Goal: Transaction & Acquisition: Purchase product/service

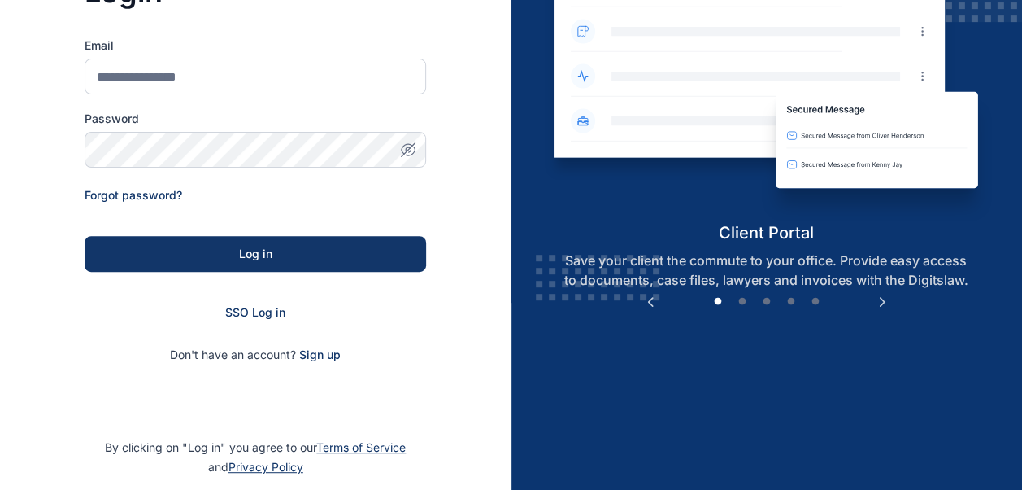
scroll to position [190, 0]
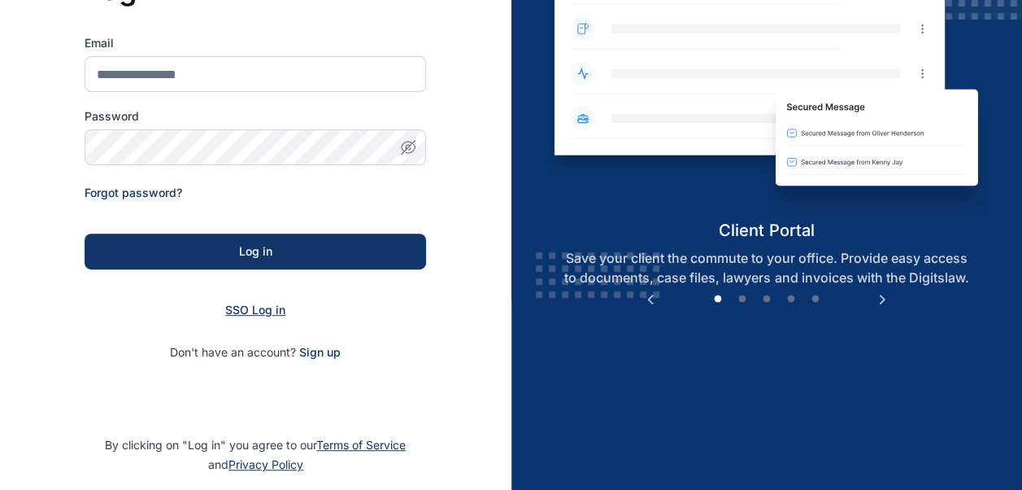
click at [252, 310] on span "SSO Log in" at bounding box center [255, 310] width 60 height 14
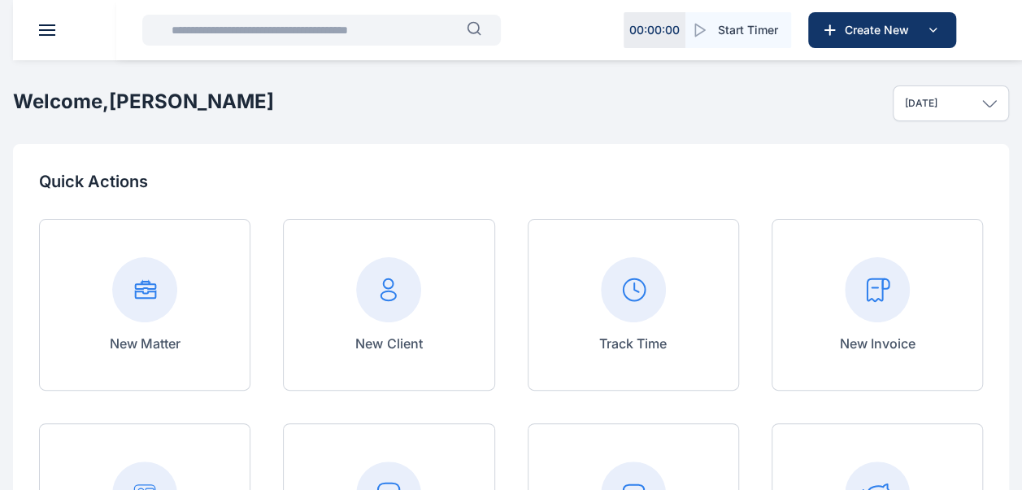
click at [46, 31] on button at bounding box center [47, 29] width 16 height 11
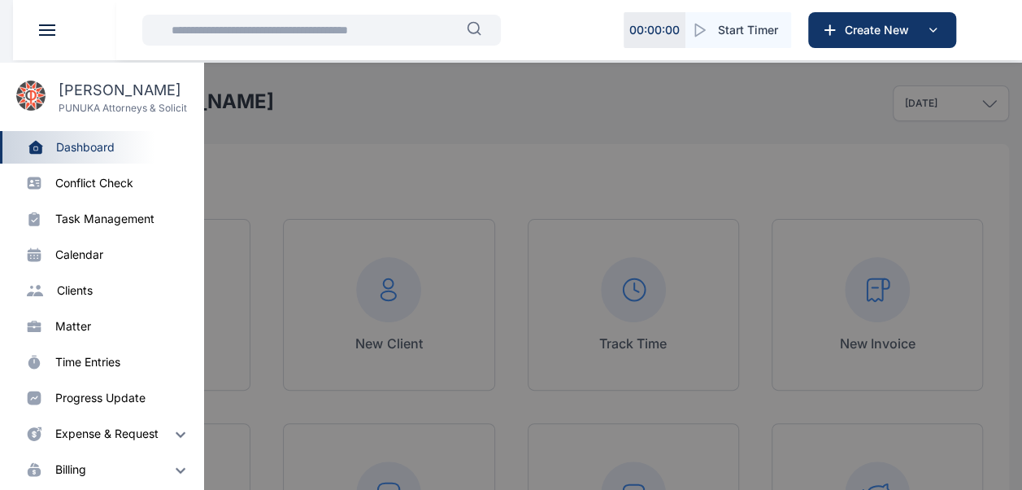
click at [420, 366] on div at bounding box center [524, 308] width 1022 height 490
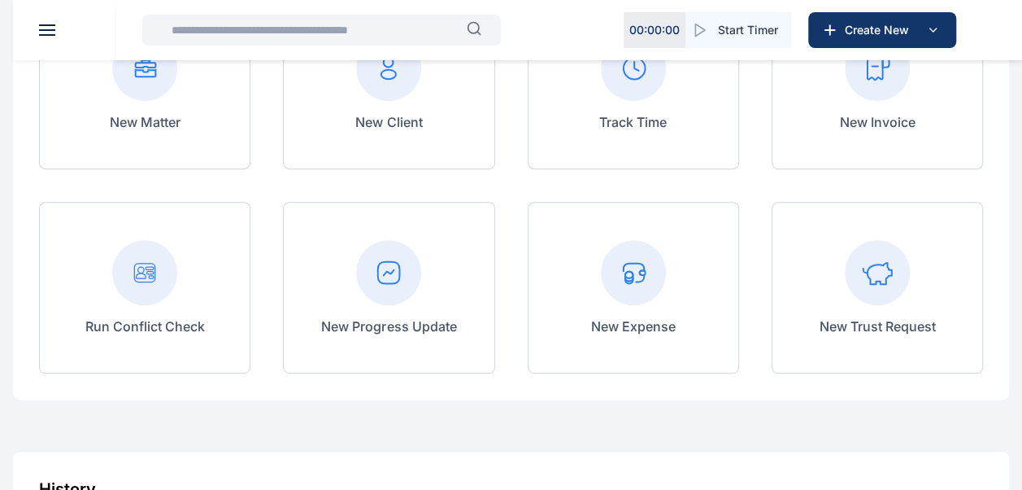
scroll to position [227, 0]
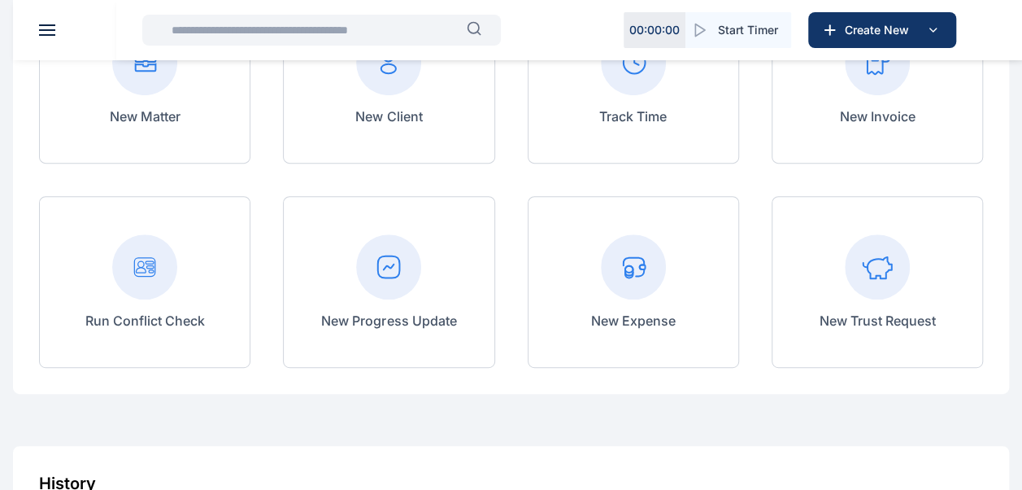
click at [394, 268] on rect at bounding box center [388, 266] width 65 height 65
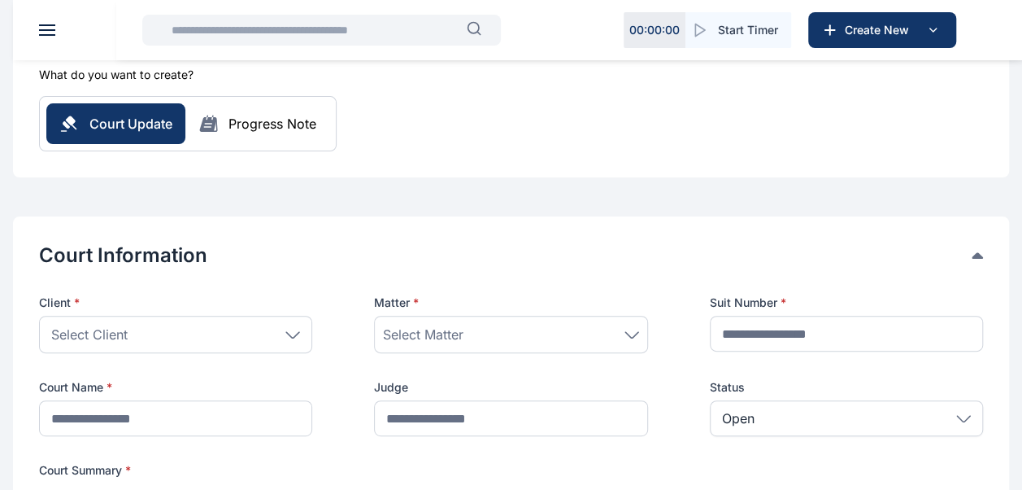
scroll to position [156, 0]
click at [289, 333] on icon at bounding box center [292, 333] width 15 height 7
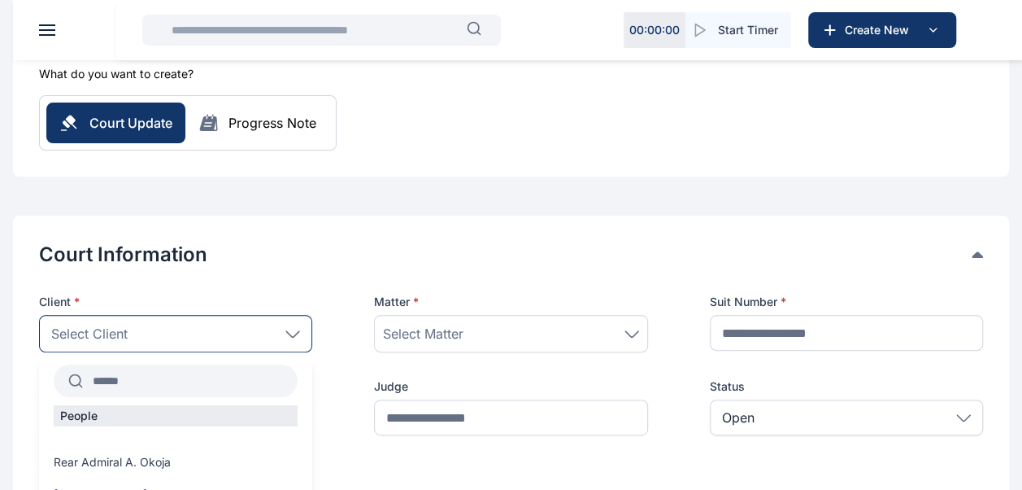
click at [186, 382] on input "text" at bounding box center [190, 380] width 215 height 29
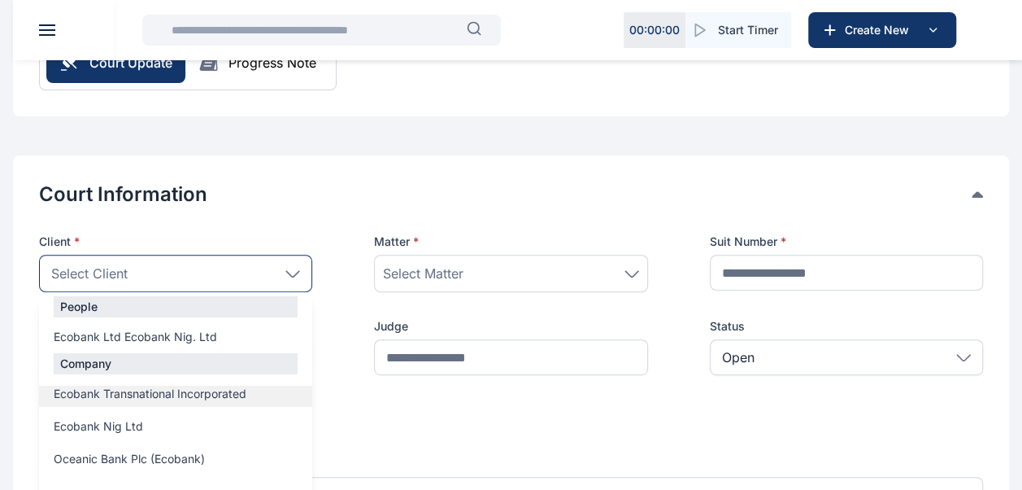
scroll to position [218, 0]
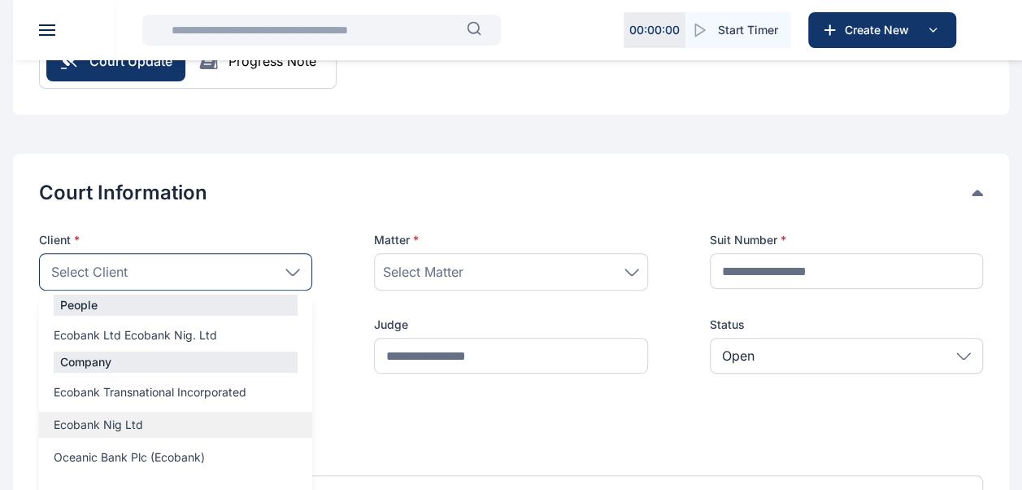
type input "*****"
click at [111, 420] on span "Ecobank Nig Ltd" at bounding box center [98, 424] width 89 height 16
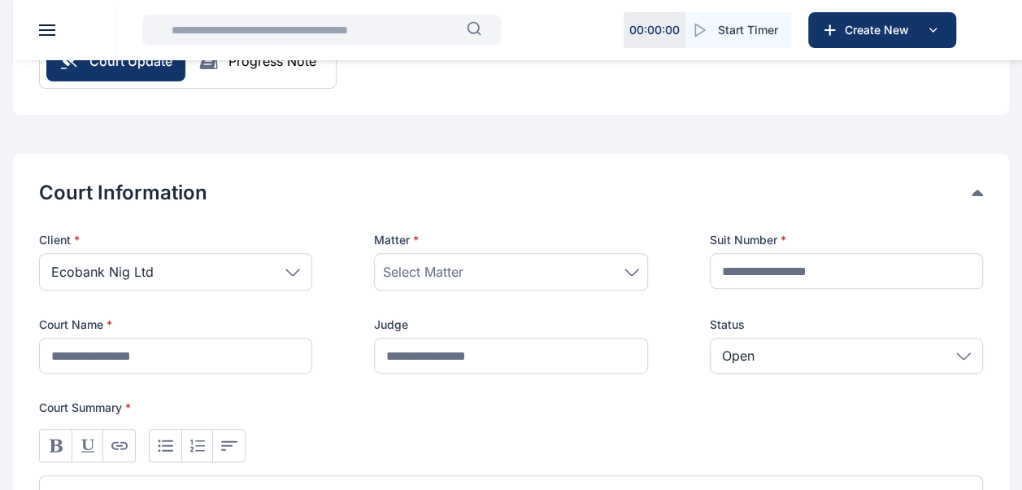
click at [496, 273] on div "Select Matter" at bounding box center [510, 272] width 255 height 20
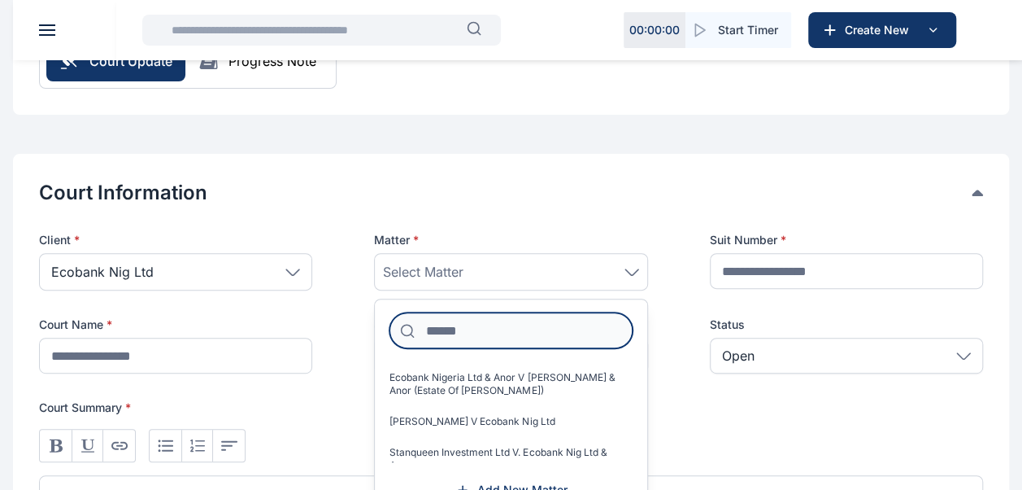
click at [475, 329] on input at bounding box center [511, 330] width 242 height 36
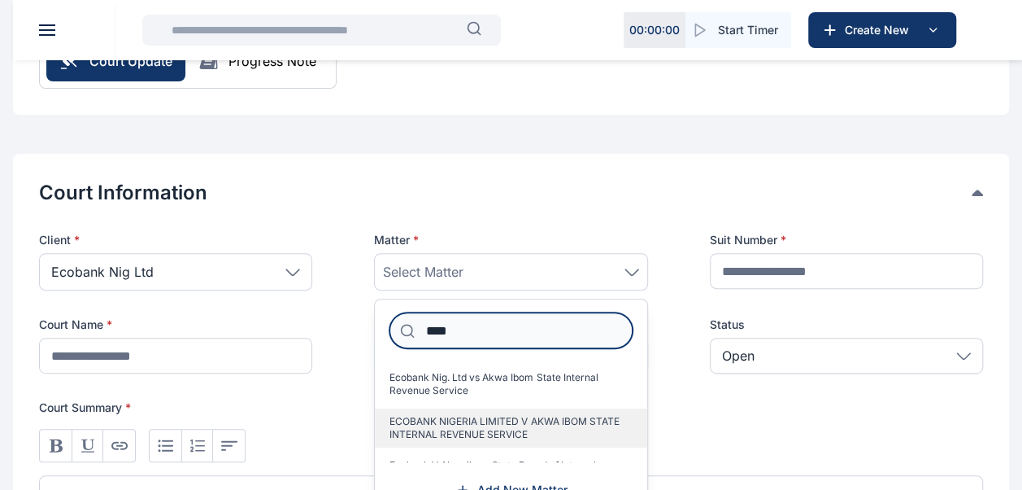
type input "****"
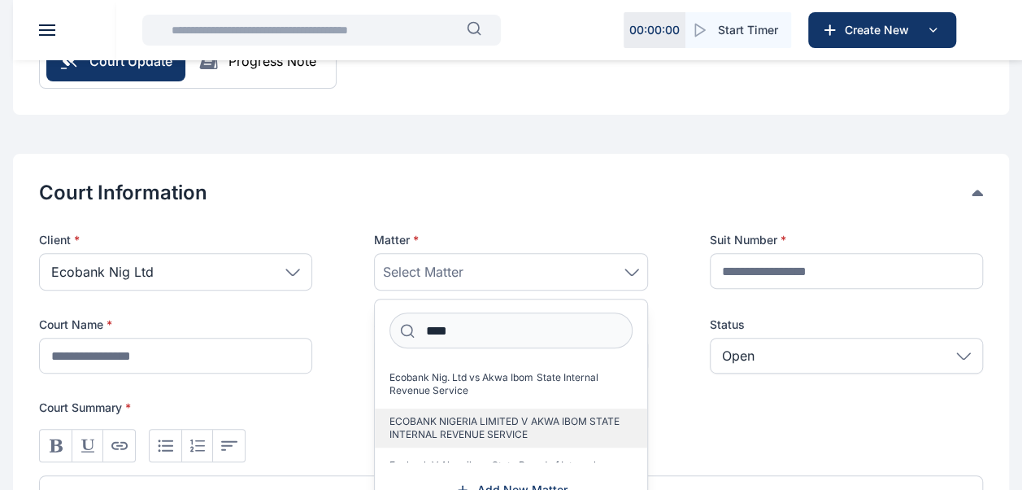
click at [478, 438] on span "ECOBANK NIGERIA LIMITED V AKWA IBOM STATE INTERNAL REVENUE SERVICE" at bounding box center [504, 428] width 229 height 26
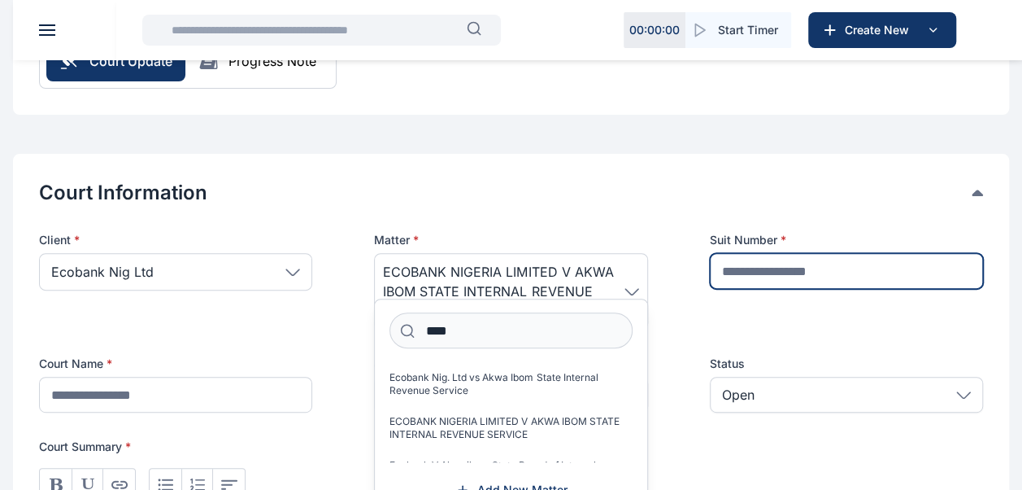
click at [803, 275] on input "text" at bounding box center [846, 271] width 273 height 36
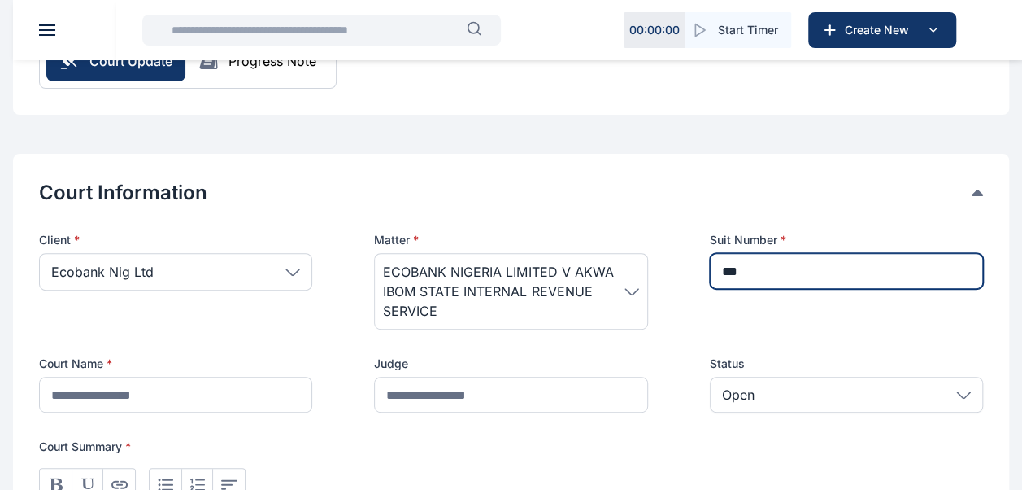
type input "**********"
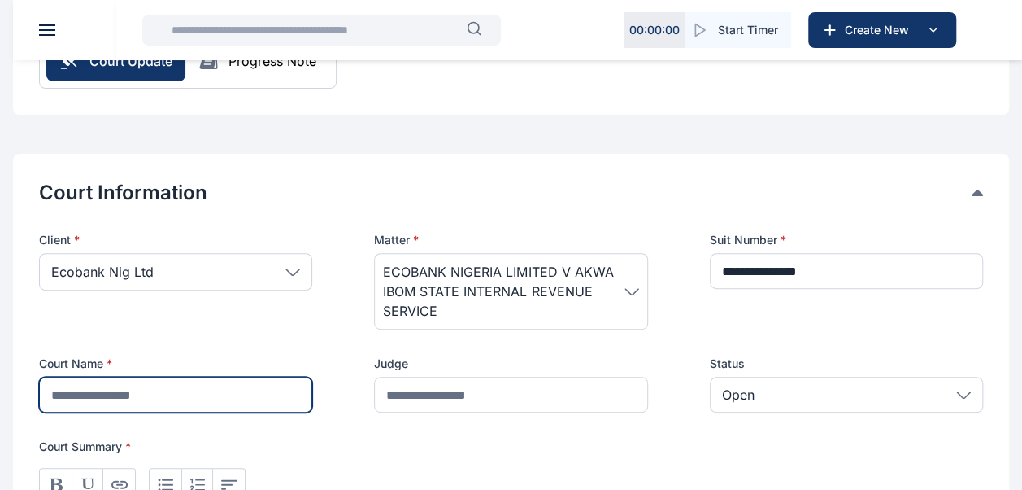
type input "**********"
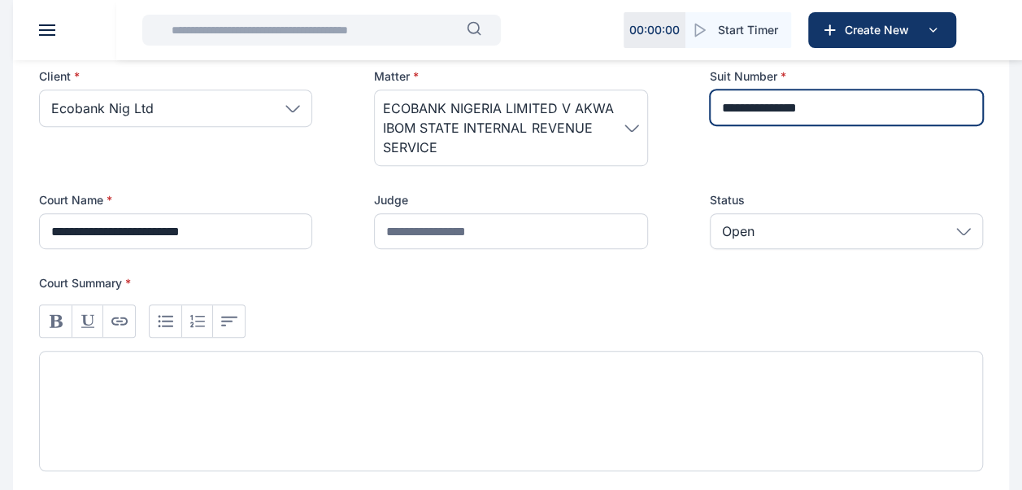
scroll to position [383, 0]
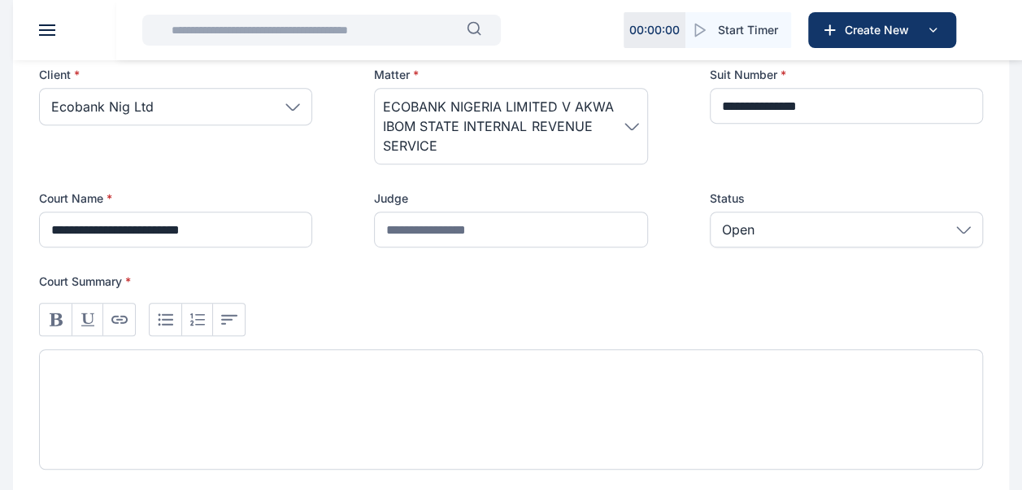
click at [231, 383] on div at bounding box center [511, 409] width 944 height 120
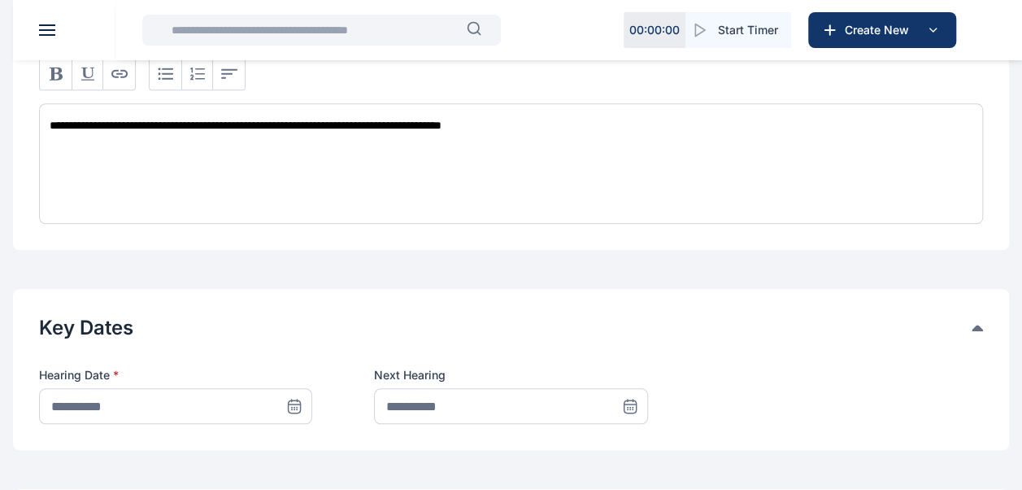
scroll to position [632, 0]
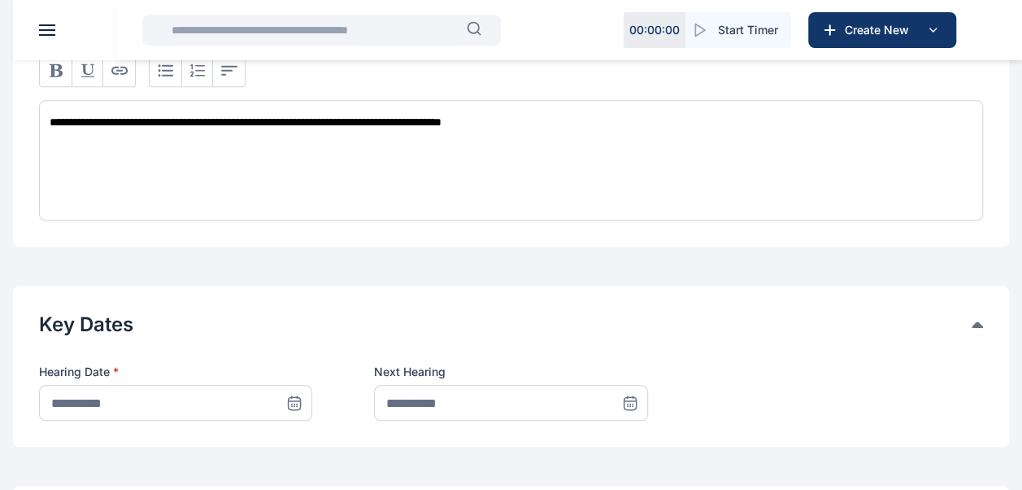
click at [302, 397] on icon at bounding box center [294, 402] width 16 height 16
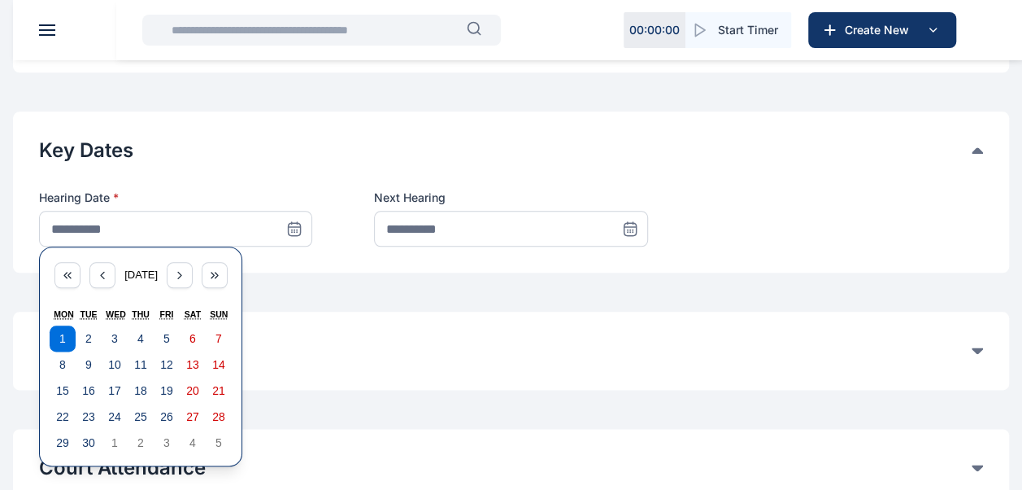
scroll to position [807, 0]
click at [96, 277] on icon "button" at bounding box center [102, 274] width 13 height 13
click at [87, 416] on abbr "19" at bounding box center [88, 415] width 13 height 13
type input "**********"
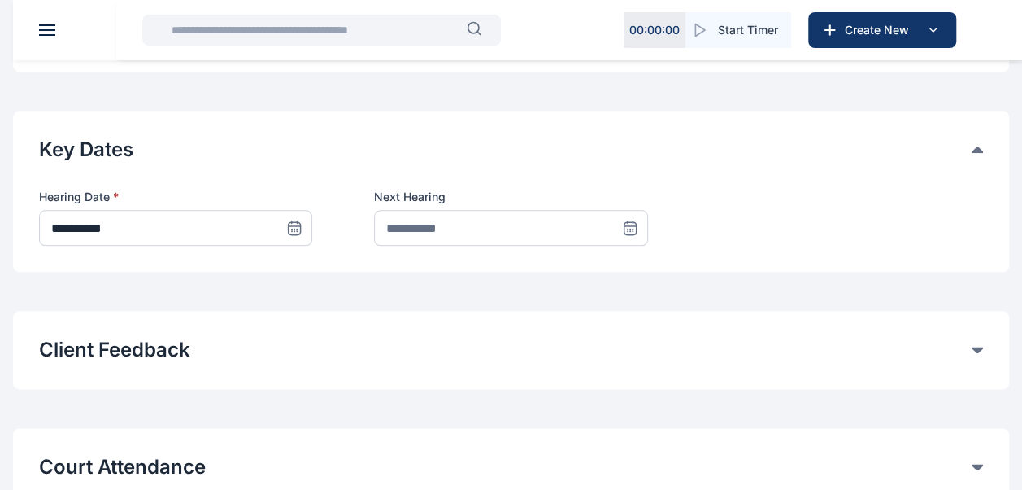
click at [624, 223] on icon at bounding box center [630, 228] width 12 height 12
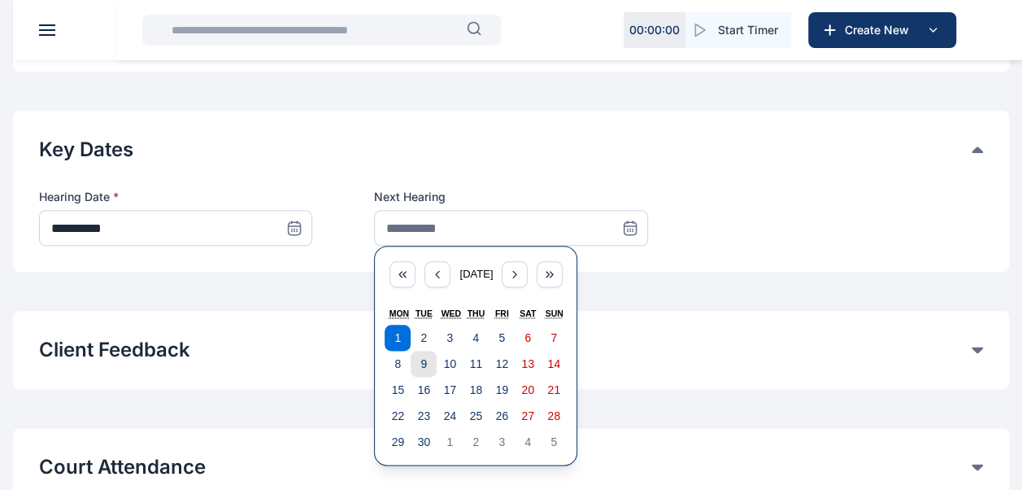
click at [422, 357] on abbr "9" at bounding box center [423, 363] width 7 height 13
type input "**********"
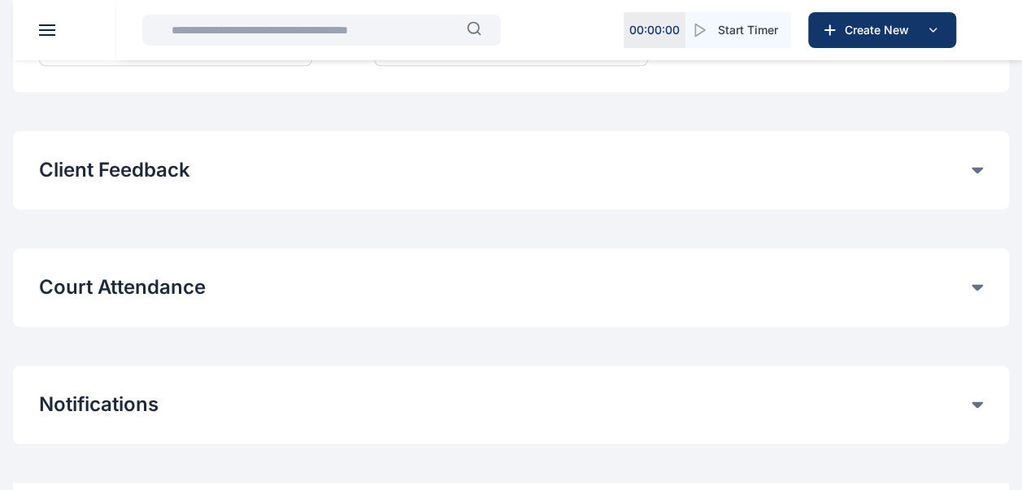
scroll to position [997, 0]
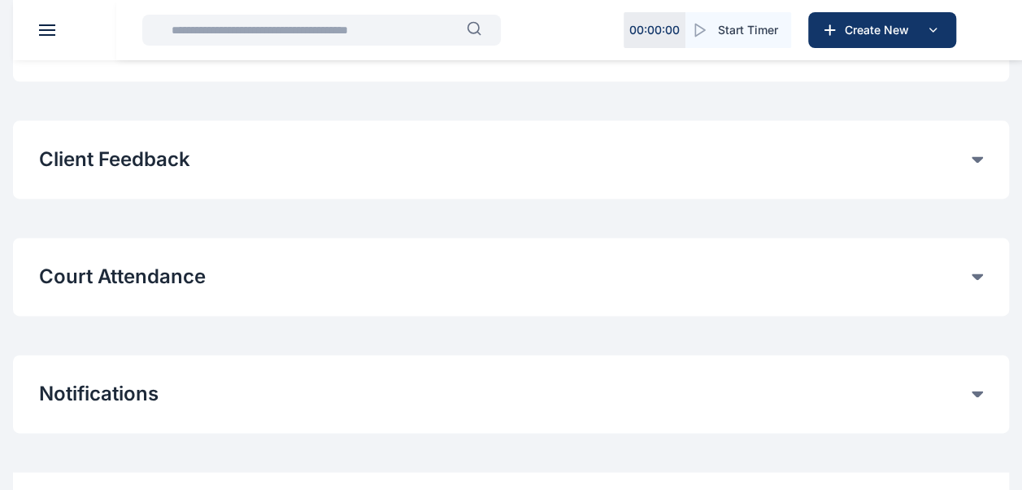
click at [979, 163] on icon at bounding box center [977, 159] width 11 height 7
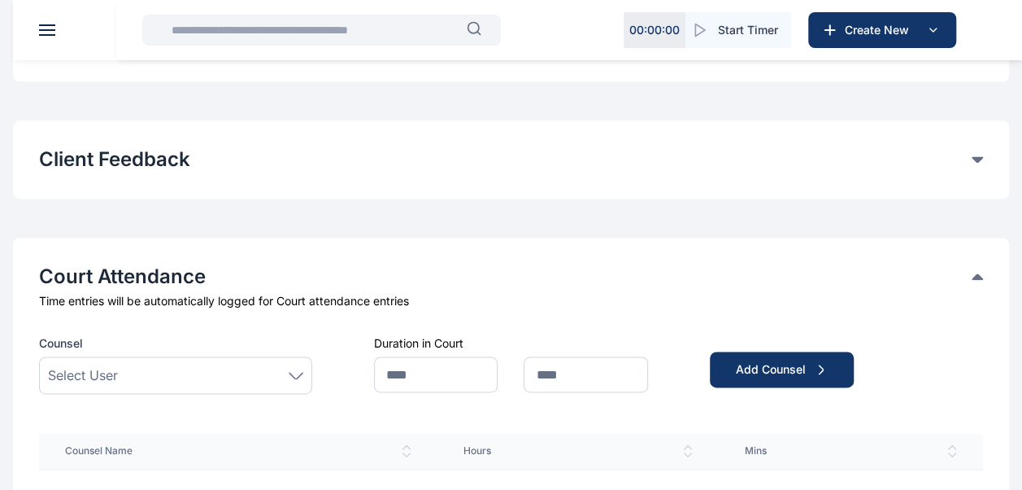
click at [244, 373] on div "Select User" at bounding box center [175, 375] width 255 height 20
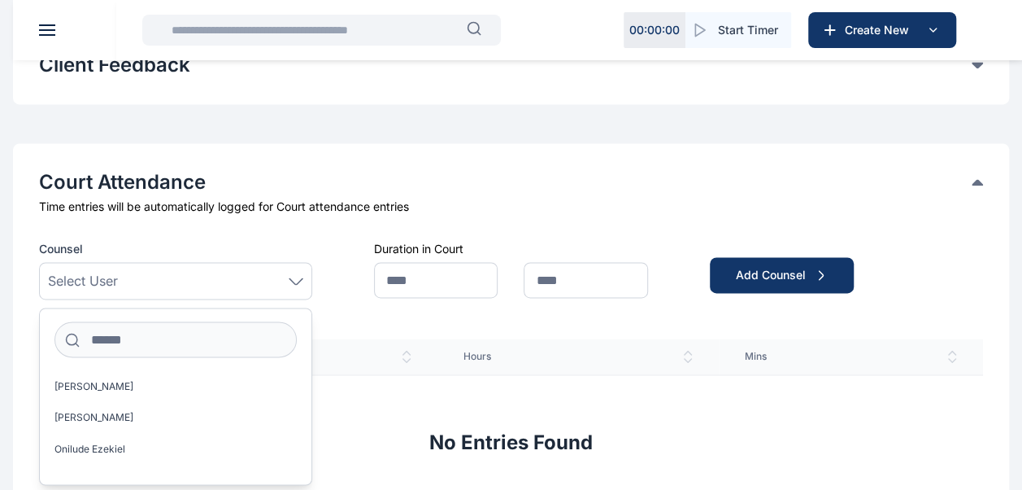
scroll to position [1093, 0]
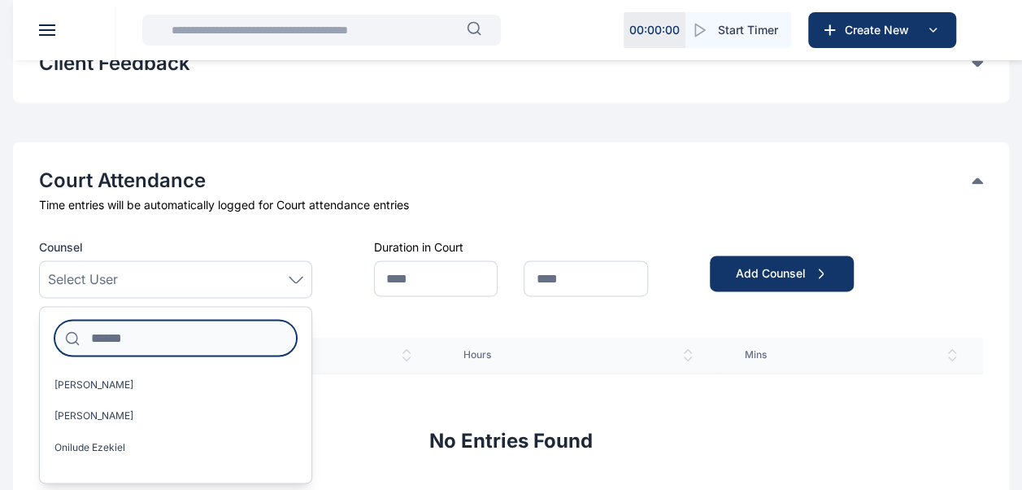
click at [151, 338] on input at bounding box center [175, 338] width 242 height 36
type input "***"
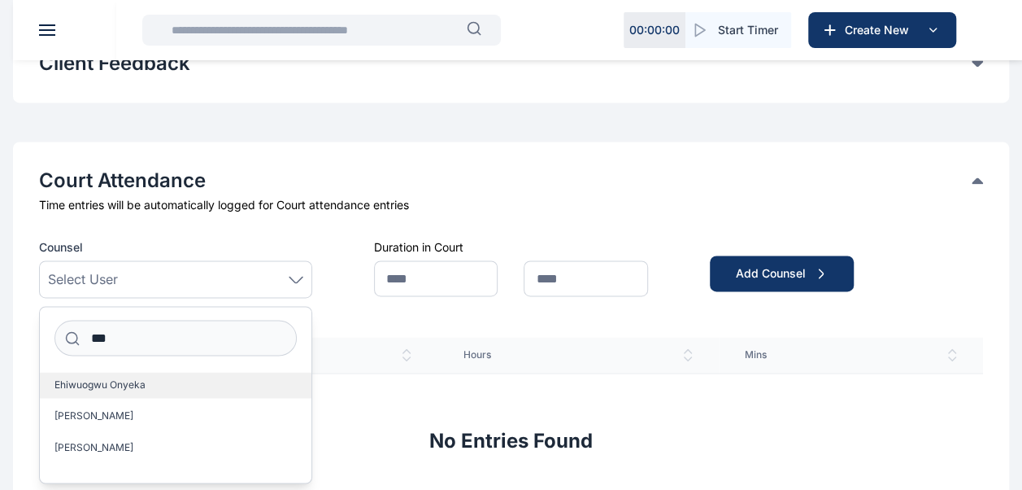
click at [98, 388] on span "Ehiwuogwu Onyeka" at bounding box center [99, 384] width 91 height 13
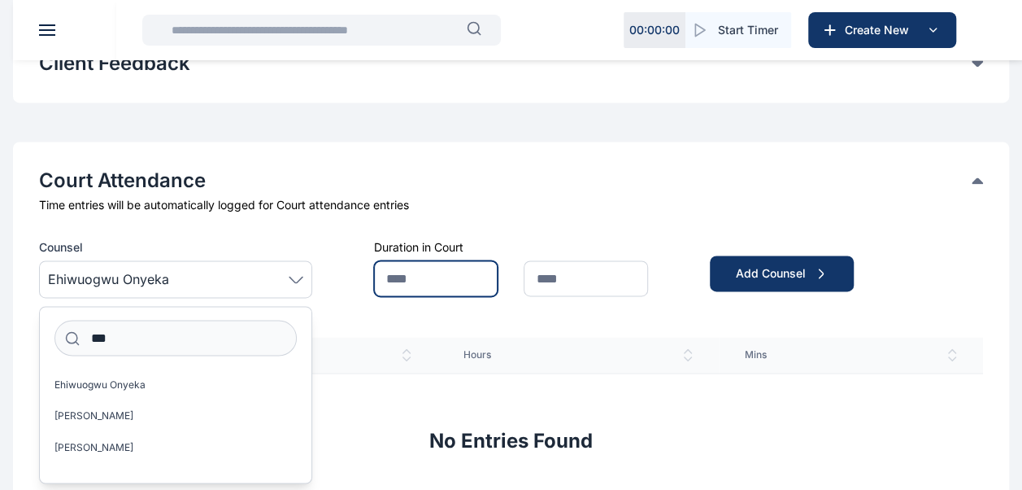
click at [433, 277] on input "text" at bounding box center [436, 278] width 124 height 36
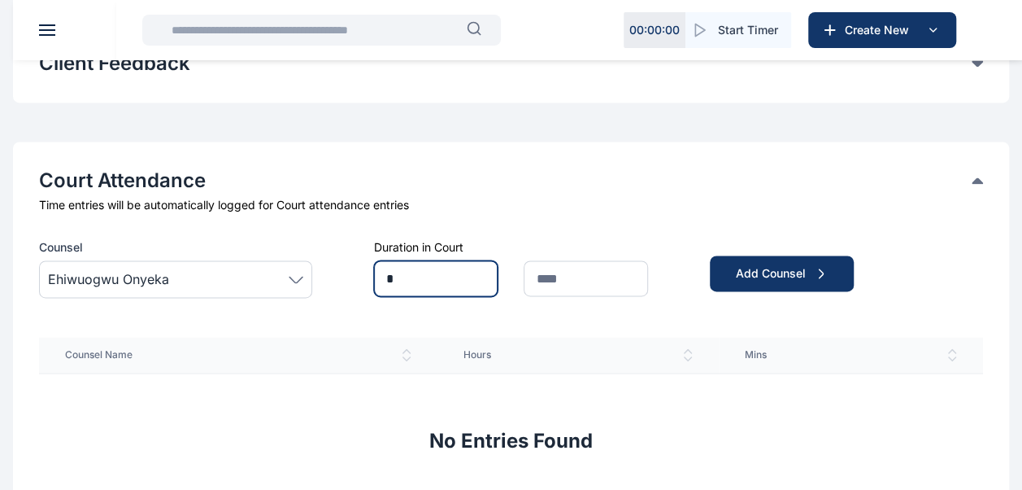
type input "*"
click at [574, 286] on input "text" at bounding box center [586, 278] width 124 height 36
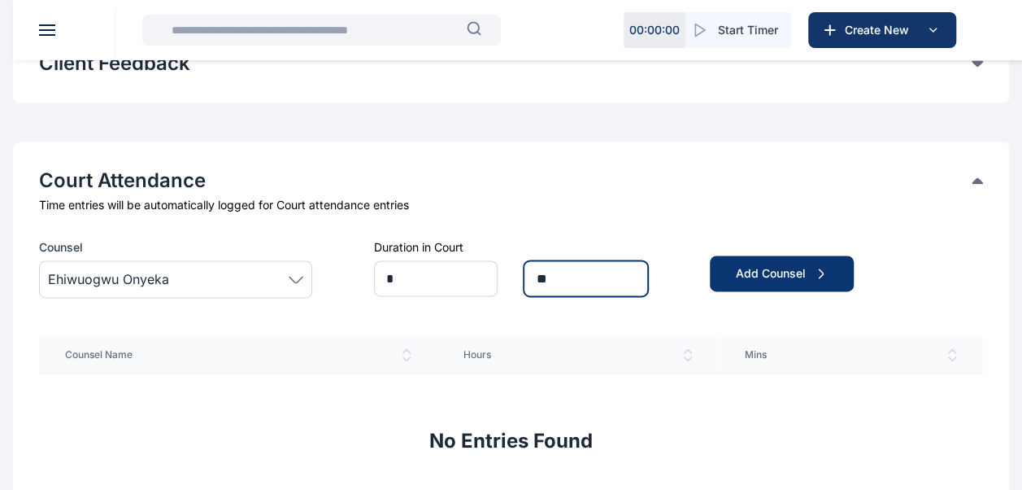
type input "**"
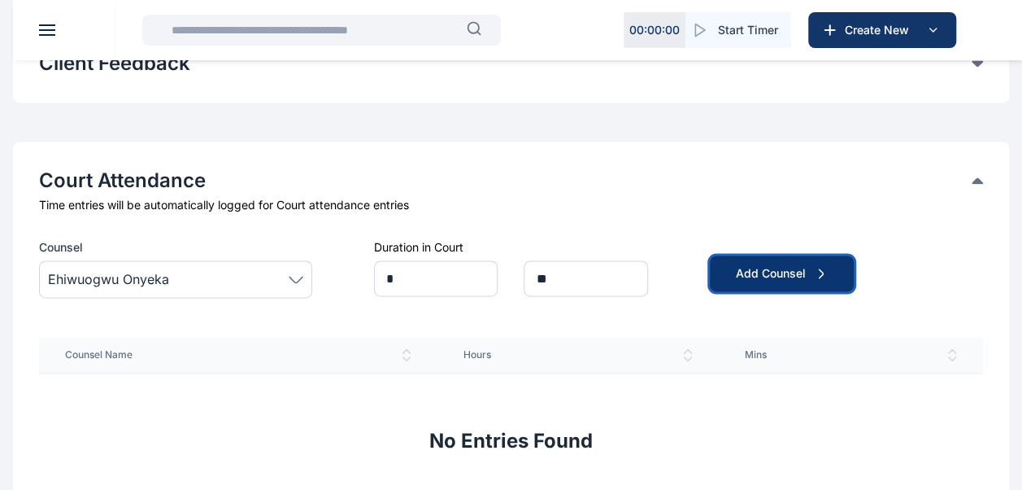
click at [758, 265] on div "Add Counsel" at bounding box center [782, 273] width 92 height 16
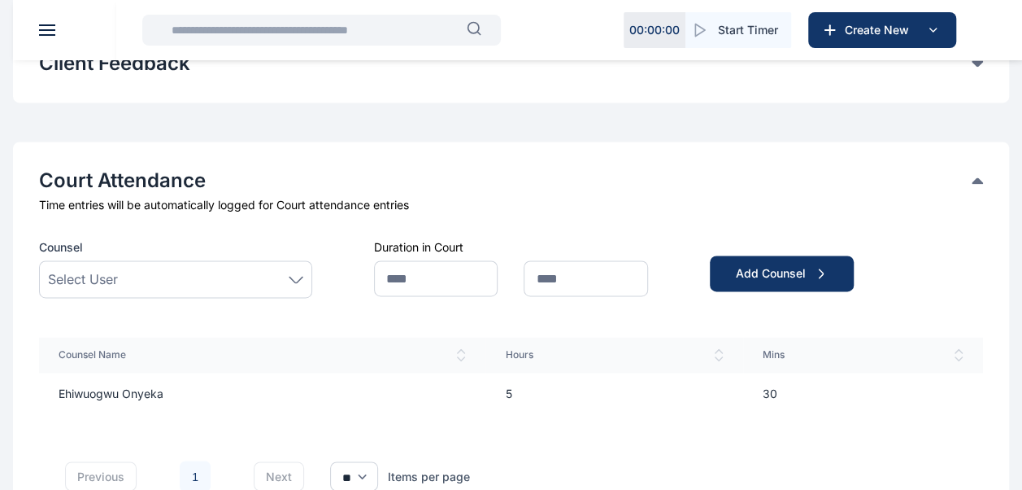
click at [147, 269] on div "Select User" at bounding box center [175, 279] width 255 height 20
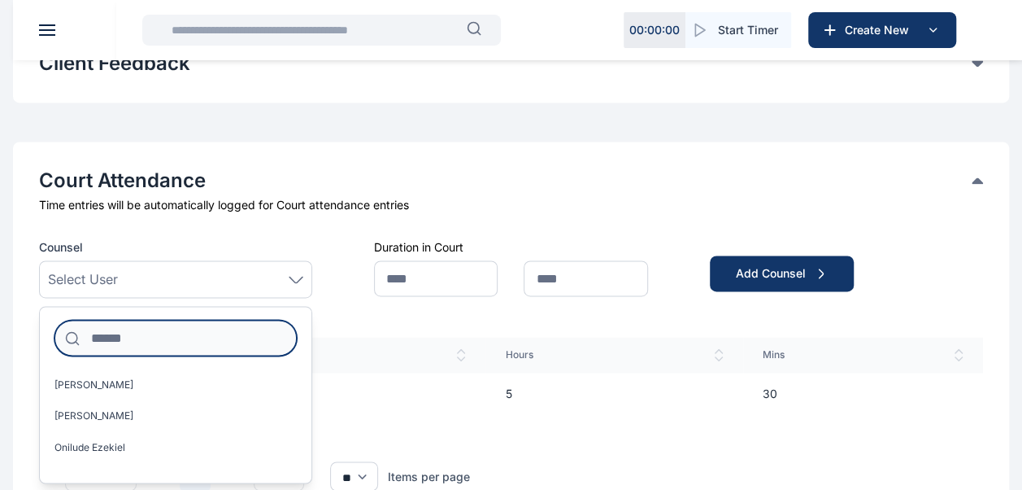
click at [116, 332] on input at bounding box center [175, 338] width 242 height 36
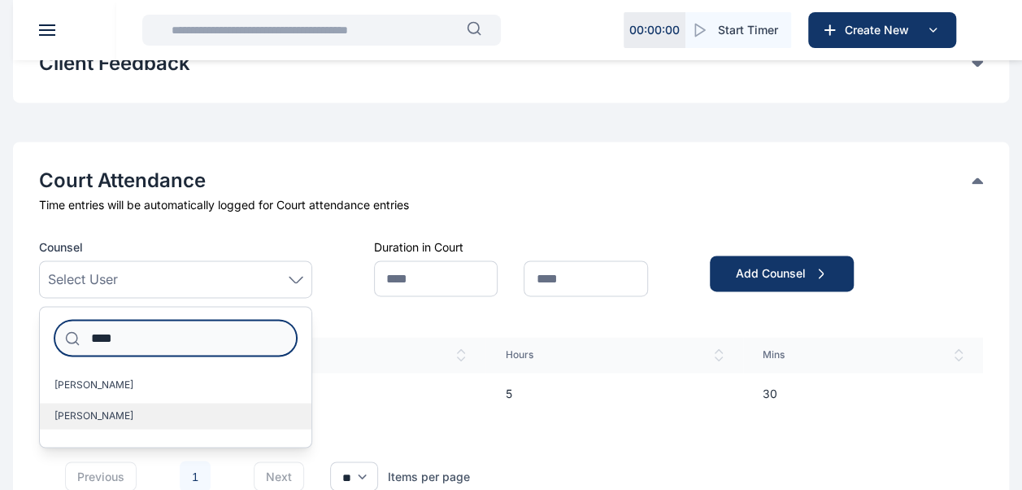
type input "****"
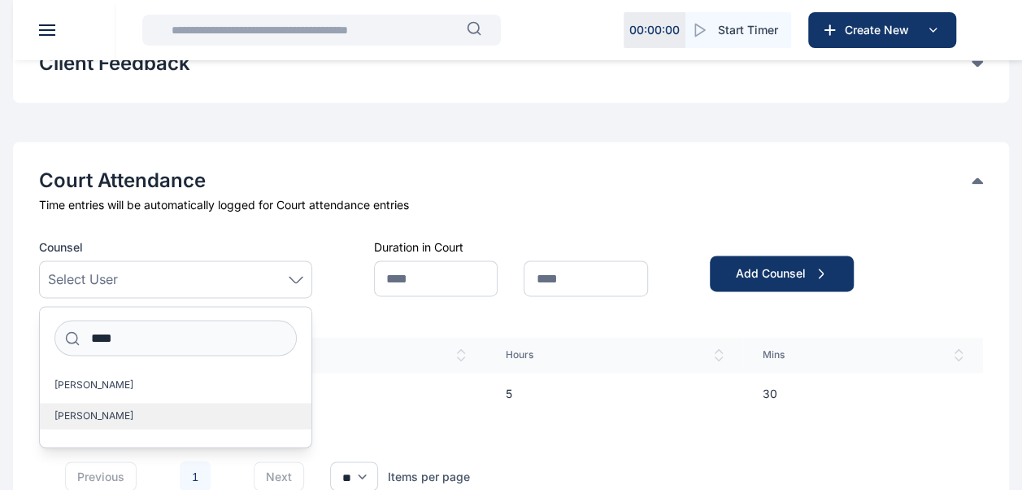
click at [102, 407] on label "[PERSON_NAME]" at bounding box center [176, 416] width 272 height 26
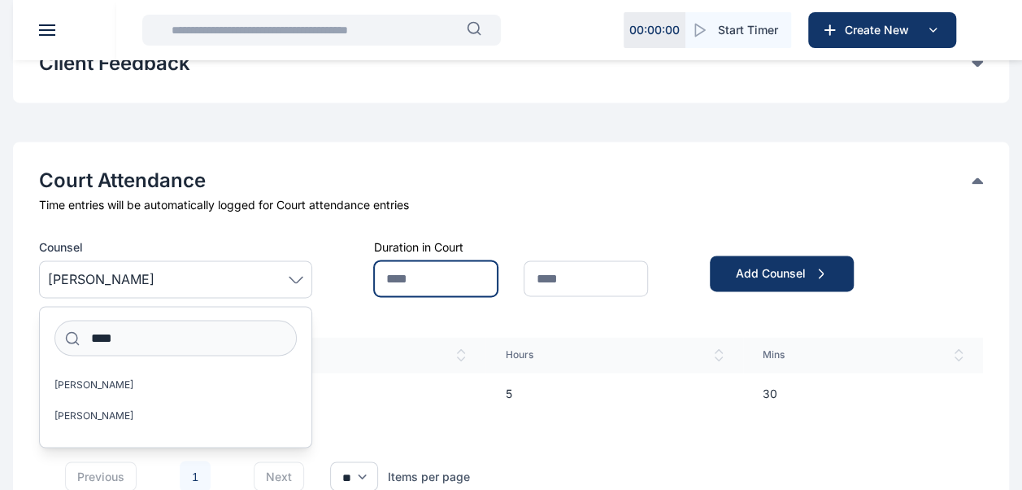
click at [437, 281] on input "text" at bounding box center [436, 278] width 124 height 36
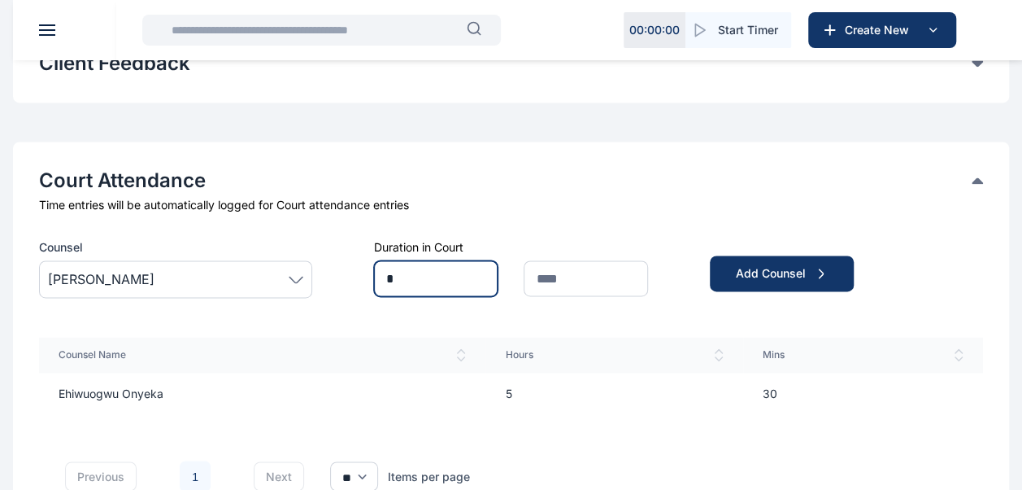
type input "*"
click at [612, 276] on input "text" at bounding box center [586, 278] width 124 height 36
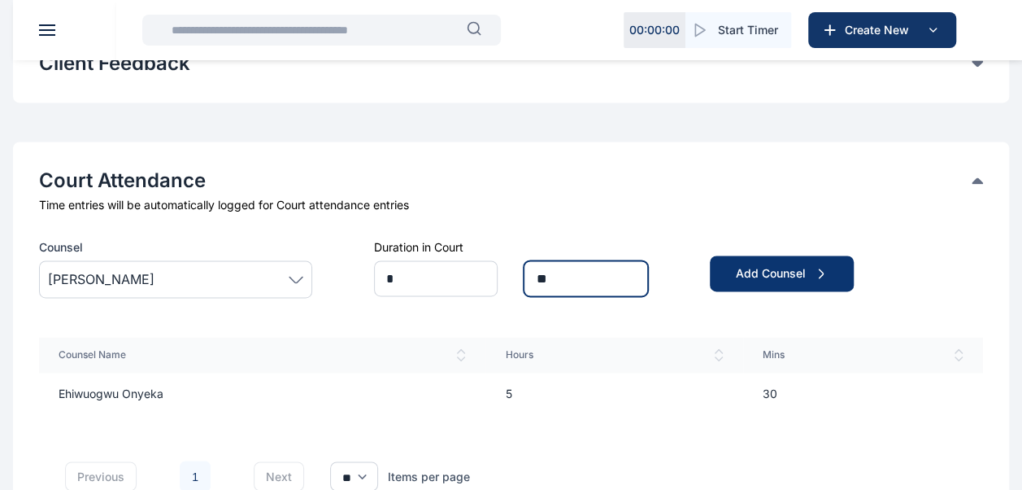
type input "**"
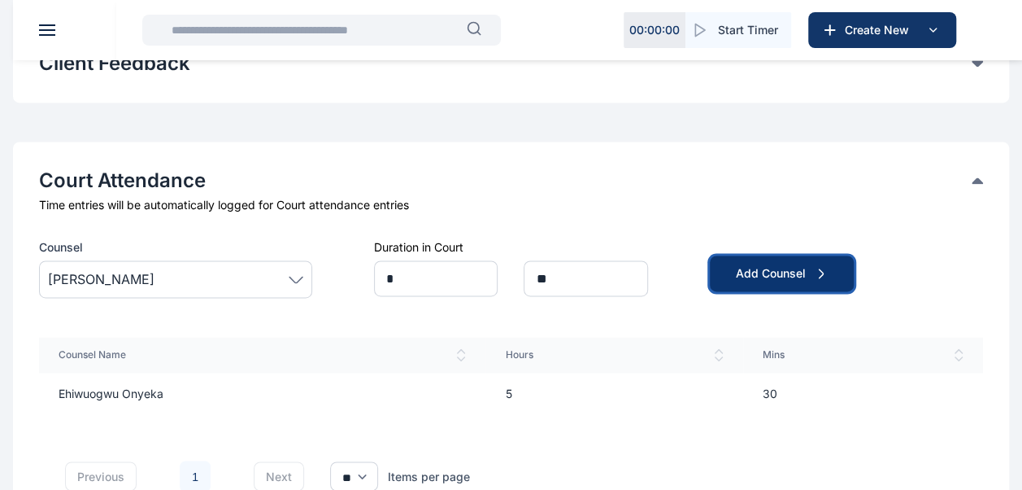
click at [748, 262] on button "Add Counsel" at bounding box center [782, 273] width 144 height 36
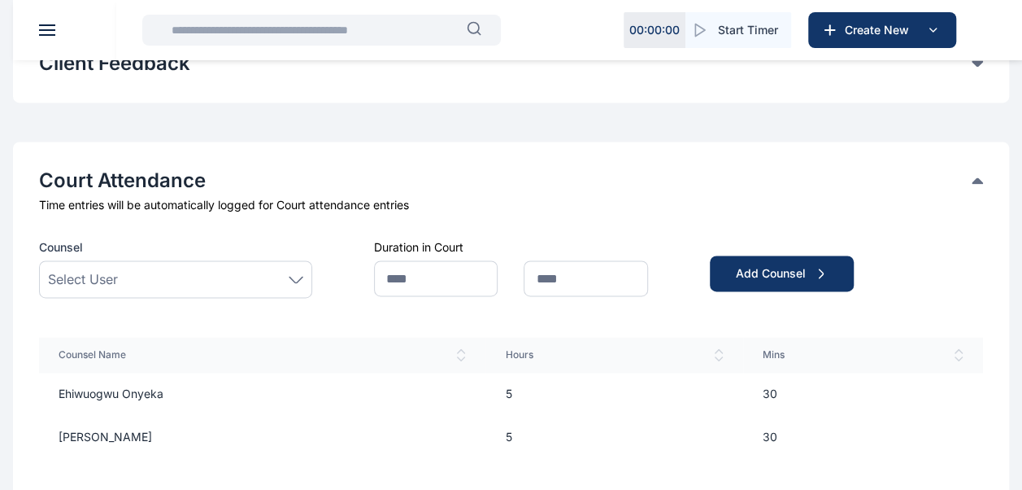
click at [185, 270] on div "Select User" at bounding box center [175, 279] width 255 height 20
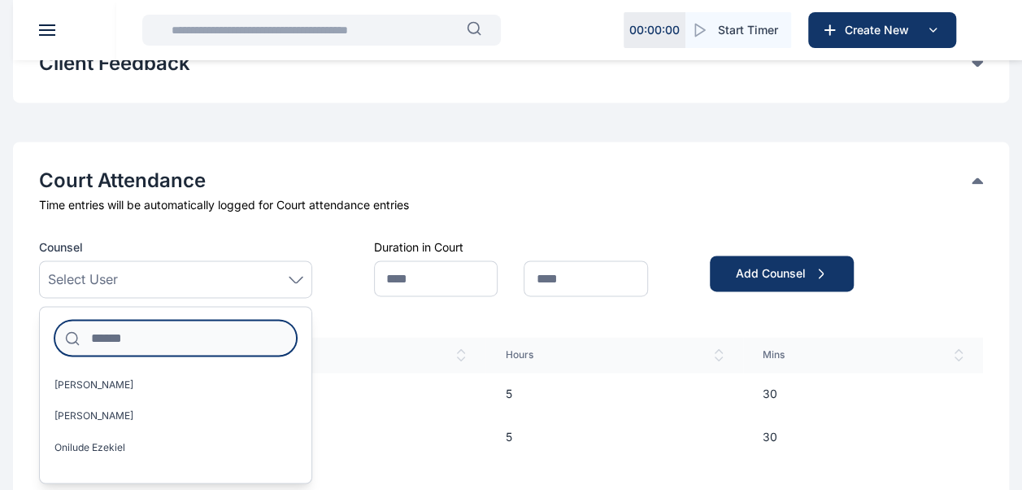
click at [159, 345] on input at bounding box center [175, 338] width 242 height 36
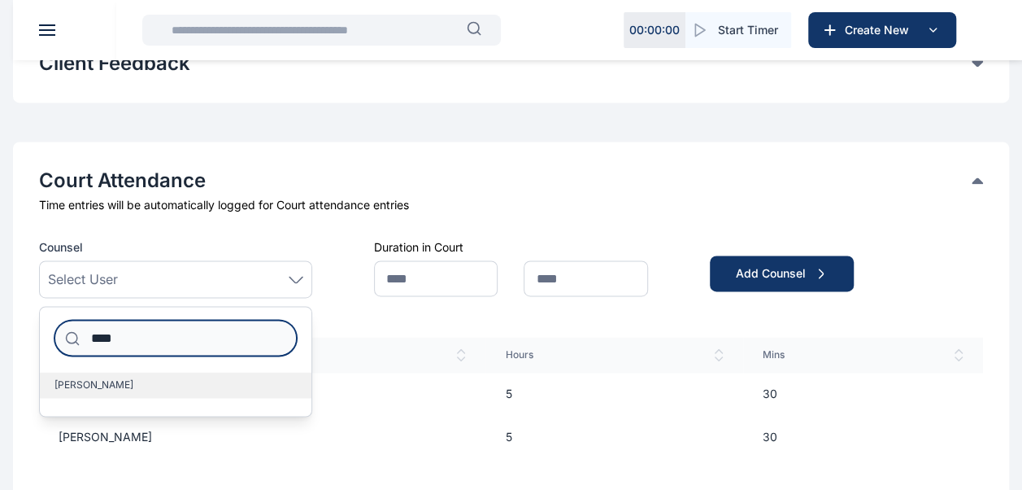
type input "****"
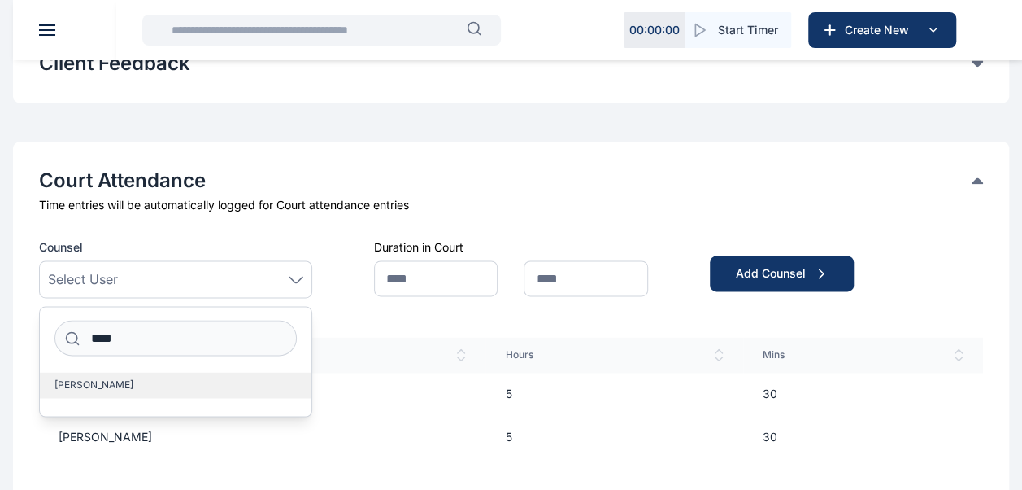
click at [111, 393] on label "[PERSON_NAME]" at bounding box center [176, 385] width 272 height 26
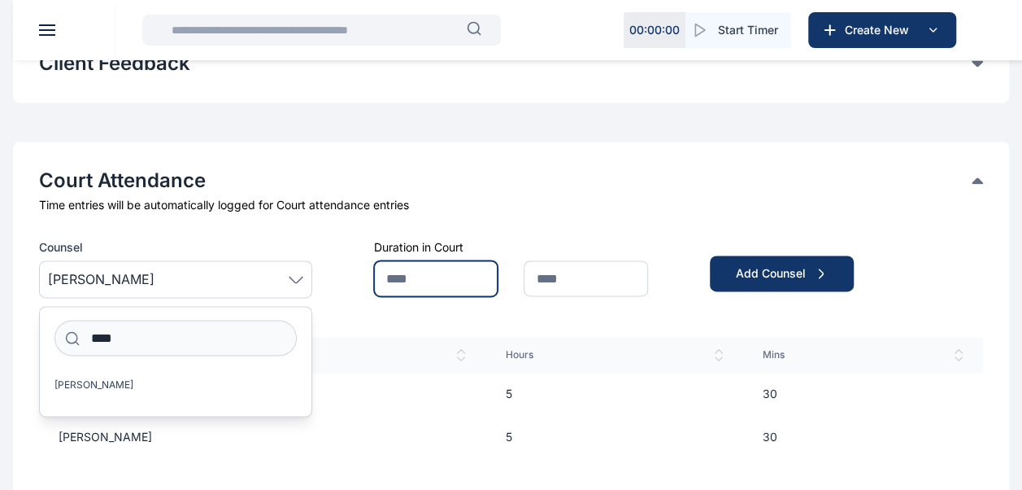
click at [446, 275] on input "text" at bounding box center [436, 278] width 124 height 36
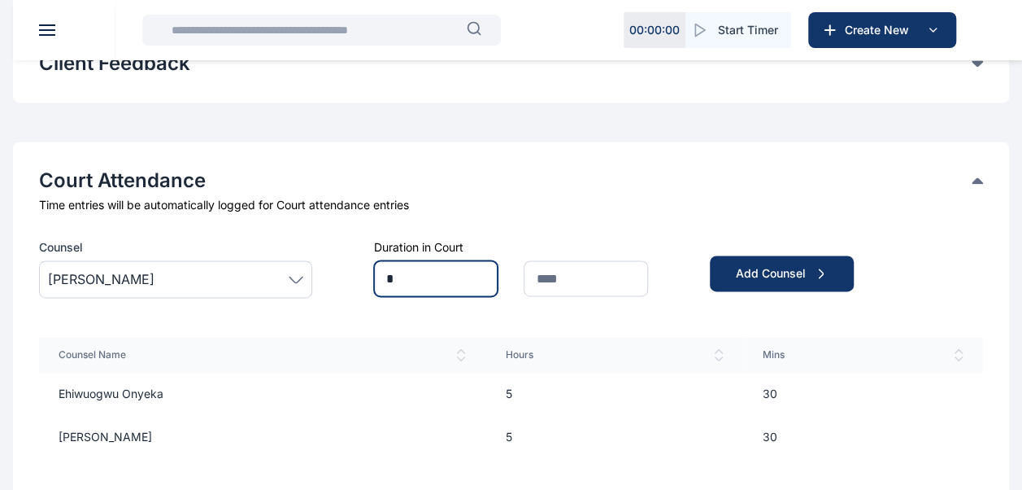
type input "*"
click at [595, 278] on input "text" at bounding box center [586, 278] width 124 height 36
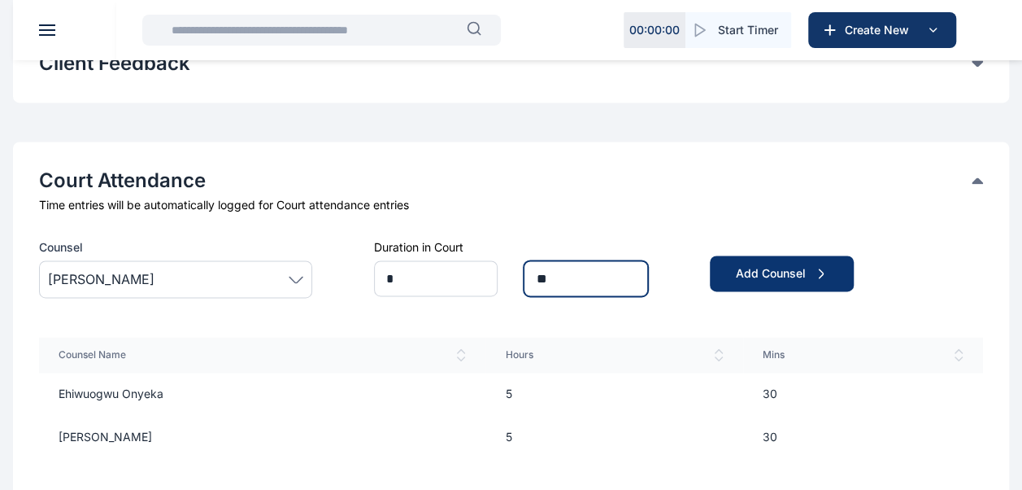
type input "**"
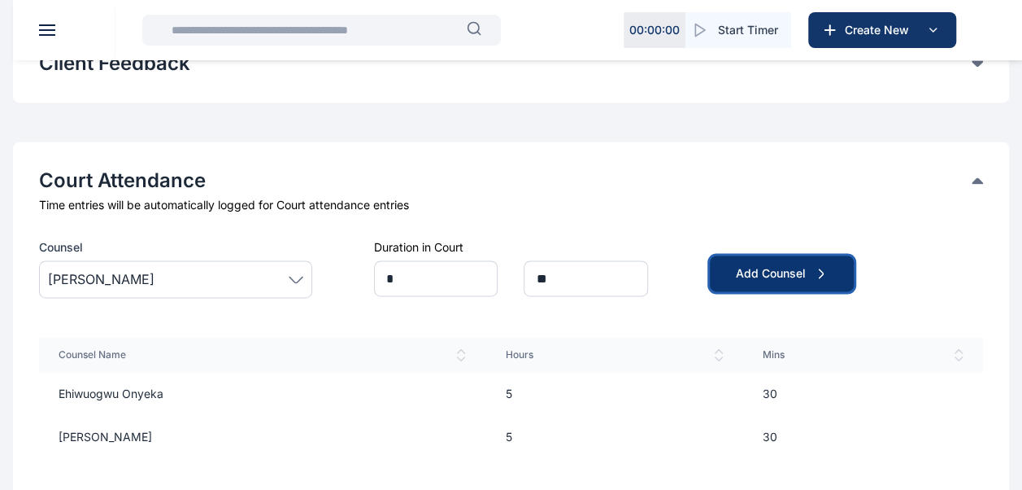
click at [740, 269] on div "Add Counsel" at bounding box center [782, 273] width 92 height 16
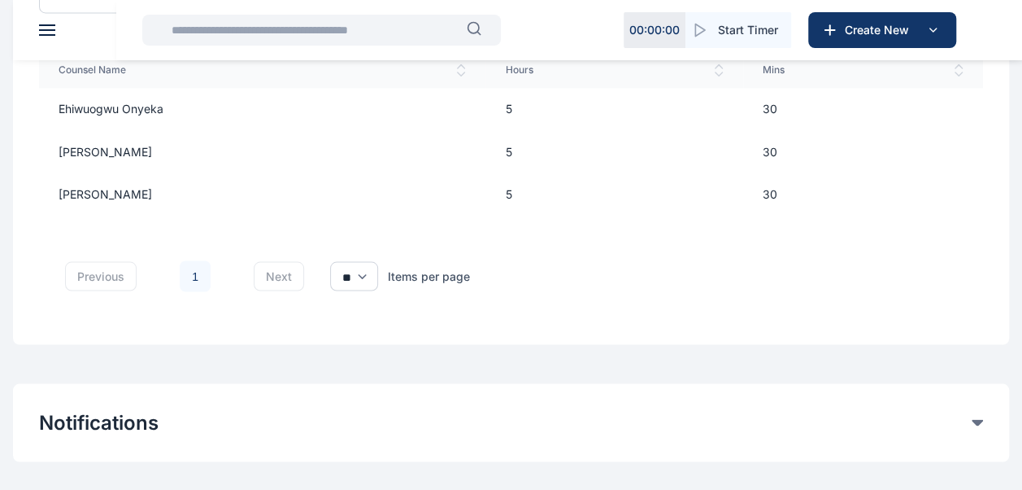
scroll to position [1490, 0]
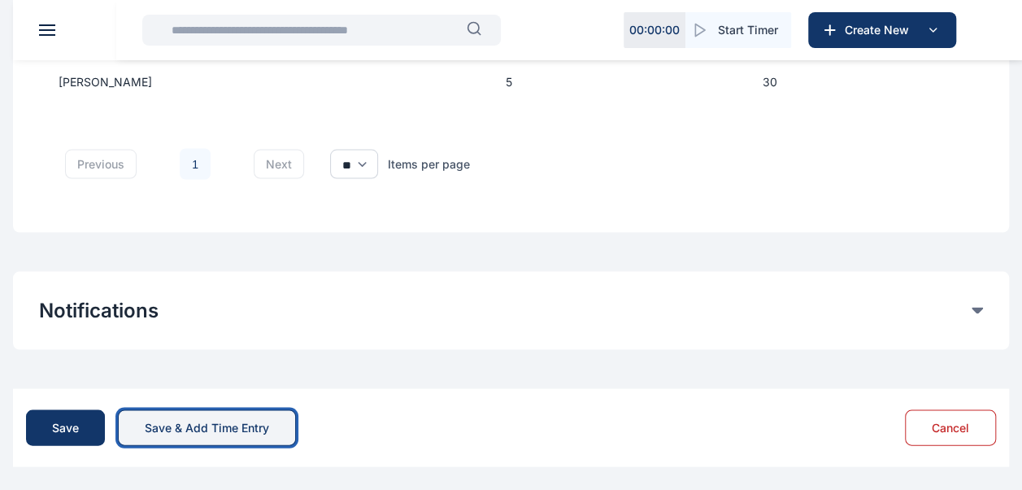
click at [200, 416] on button "Save & Add Time Entry" at bounding box center [207, 427] width 178 height 36
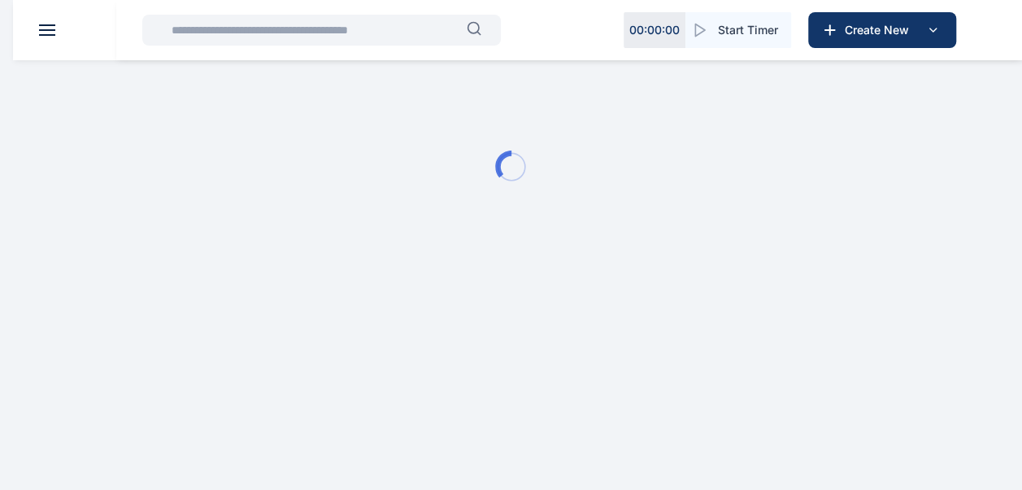
scroll to position [0, 0]
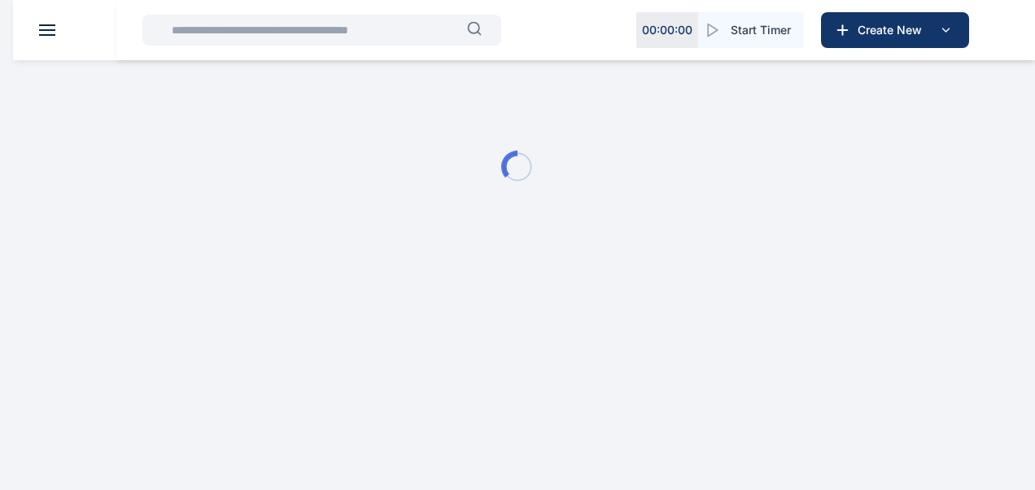
type input "**********"
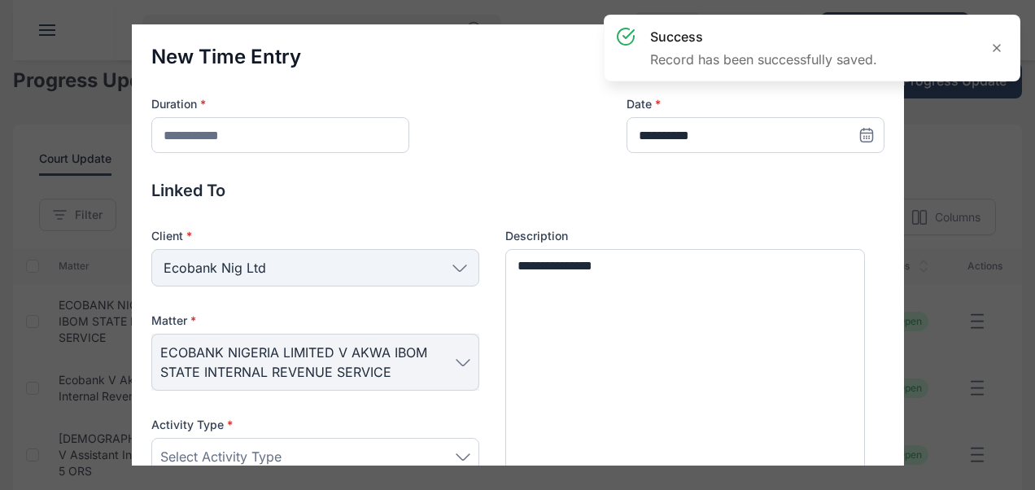
click at [911, 242] on div "**********" at bounding box center [517, 245] width 1035 height 490
click at [997, 47] on icon at bounding box center [996, 48] width 7 height 7
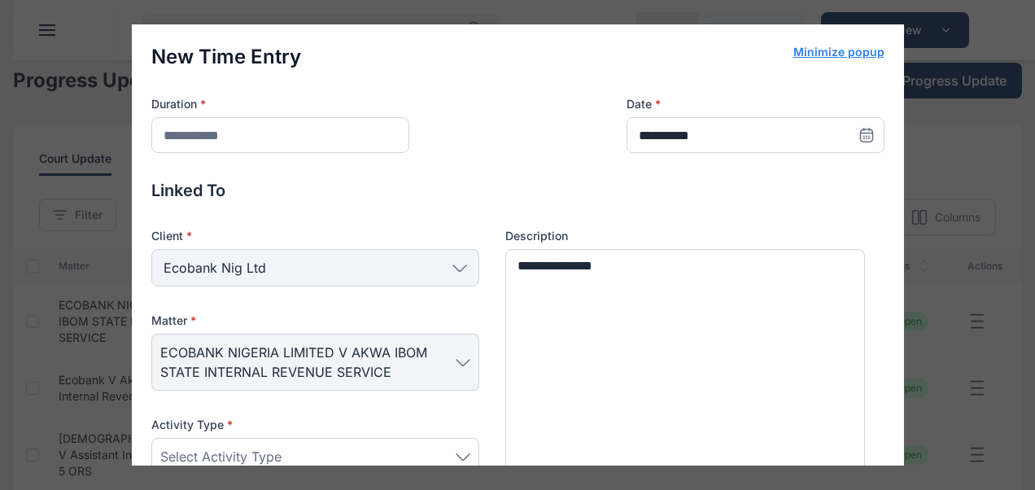
click at [827, 53] on button "Minimize popup" at bounding box center [838, 52] width 91 height 16
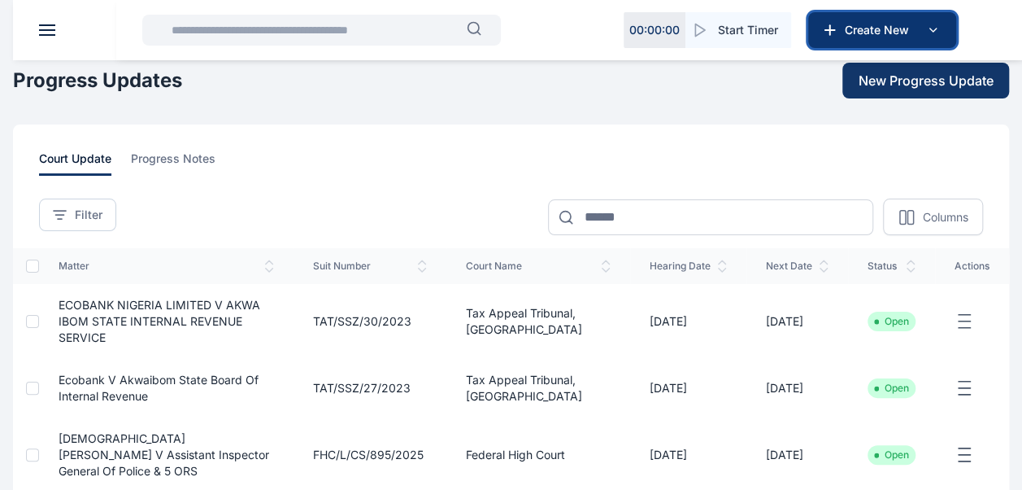
click at [934, 29] on icon at bounding box center [933, 29] width 7 height 3
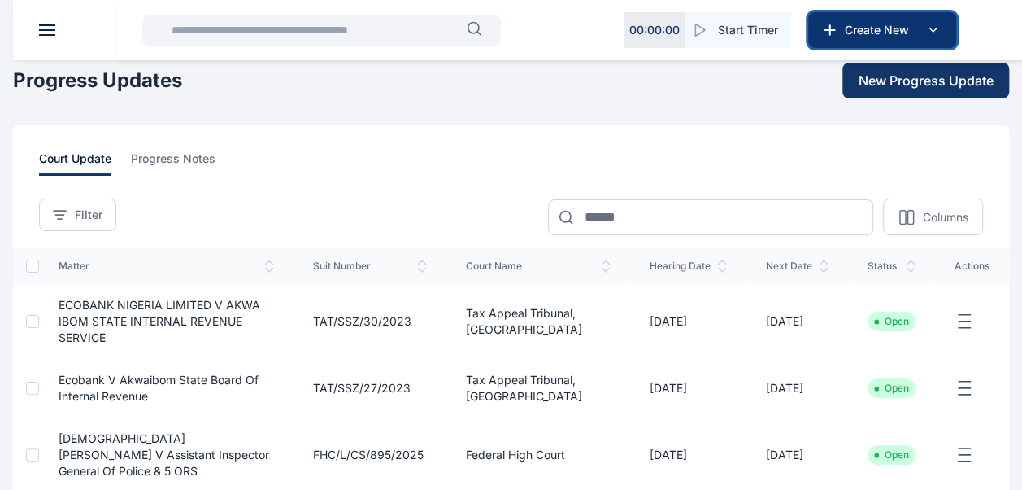
click at [930, 27] on icon at bounding box center [933, 30] width 20 height 20
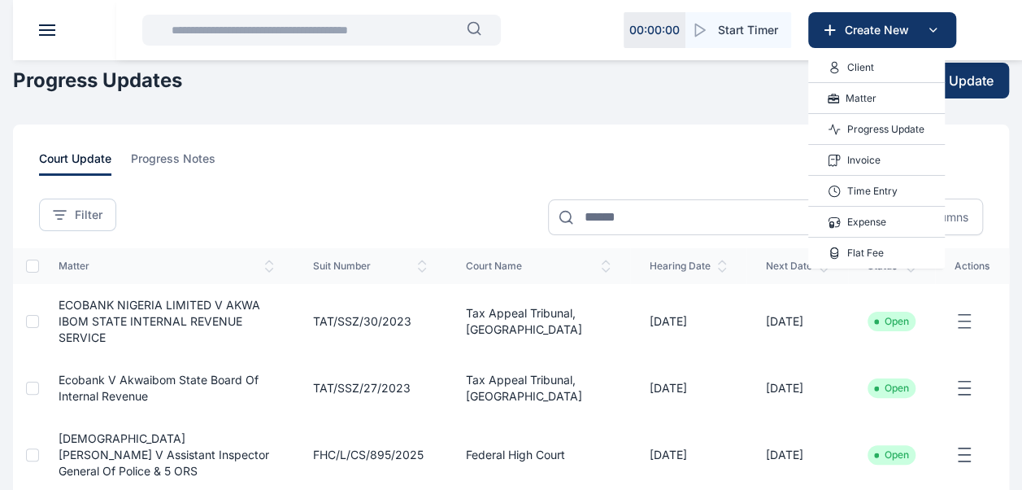
click at [850, 98] on p "Matter" at bounding box center [861, 98] width 31 height 16
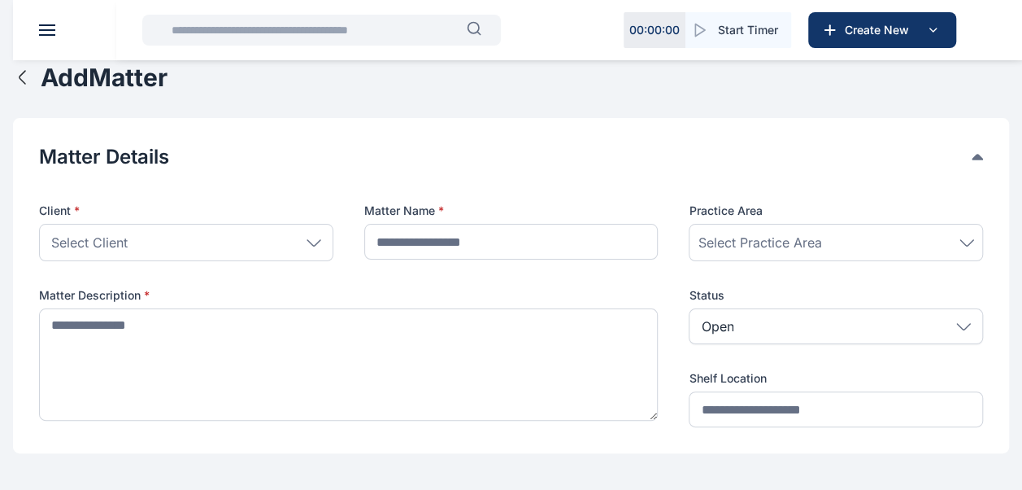
click at [318, 241] on icon at bounding box center [313, 242] width 13 height 6
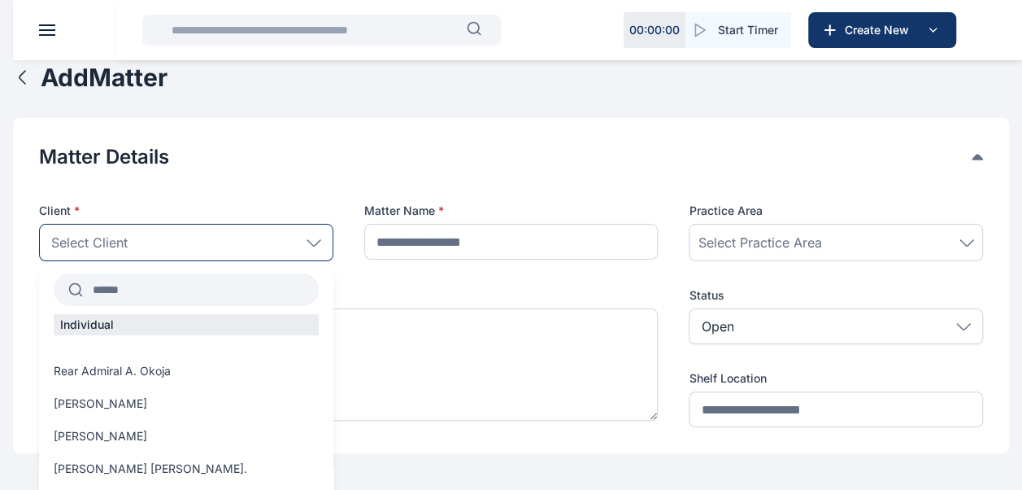
click at [184, 295] on input "text" at bounding box center [201, 289] width 236 height 29
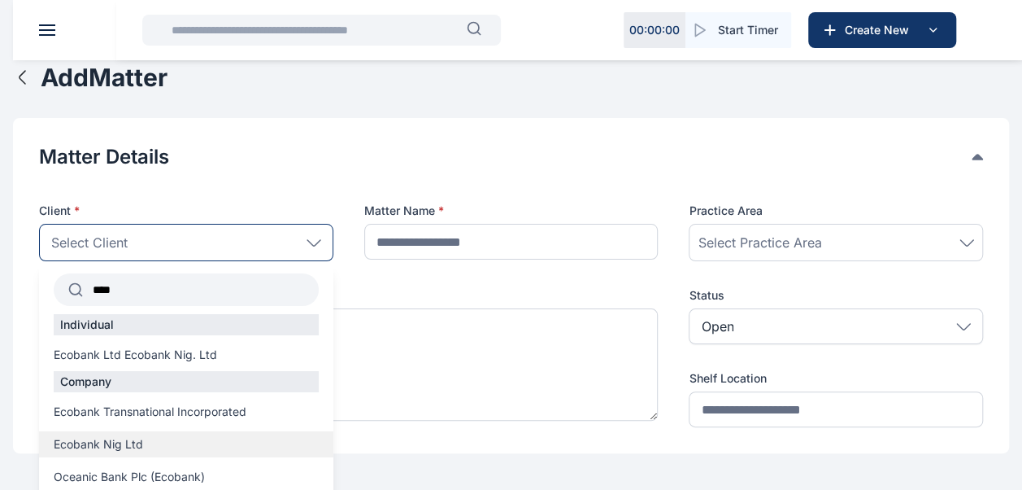
type input "****"
click at [115, 442] on span "Ecobank Nig Ltd" at bounding box center [98, 444] width 89 height 16
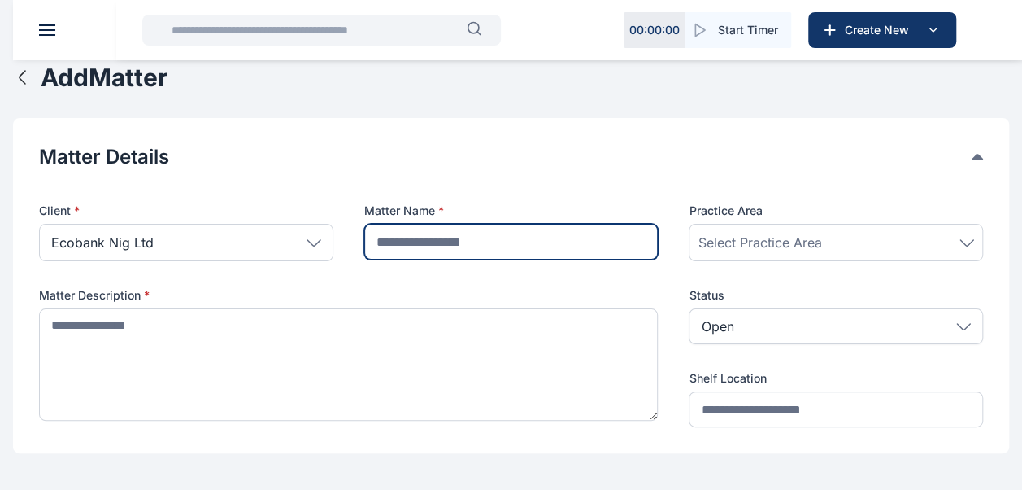
click at [421, 243] on input "text" at bounding box center [511, 242] width 294 height 36
type input "**********"
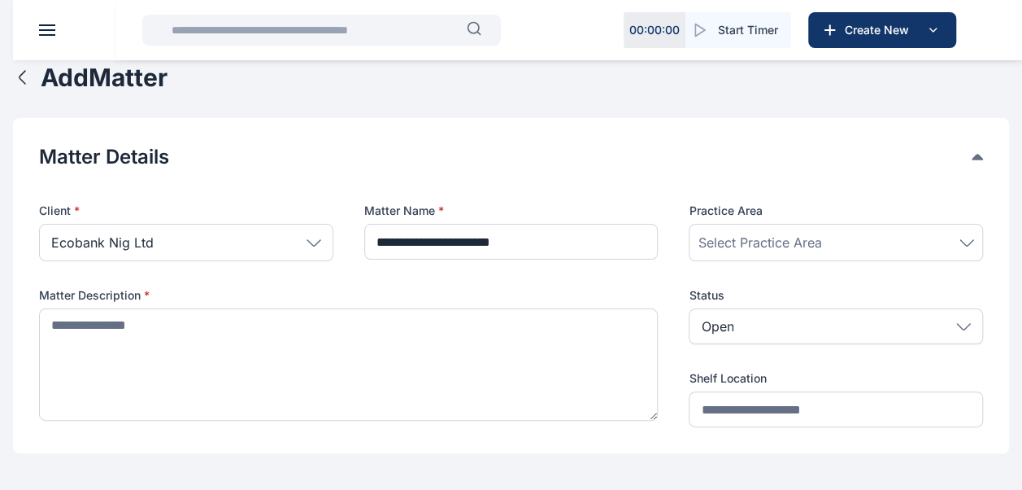
click at [710, 240] on span "Select Practice Area" at bounding box center [760, 243] width 124 height 20
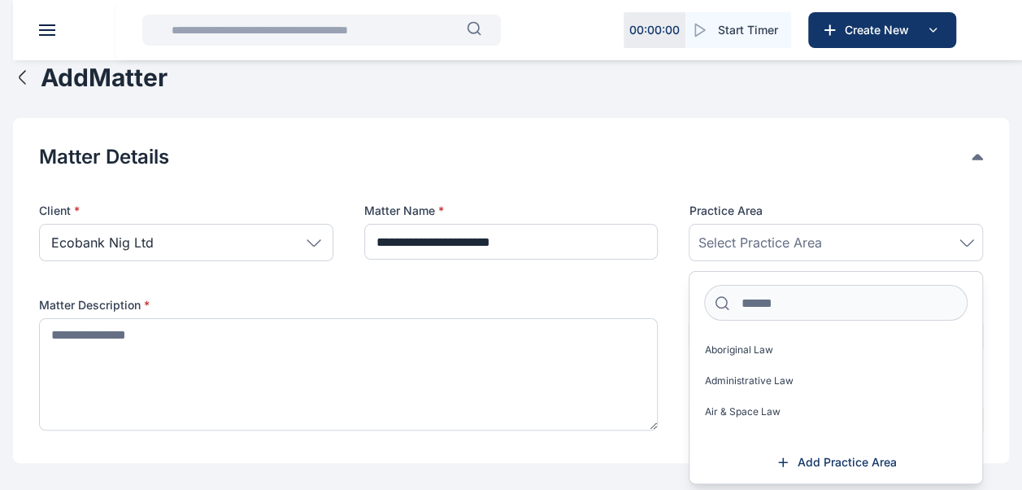
click at [696, 249] on div "Select Practice Area" at bounding box center [836, 242] width 294 height 37
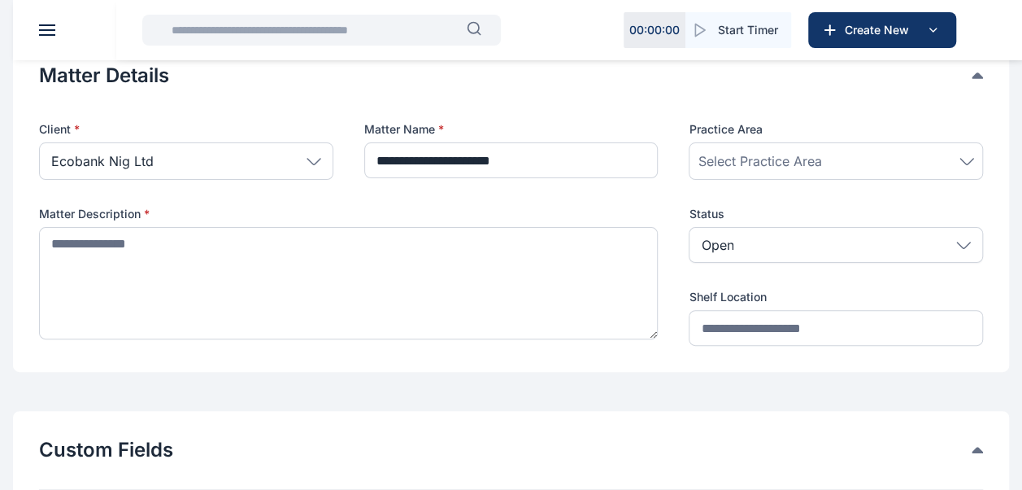
scroll to position [82, 0]
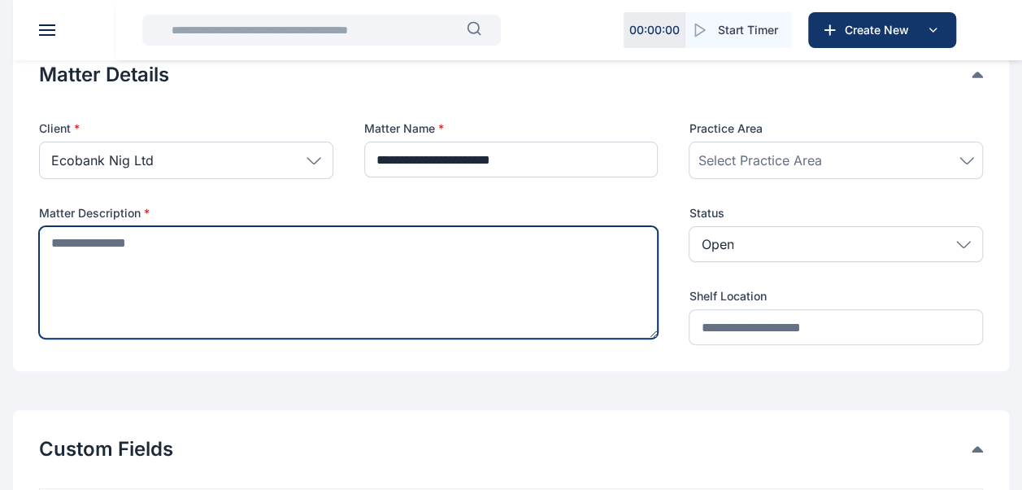
click at [233, 239] on textarea at bounding box center [348, 282] width 619 height 112
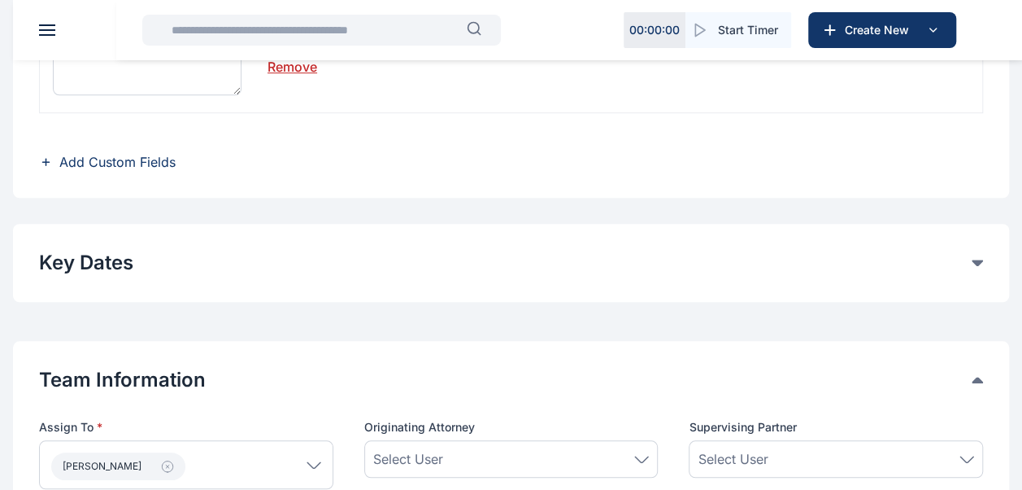
scroll to position [717, 0]
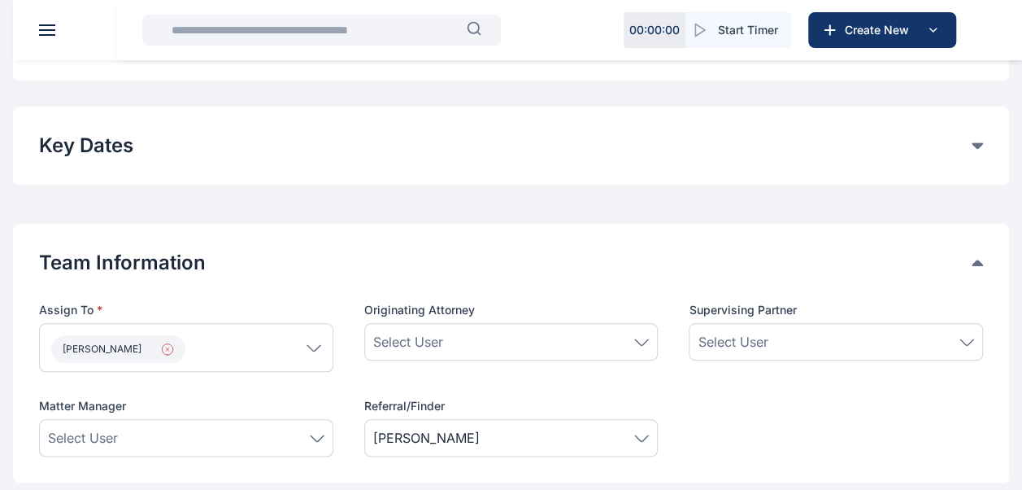
type textarea "**********"
click at [314, 339] on div "[PERSON_NAME]" at bounding box center [186, 347] width 294 height 49
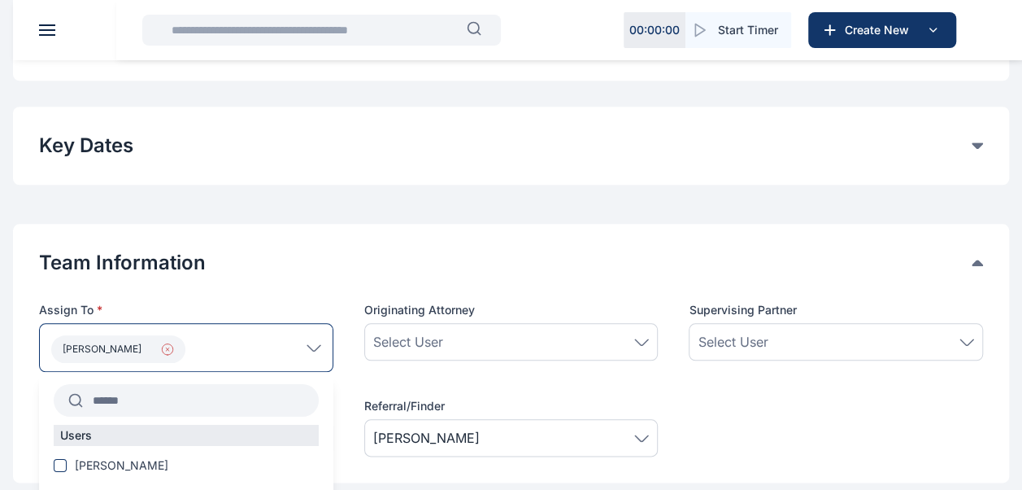
click at [167, 345] on icon "button" at bounding box center [167, 348] width 13 height 13
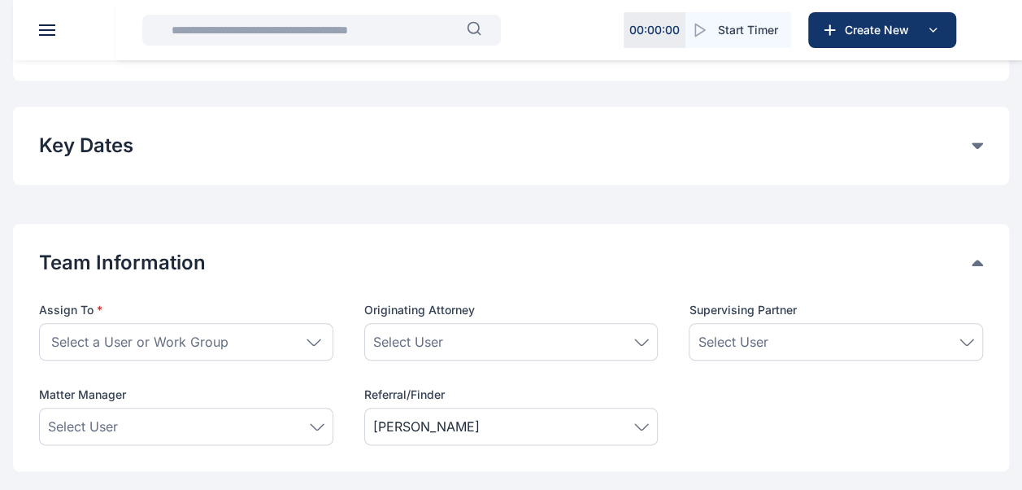
click at [164, 335] on span "Select a User or Work Group" at bounding box center [139, 342] width 177 height 20
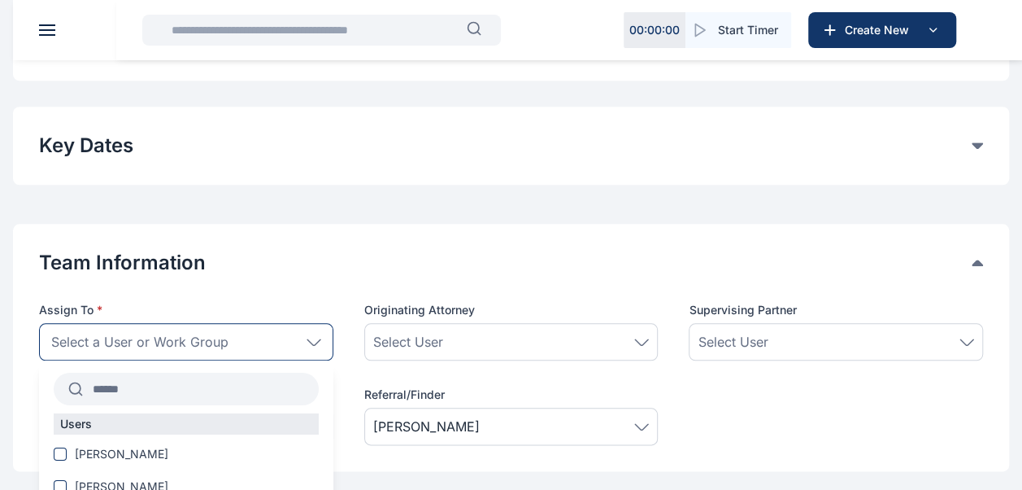
click at [155, 388] on input "text" at bounding box center [201, 388] width 236 height 29
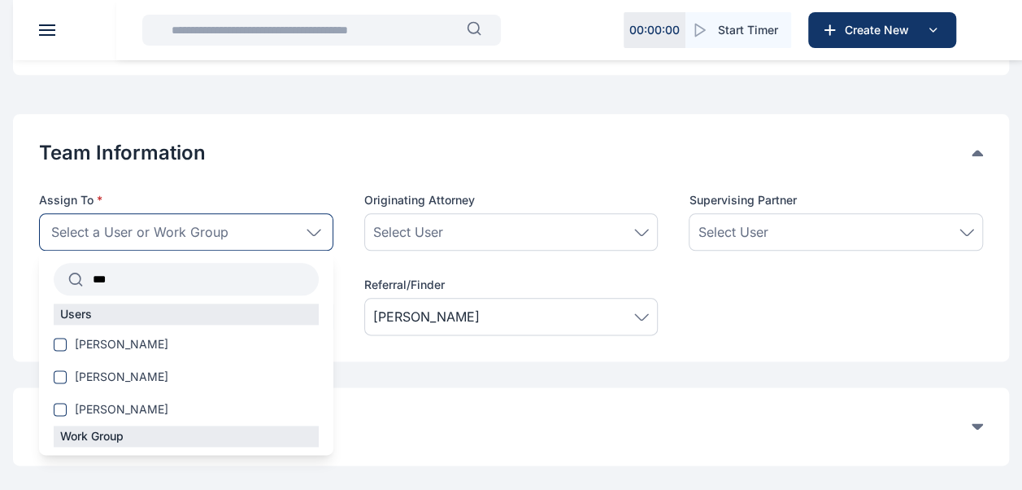
scroll to position [830, 0]
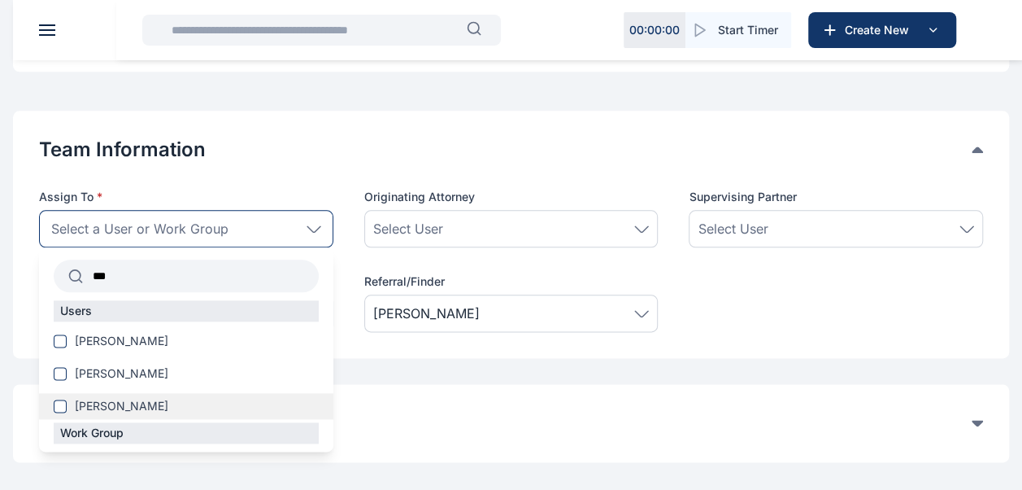
type input "***"
click at [133, 405] on span "[PERSON_NAME]" at bounding box center [122, 406] width 94 height 16
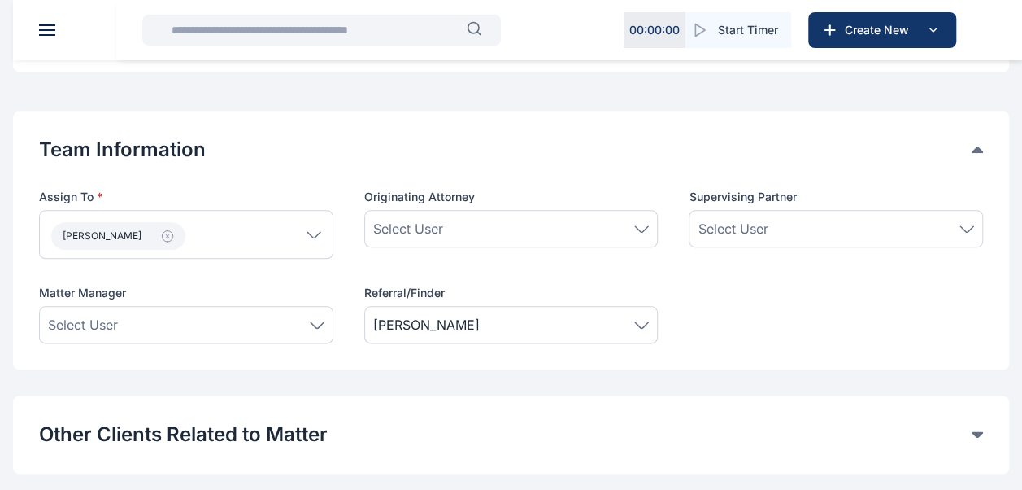
click at [420, 280] on div "Assign To * [PERSON_NAME] *** Users [PERSON_NAME] [PERSON_NAME] [PERSON_NAME] […" at bounding box center [511, 266] width 944 height 155
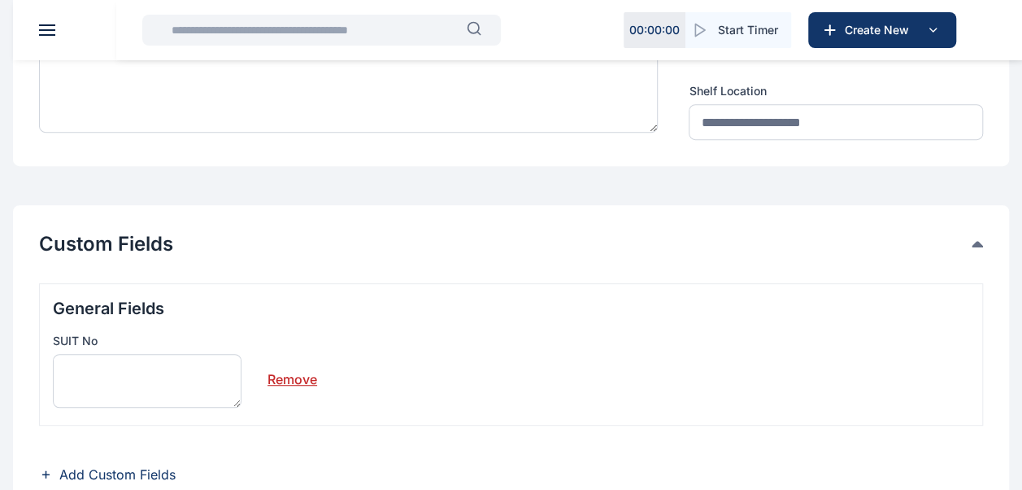
scroll to position [284, 0]
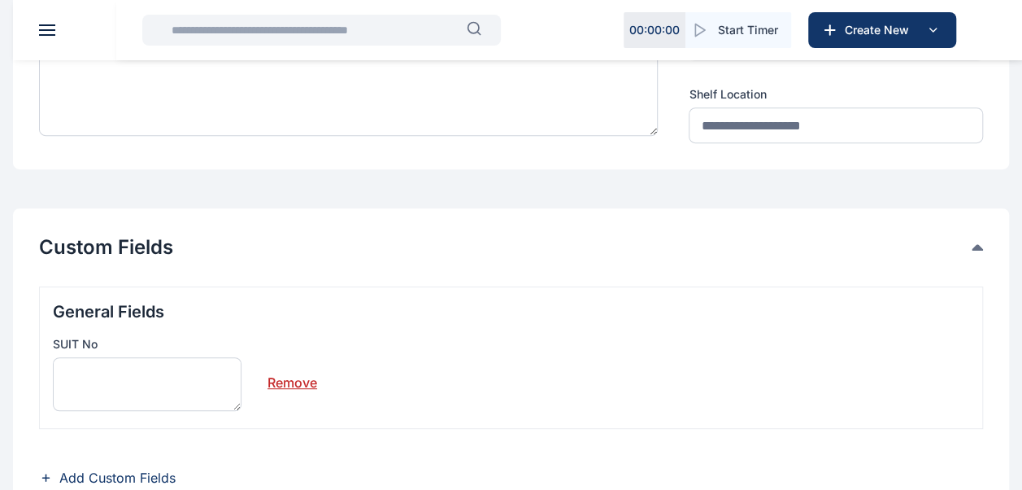
click at [46, 34] on span at bounding box center [47, 35] width 16 height 2
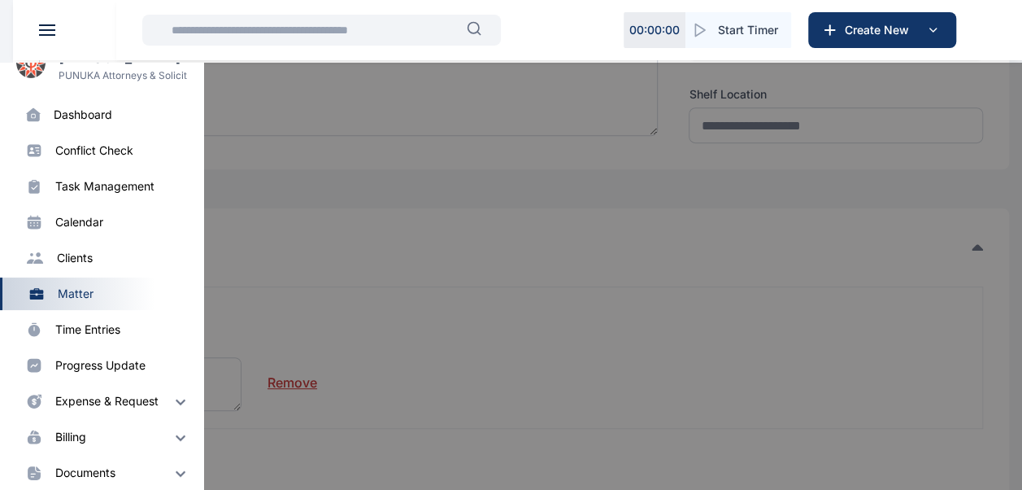
scroll to position [33, 0]
click at [118, 362] on div "progress update" at bounding box center [100, 364] width 90 height 16
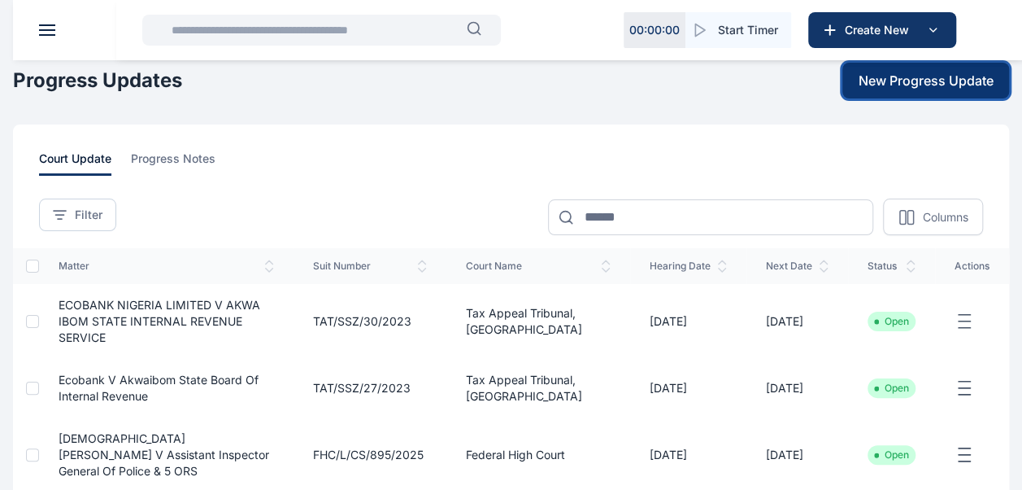
click at [934, 83] on span "New Progress Update" at bounding box center [926, 81] width 135 height 20
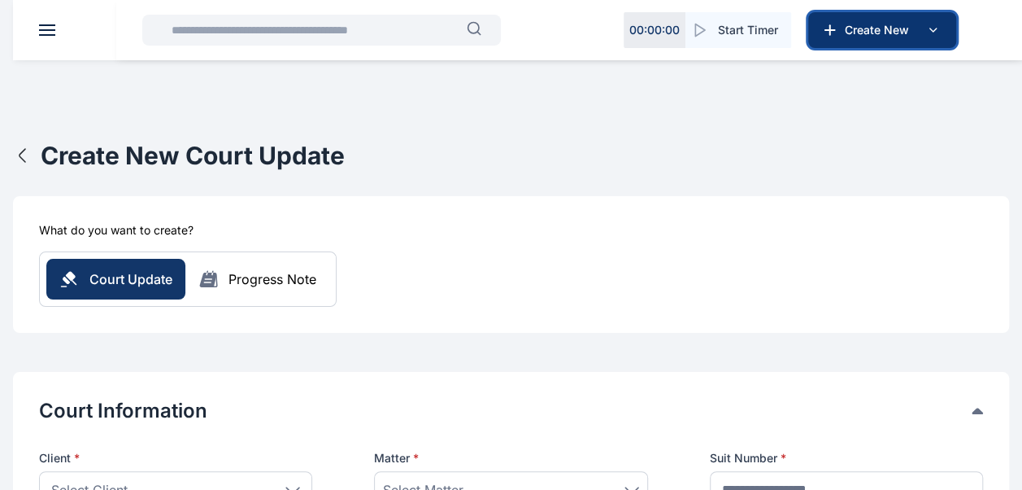
click at [930, 29] on icon at bounding box center [933, 29] width 7 height 3
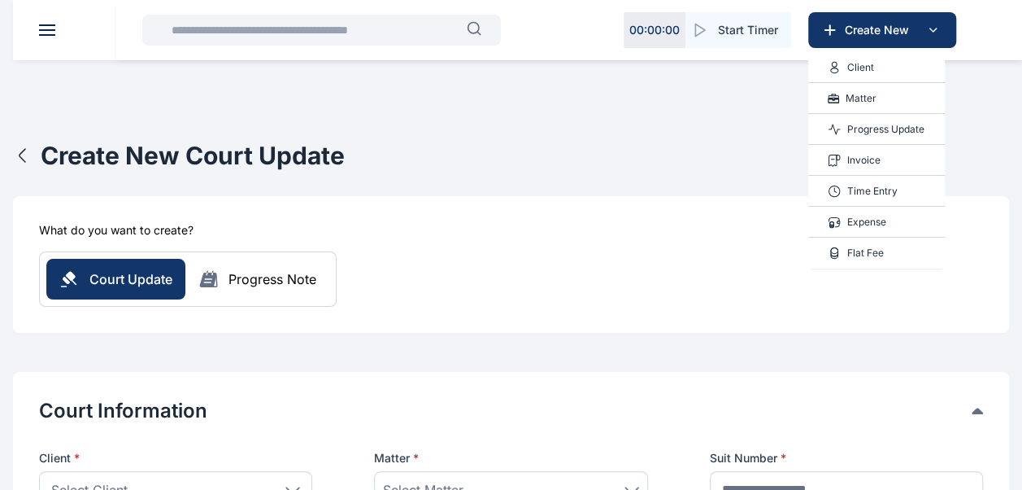
click at [859, 68] on p "Client" at bounding box center [860, 67] width 27 height 16
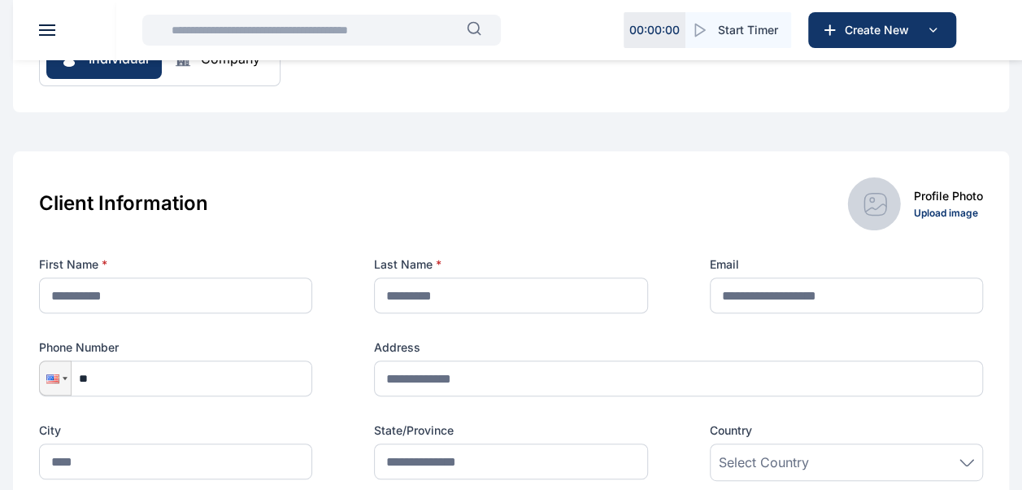
scroll to position [145, 0]
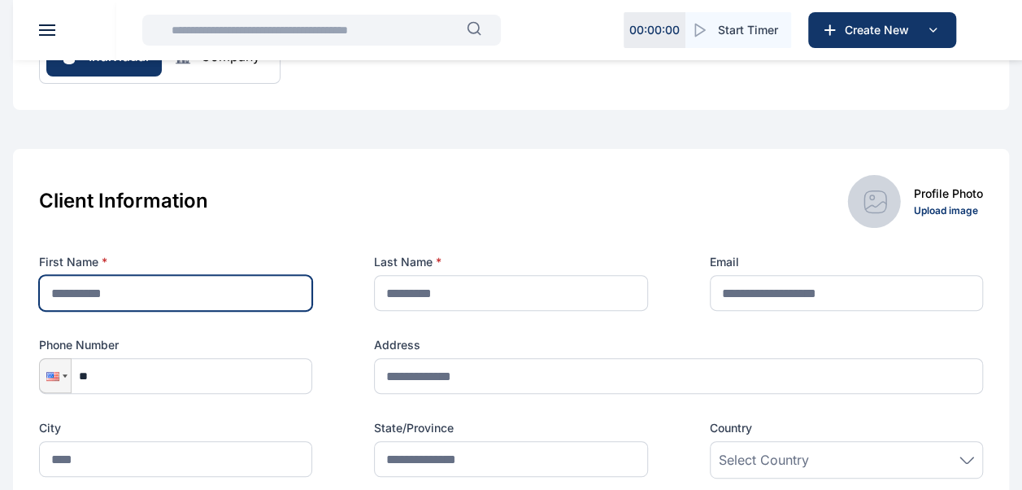
click at [267, 303] on input "text" at bounding box center [175, 293] width 273 height 36
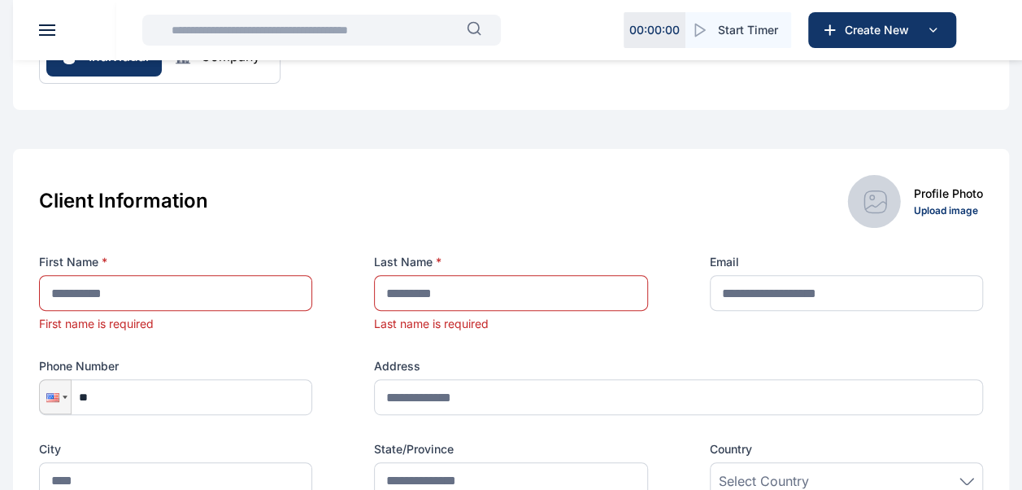
click at [443, 196] on div "Client Information Profile Photo Upload image" at bounding box center [511, 201] width 944 height 53
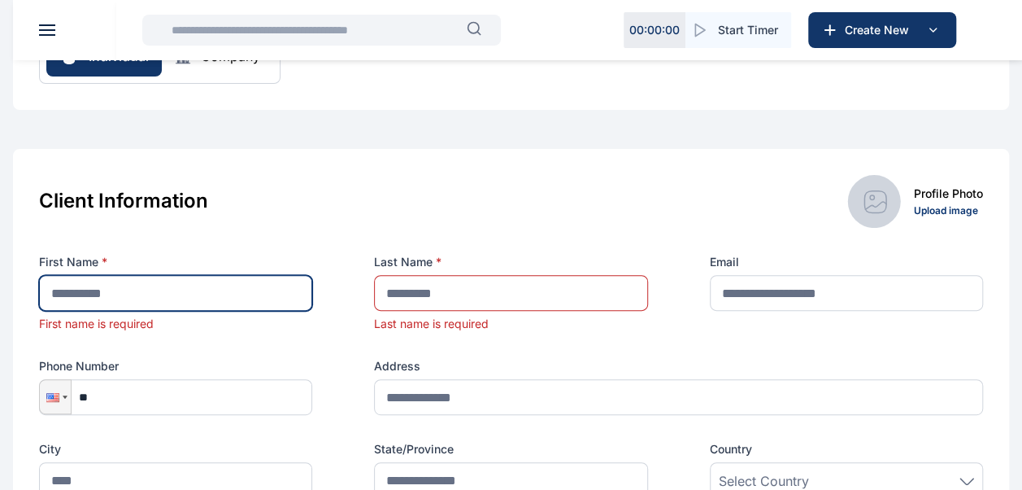
click at [222, 290] on input "text" at bounding box center [175, 293] width 273 height 36
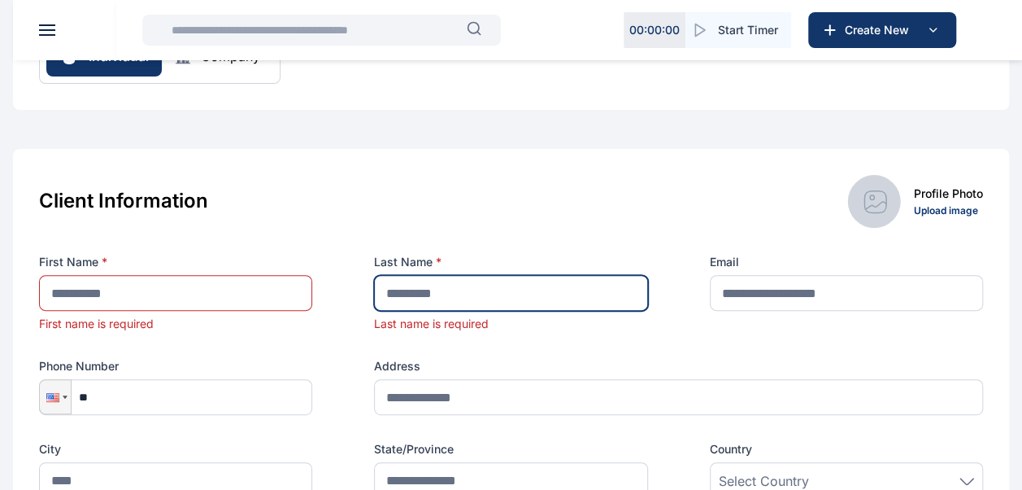
click at [461, 299] on input "text" at bounding box center [510, 293] width 273 height 36
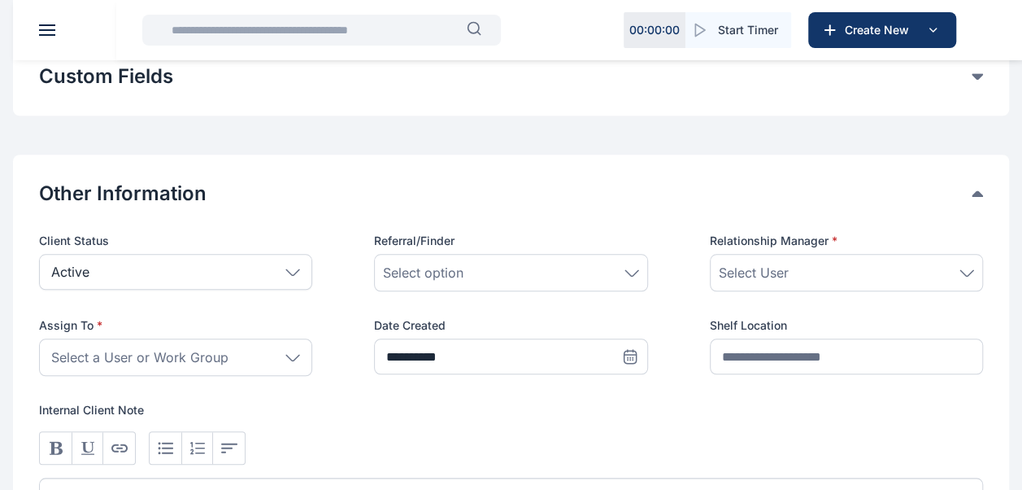
scroll to position [683, 0]
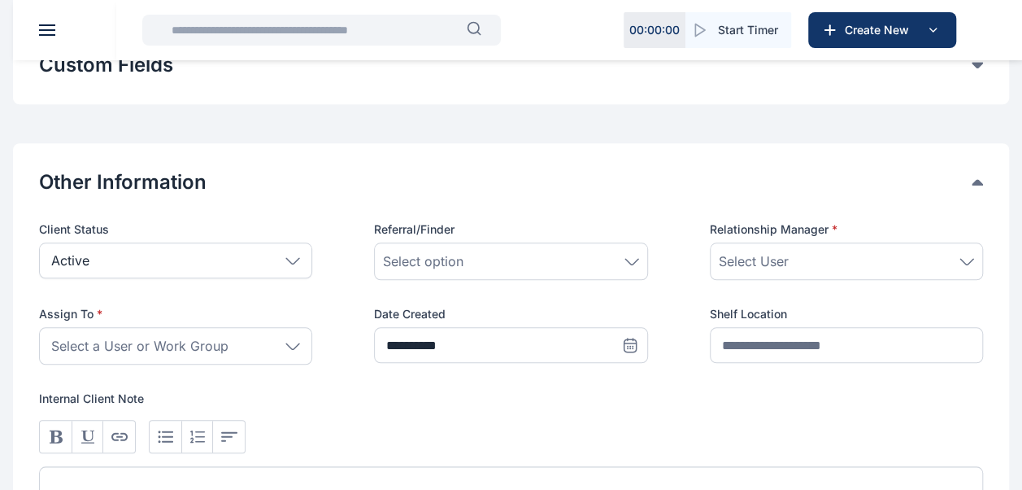
click at [804, 254] on div "Select User" at bounding box center [846, 261] width 255 height 20
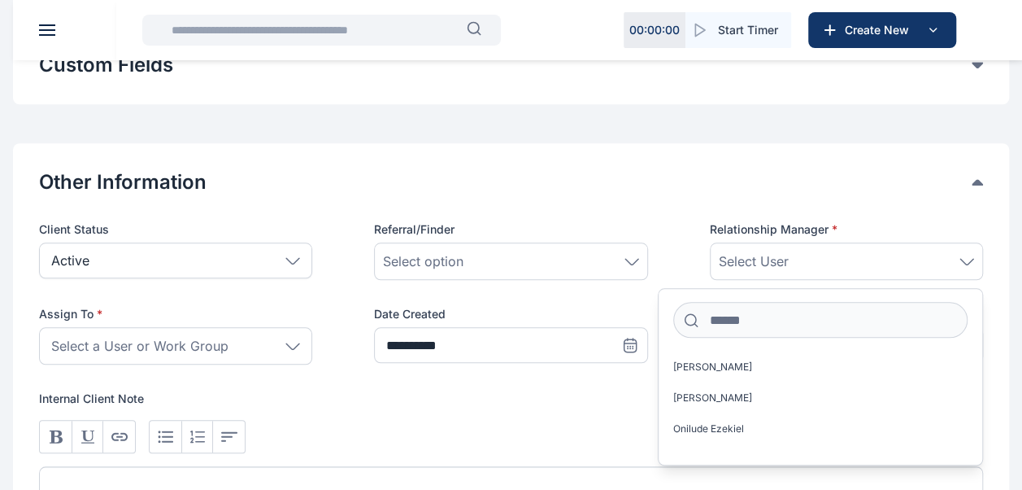
click at [804, 254] on div "Select User" at bounding box center [846, 261] width 255 height 20
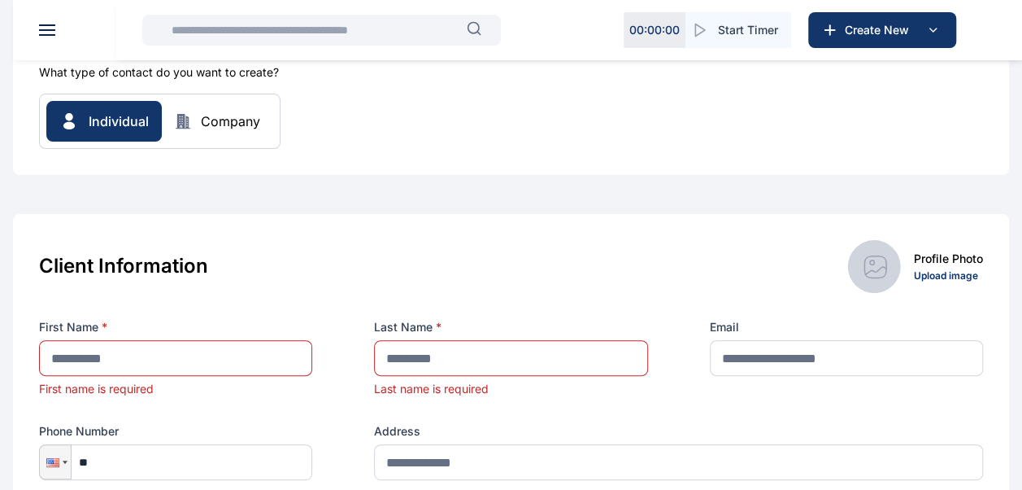
scroll to position [0, 0]
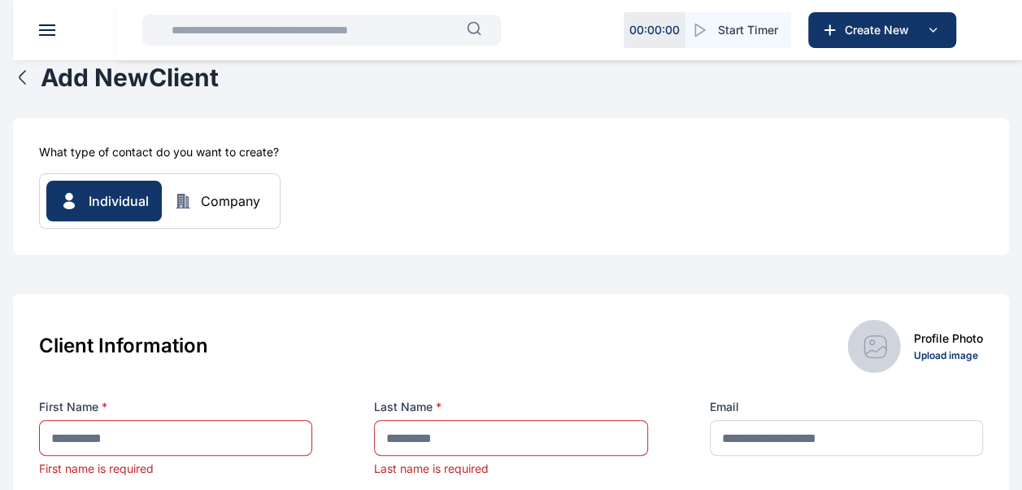
click at [40, 33] on button at bounding box center [47, 29] width 16 height 11
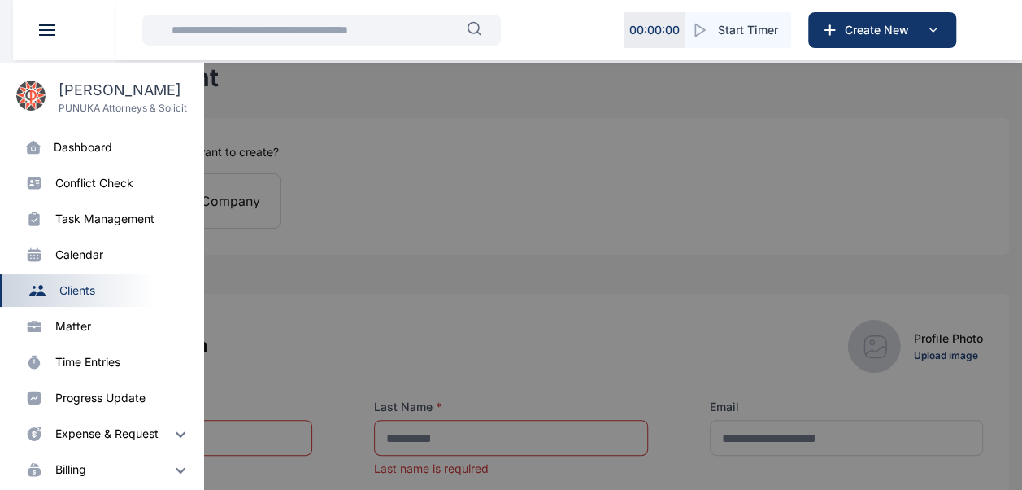
click at [81, 143] on div "dashboard" at bounding box center [83, 147] width 59 height 16
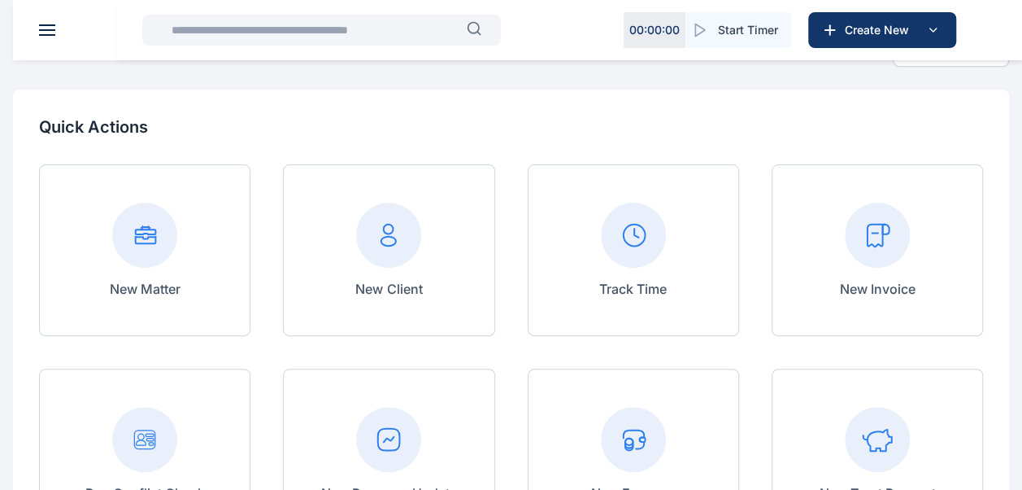
scroll to position [54, 0]
click at [46, 31] on button at bounding box center [47, 29] width 16 height 11
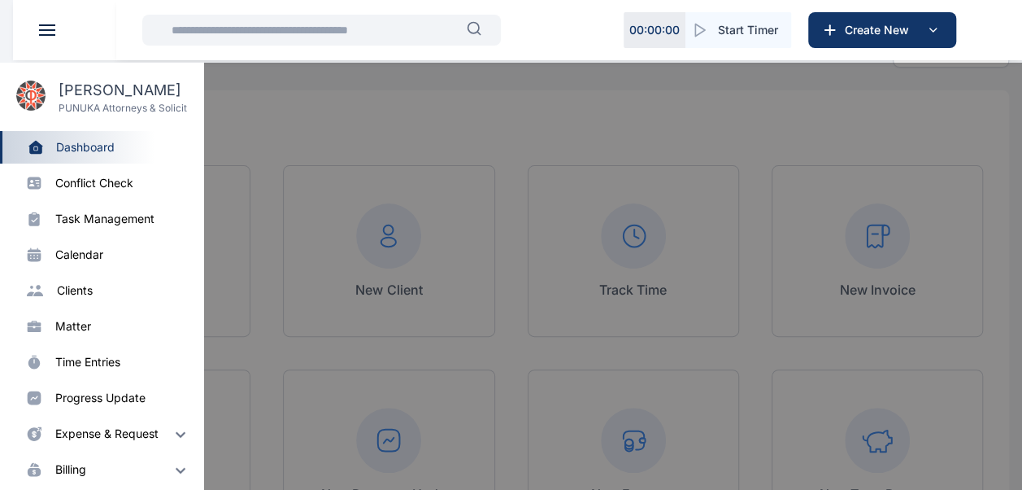
scroll to position [15, 0]
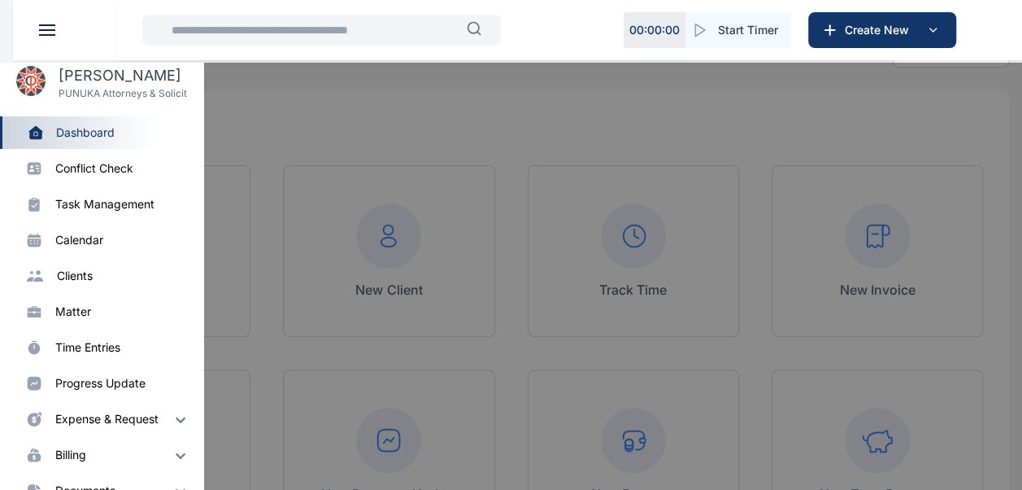
click at [681, 265] on div at bounding box center [524, 308] width 1022 height 490
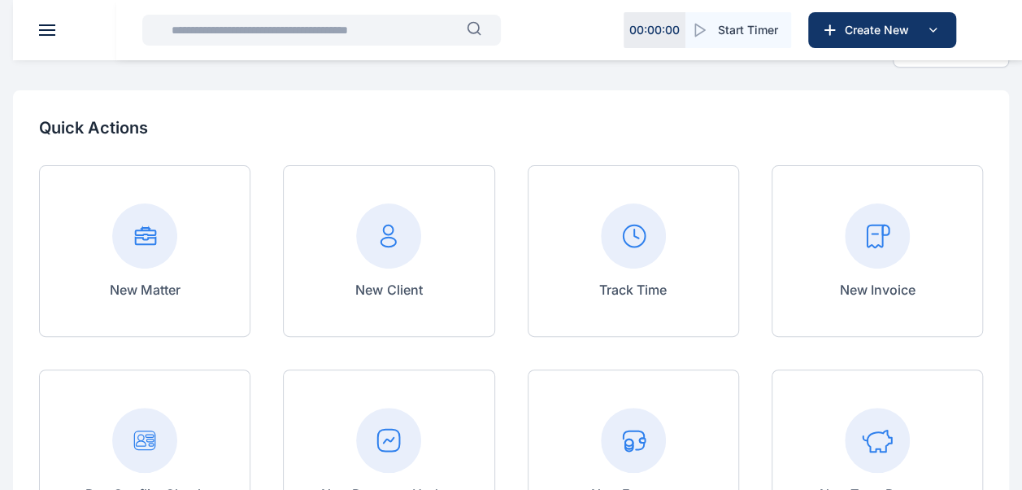
click at [49, 24] on span at bounding box center [47, 25] width 16 height 2
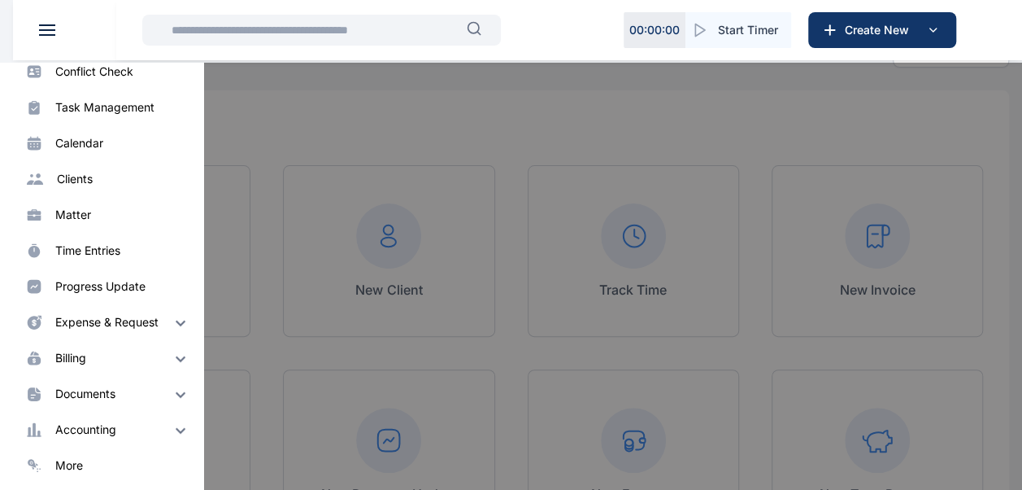
scroll to position [112, 0]
click at [171, 360] on img at bounding box center [181, 357] width 20 height 20
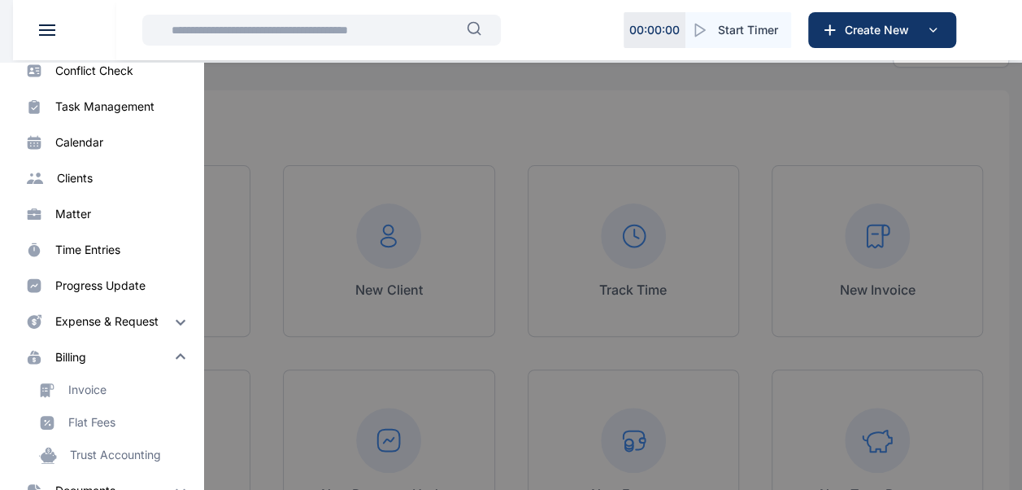
click at [483, 383] on div at bounding box center [524, 308] width 1022 height 490
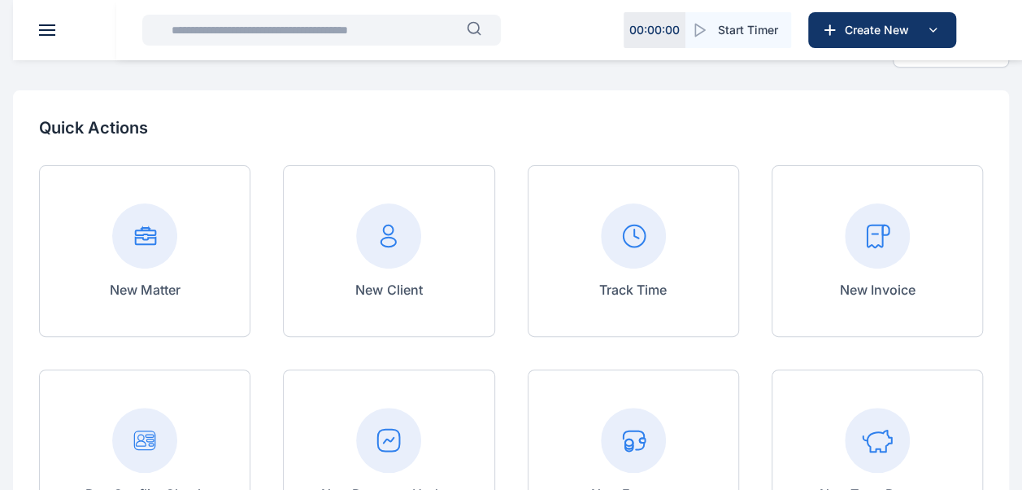
click at [870, 237] on rect at bounding box center [877, 235] width 65 height 65
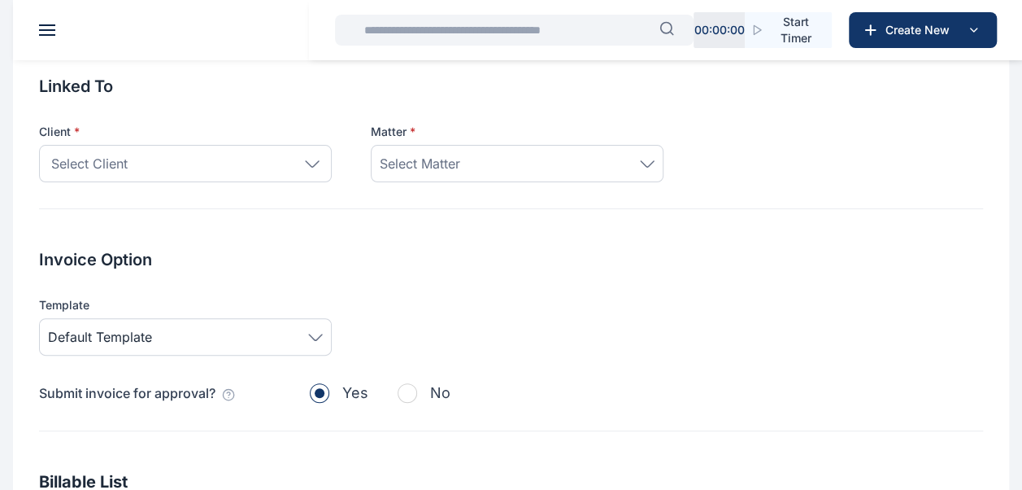
scroll to position [76, 0]
click at [316, 161] on icon at bounding box center [312, 162] width 13 height 6
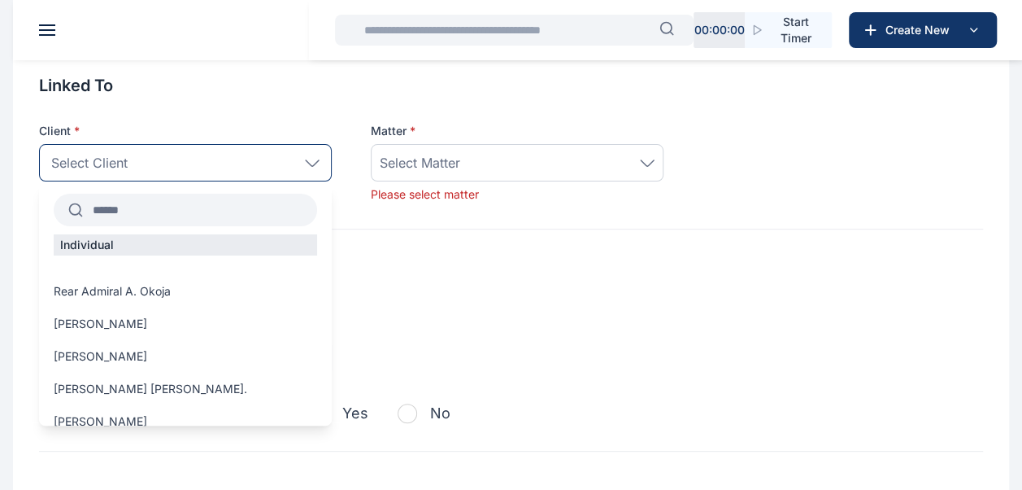
click at [135, 203] on input "text" at bounding box center [200, 209] width 234 height 29
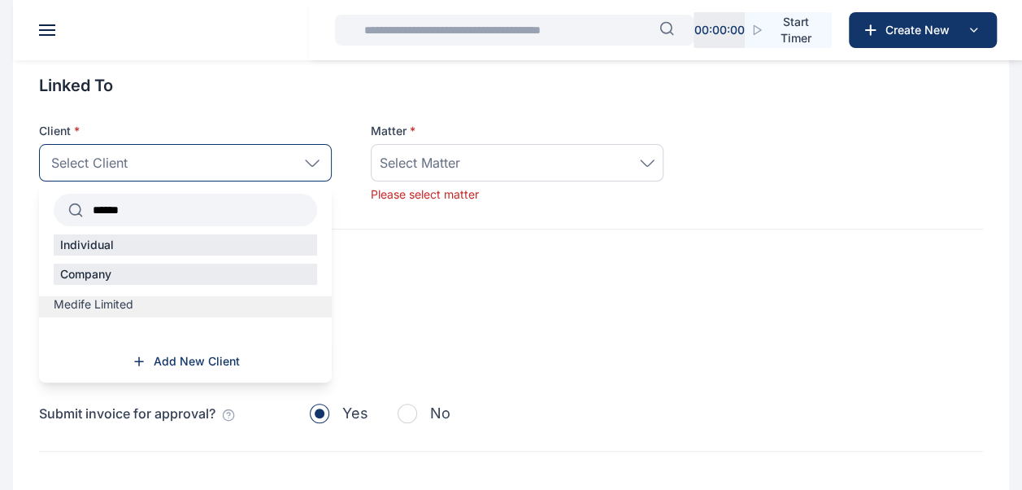
type input "******"
click at [95, 309] on span "Medife Limited" at bounding box center [94, 304] width 80 height 16
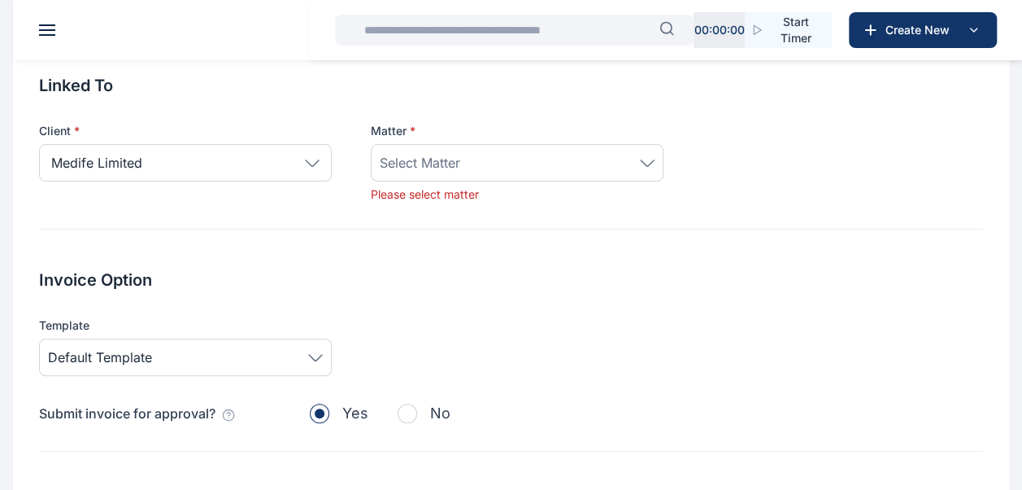
click at [513, 168] on div "Select Matter" at bounding box center [517, 163] width 275 height 20
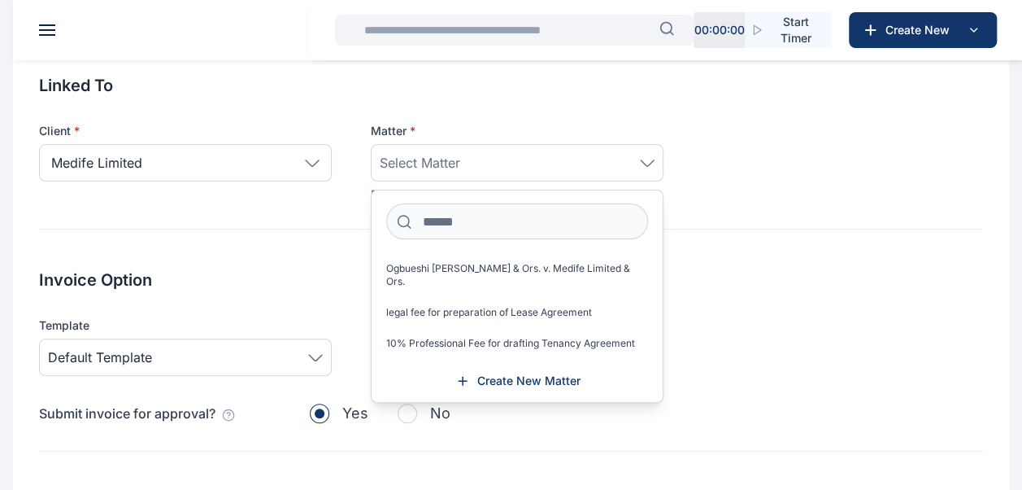
click at [736, 319] on div "Template Default Template" at bounding box center [511, 346] width 944 height 59
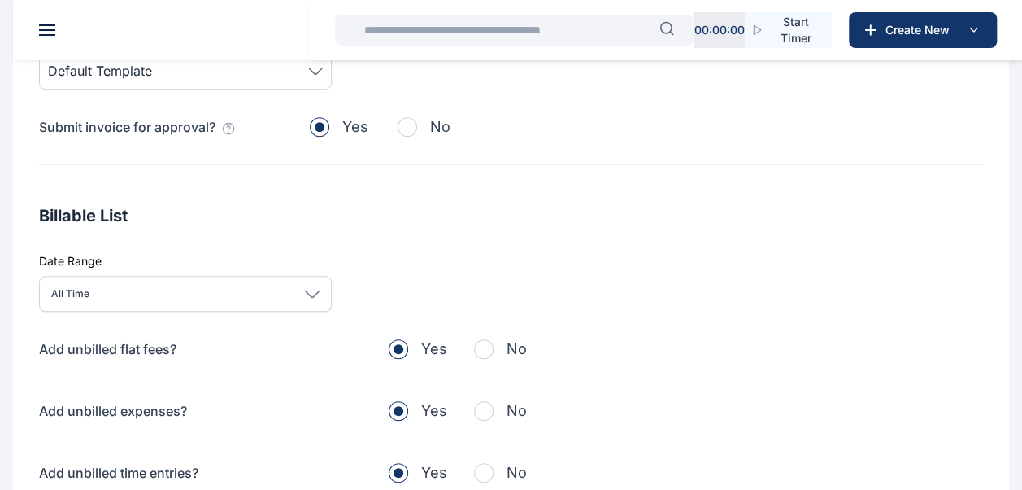
scroll to position [402, 0]
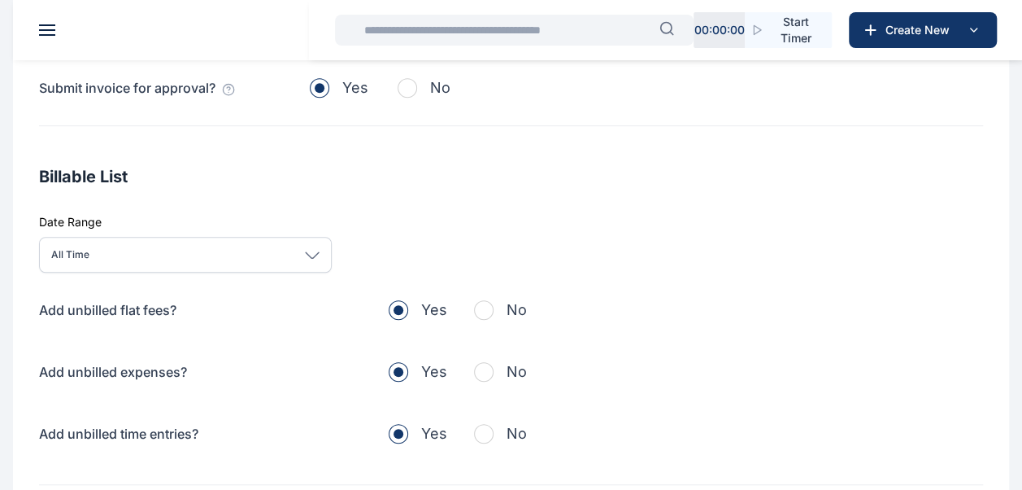
click at [485, 312] on span "button" at bounding box center [484, 310] width 20 height 20
click at [485, 367] on span "button" at bounding box center [484, 372] width 20 height 20
click at [487, 426] on span "button" at bounding box center [484, 434] width 20 height 20
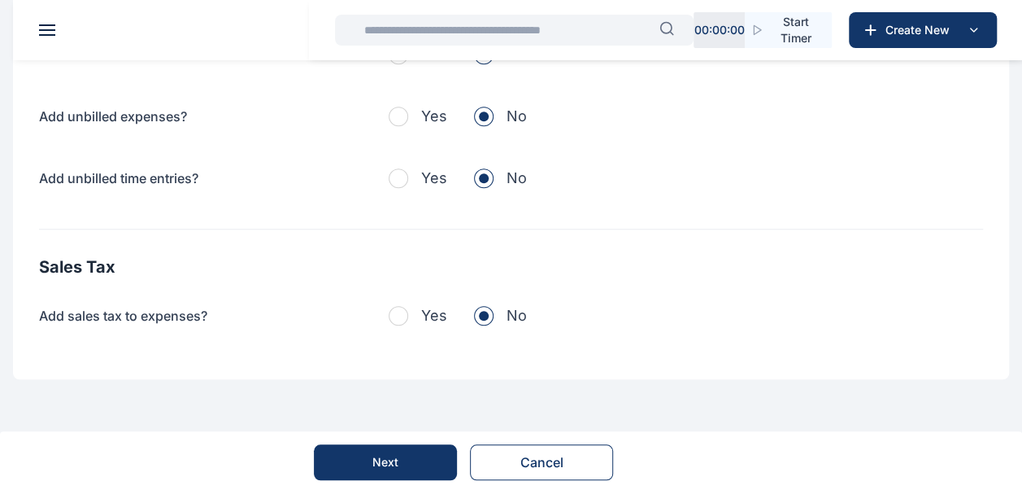
scroll to position [659, 0]
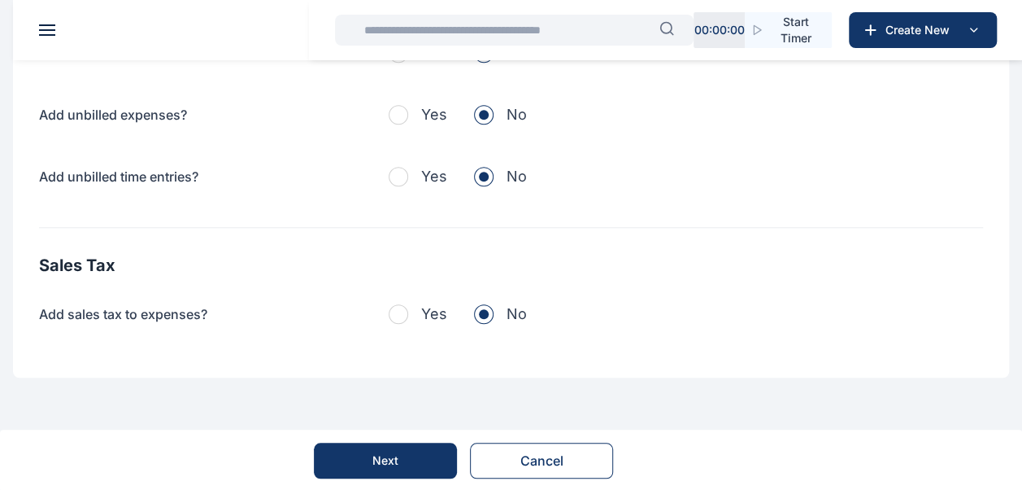
click at [396, 316] on span "button" at bounding box center [399, 314] width 20 height 20
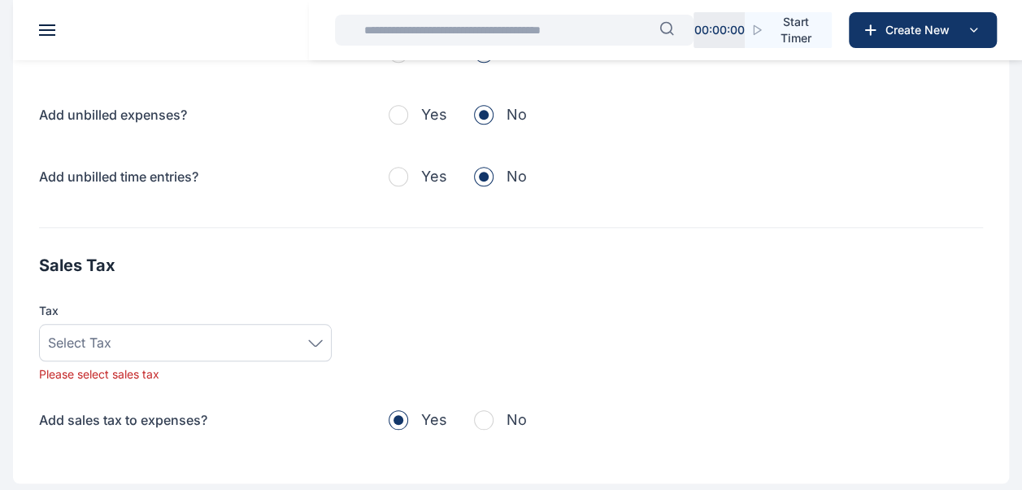
click at [311, 339] on icon at bounding box center [315, 342] width 13 height 6
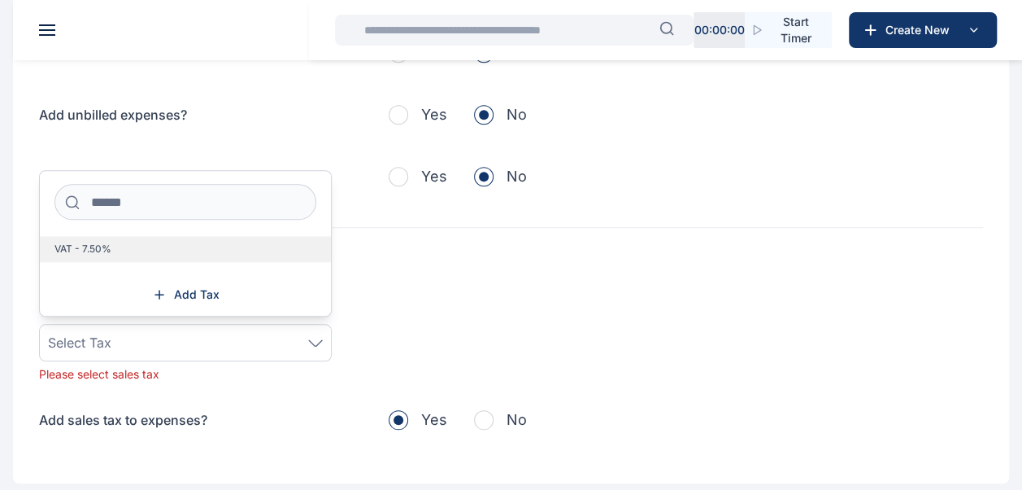
click at [83, 242] on span "VAT - 7.50%" at bounding box center [82, 248] width 57 height 13
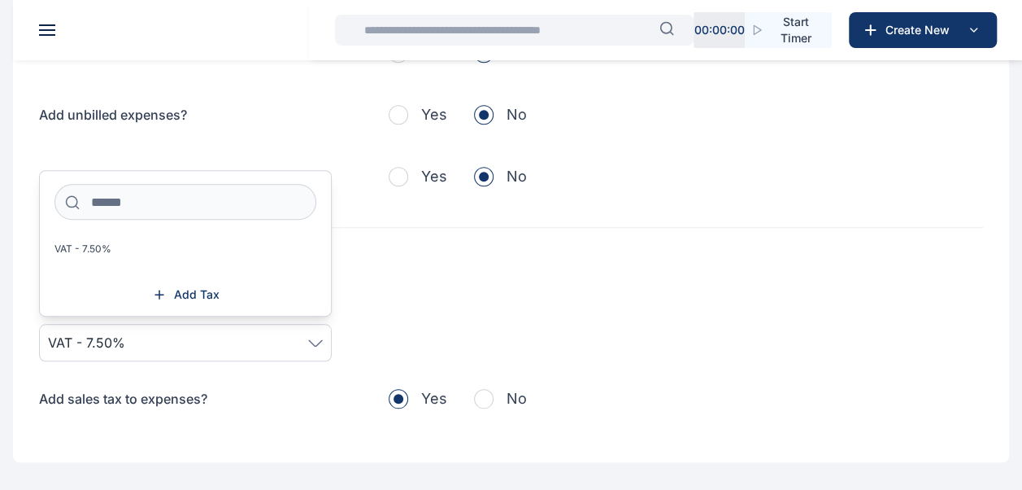
click at [194, 359] on div "Sales Tax Tax VAT - 7.50% VAT - 7.50% Add Tax Add sales tax to expenses? Yes No" at bounding box center [511, 332] width 944 height 156
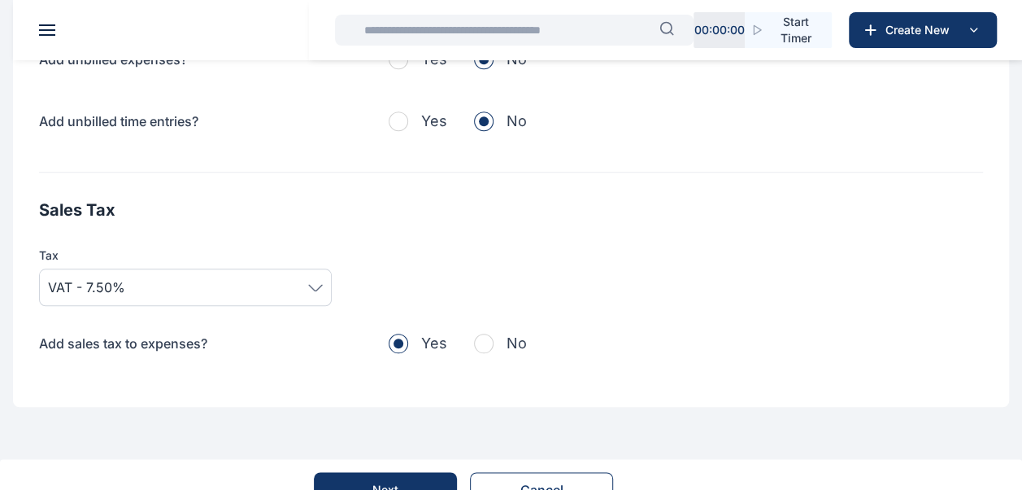
scroll to position [743, 0]
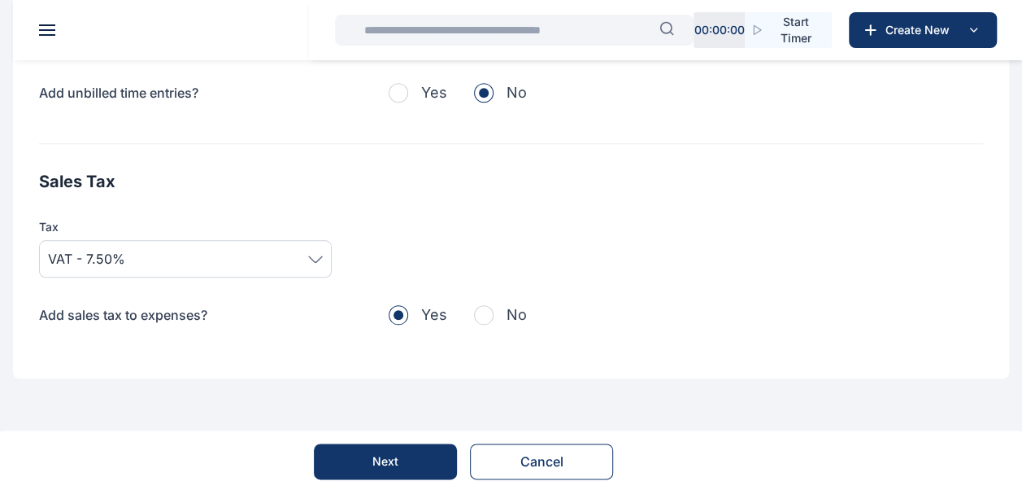
click at [415, 454] on button "Next" at bounding box center [385, 461] width 143 height 36
click at [392, 454] on div "Next" at bounding box center [386, 461] width 26 height 16
click at [386, 455] on div "Next" at bounding box center [386, 461] width 26 height 16
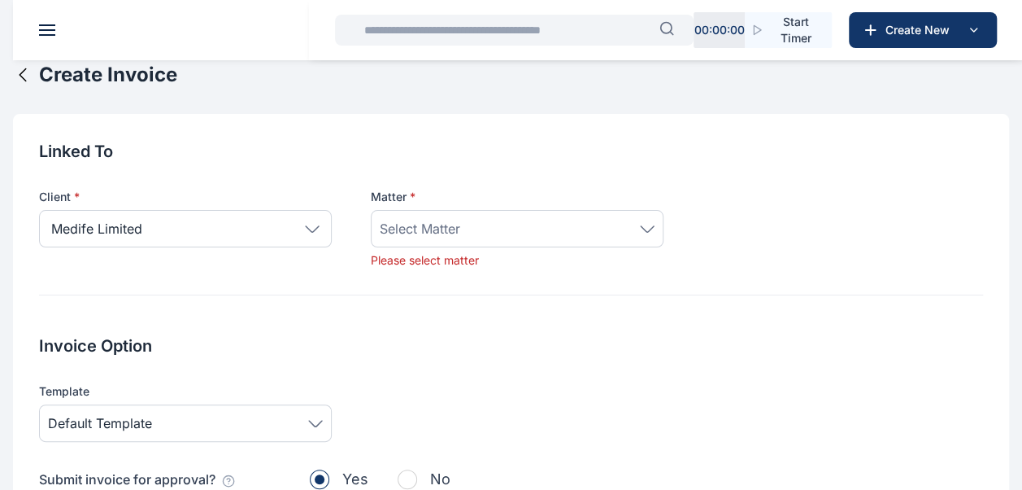
scroll to position [0, 0]
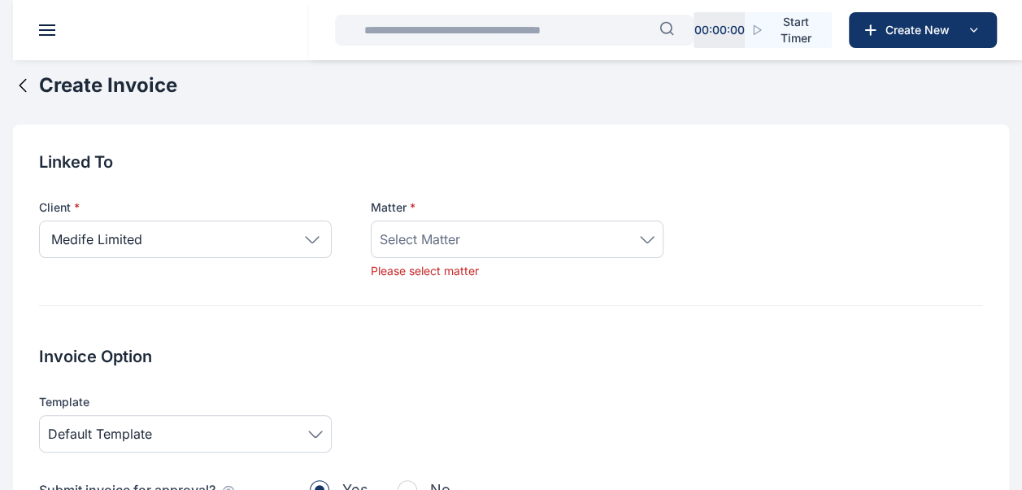
click at [649, 242] on div "Select Matter" at bounding box center [517, 239] width 275 height 20
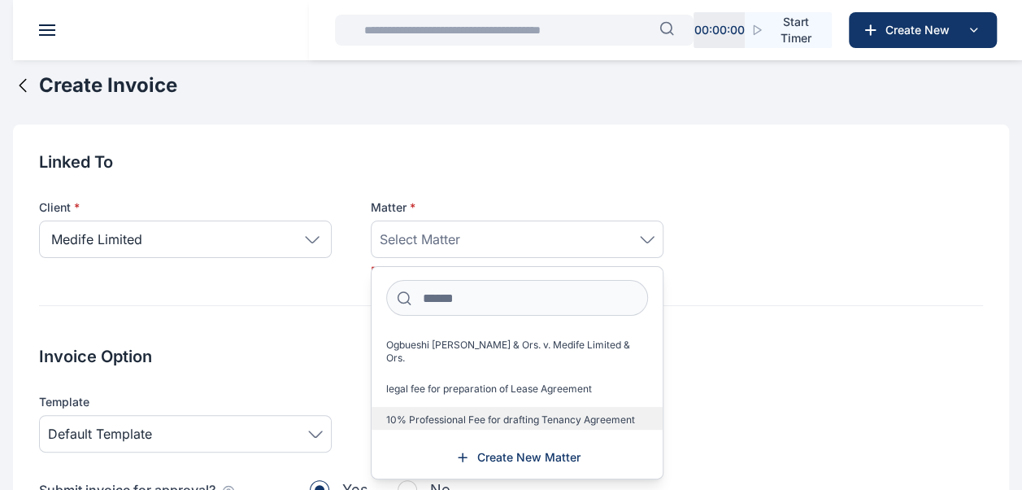
click at [499, 413] on span "10% Professional Fee for drafting Tenancy Agreement" at bounding box center [510, 419] width 249 height 13
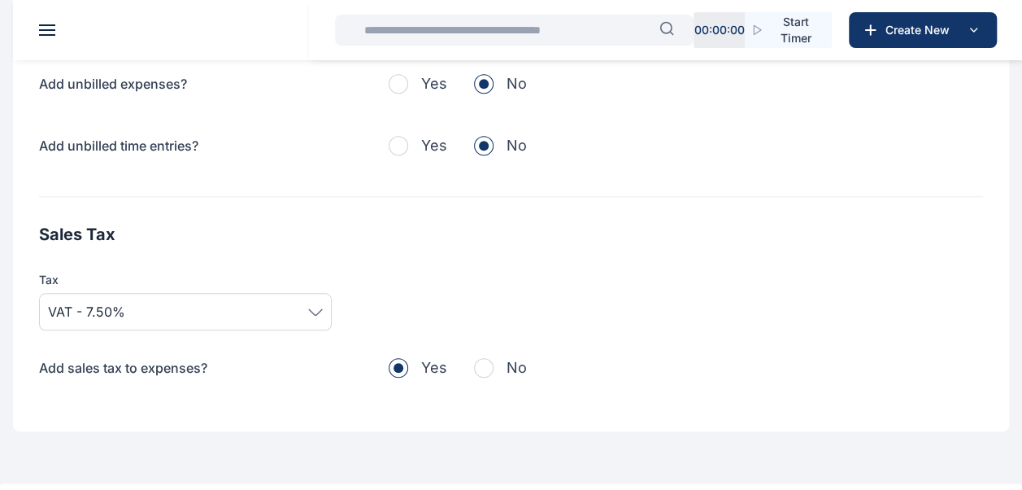
scroll to position [741, 0]
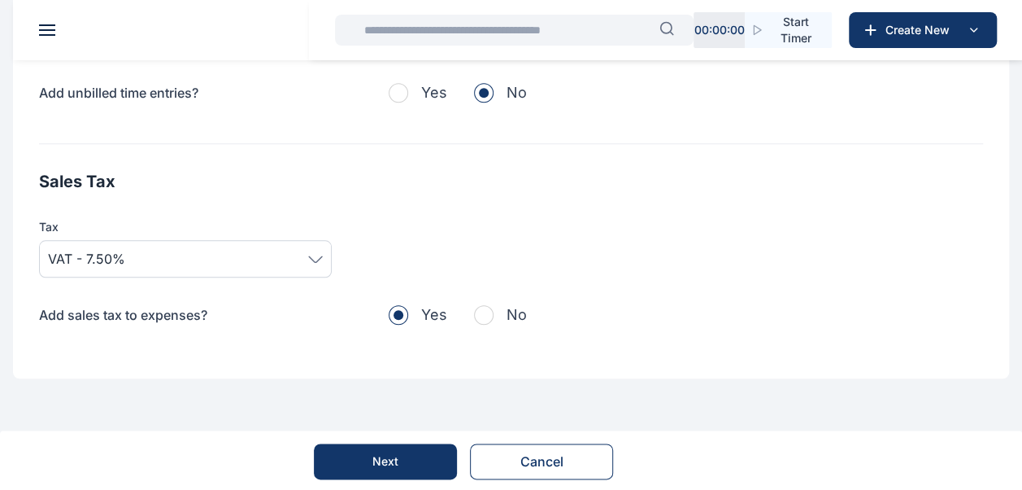
click at [410, 457] on button "Next" at bounding box center [385, 461] width 143 height 36
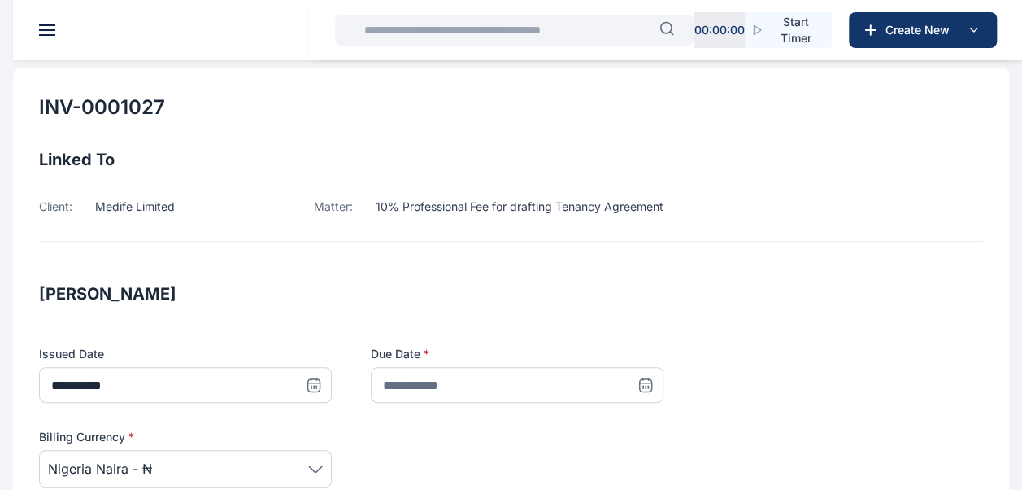
scroll to position [63, 0]
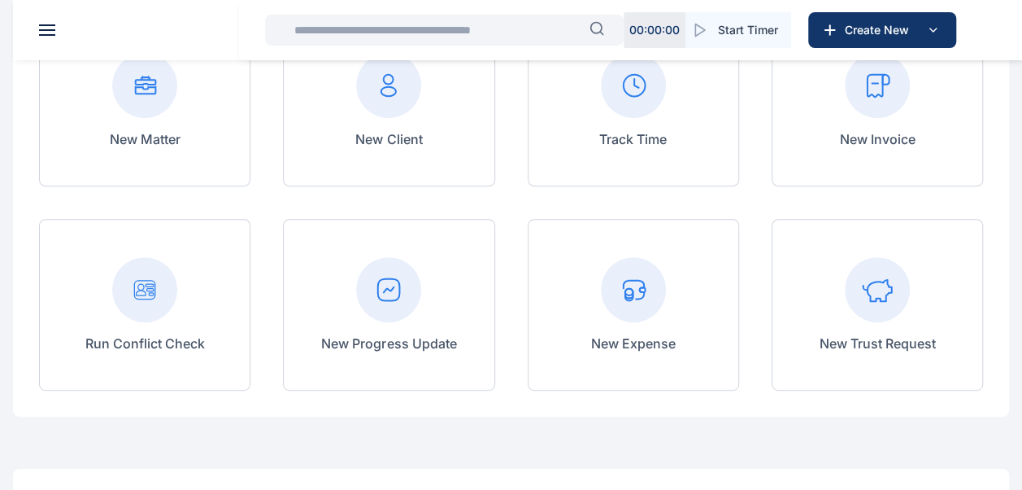
scroll to position [207, 0]
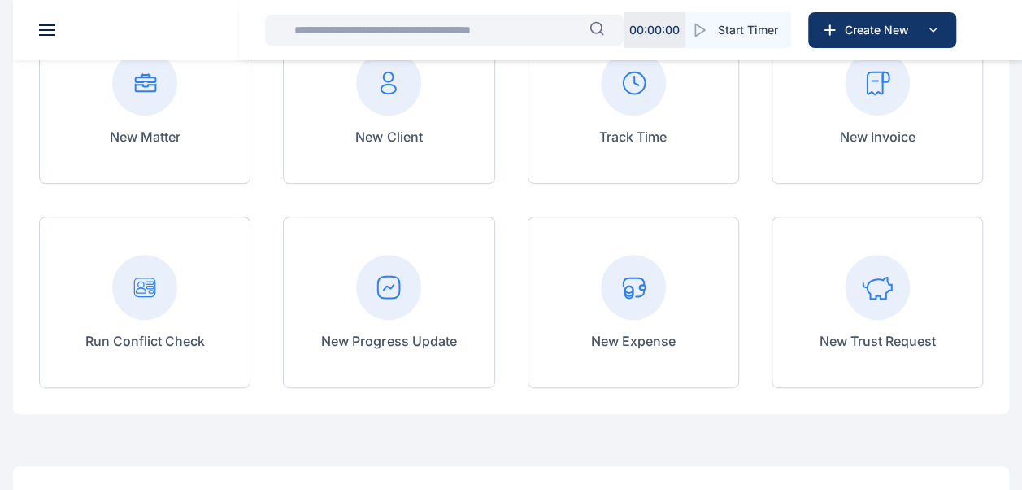
click at [870, 94] on rect at bounding box center [877, 82] width 65 height 65
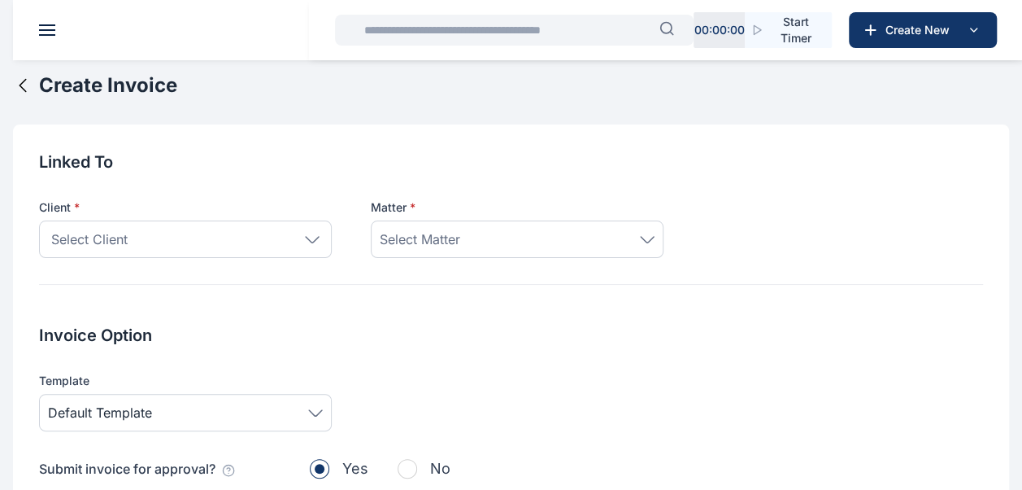
click at [309, 241] on icon at bounding box center [312, 239] width 15 height 7
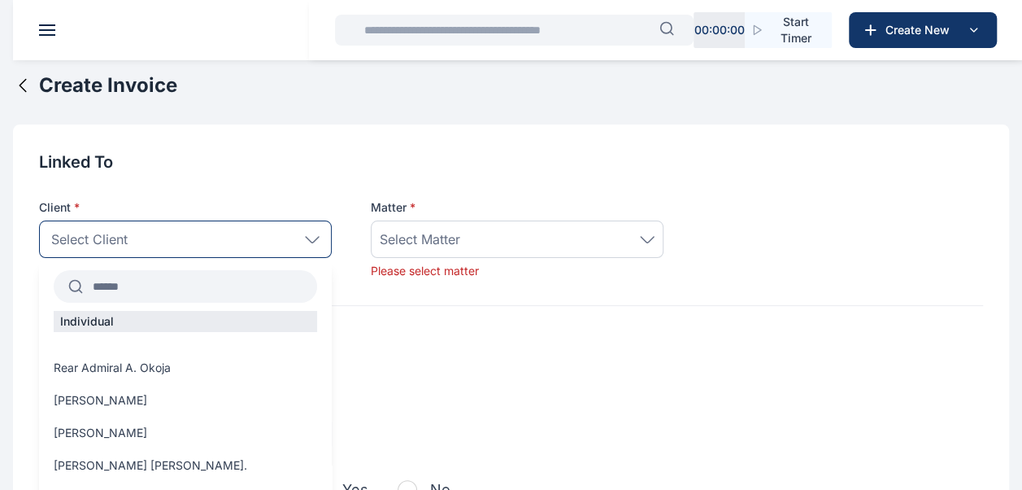
click at [233, 290] on input "text" at bounding box center [200, 286] width 234 height 29
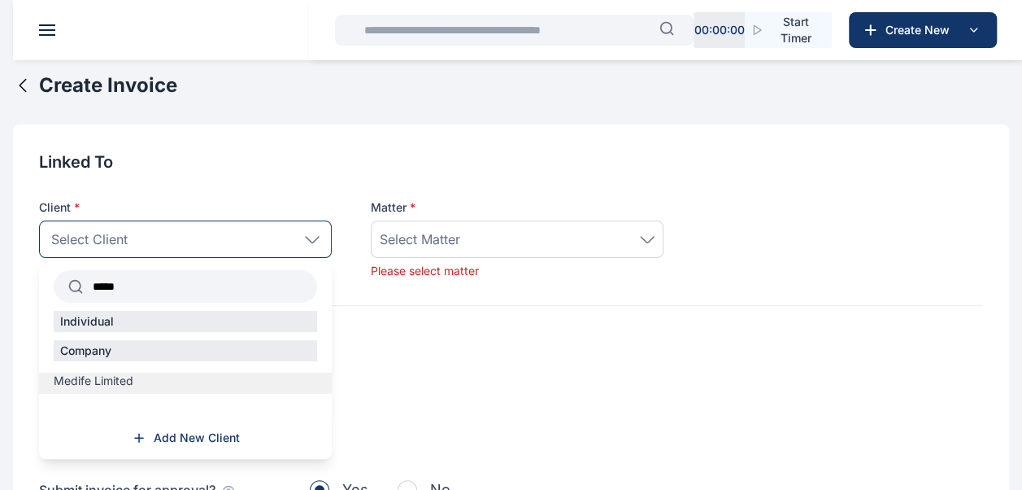
type input "*****"
click at [111, 375] on span "Medife Limited" at bounding box center [94, 381] width 80 height 16
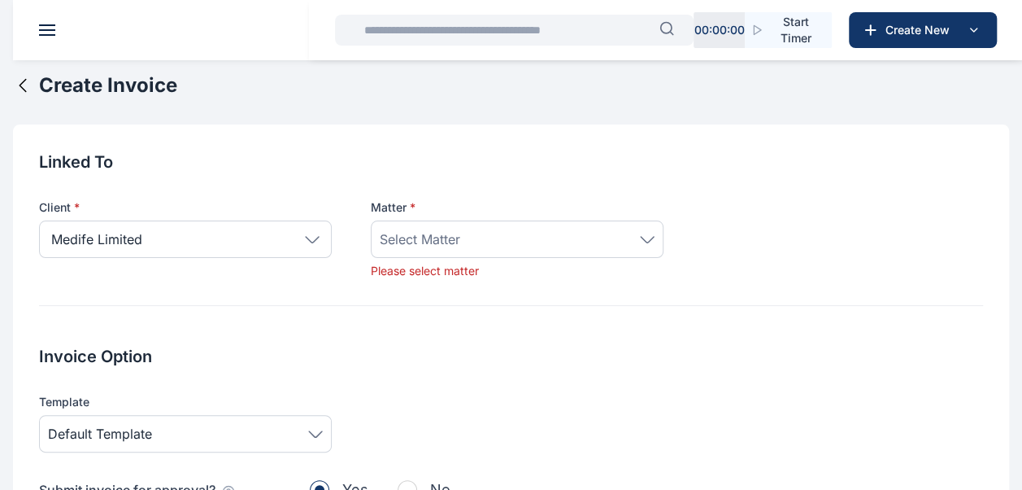
click at [543, 245] on div "Select Matter" at bounding box center [517, 239] width 275 height 20
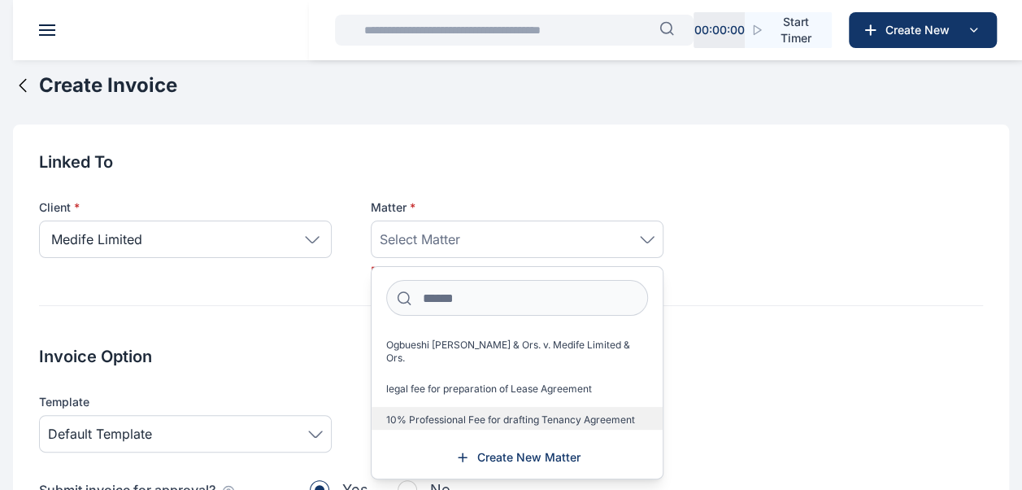
click at [483, 413] on label "10% Professional Fee for drafting Tenancy Agreement" at bounding box center [517, 420] width 291 height 26
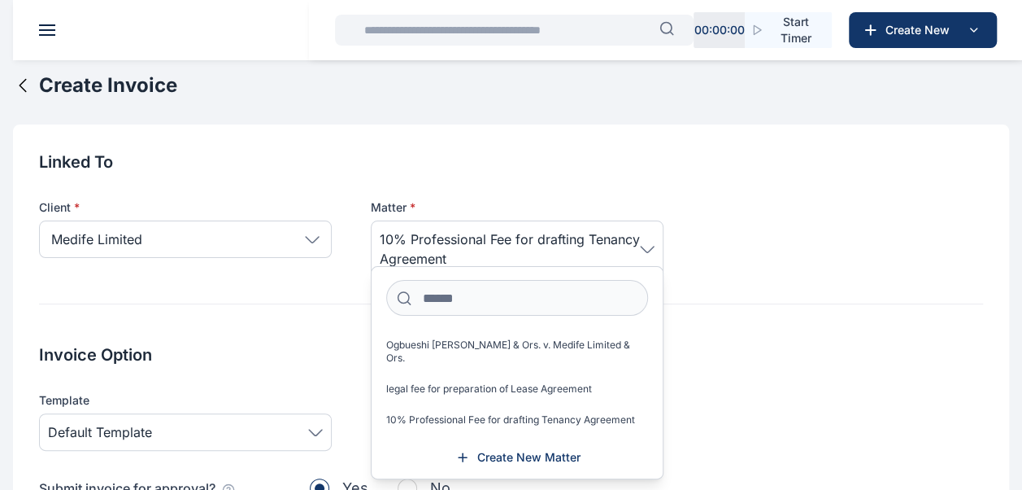
click at [771, 373] on div "Invoice Option Template Default Template Submit invoice for approval? Yes No" at bounding box center [511, 434] width 944 height 183
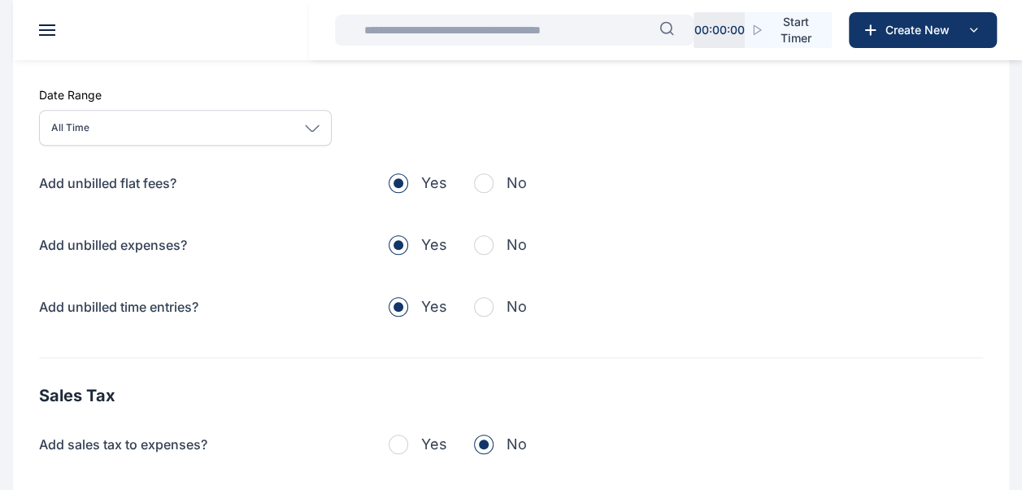
scroll to position [529, 0]
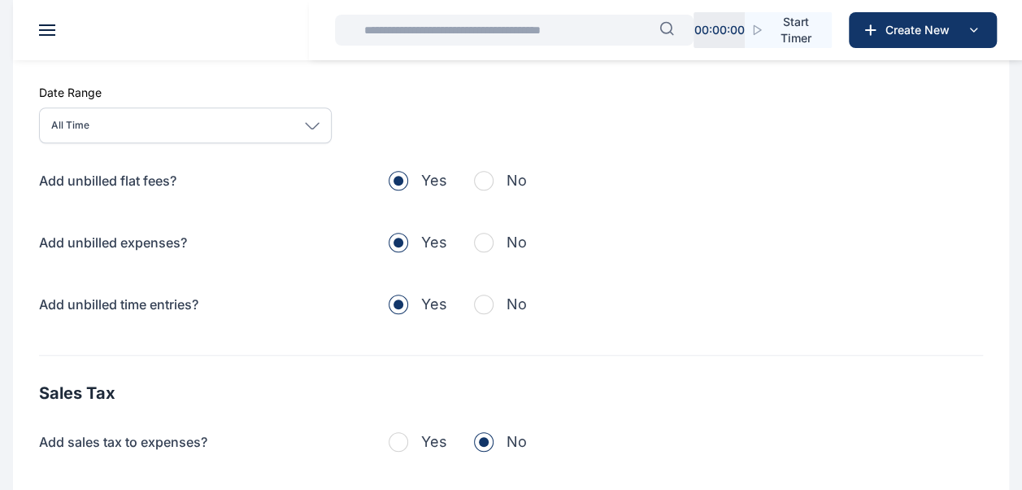
drag, startPoint x: 473, startPoint y: 309, endPoint x: 490, endPoint y: 303, distance: 18.0
click at [490, 303] on div "Yes No" at bounding box center [458, 304] width 138 height 23
drag, startPoint x: 490, startPoint y: 303, endPoint x: 482, endPoint y: 242, distance: 62.2
click at [482, 242] on div "Add unbilled flat fees? Yes No Add unbilled expenses? Yes No Add unbilled time …" at bounding box center [511, 242] width 944 height 146
click at [482, 242] on span "button" at bounding box center [484, 243] width 20 height 20
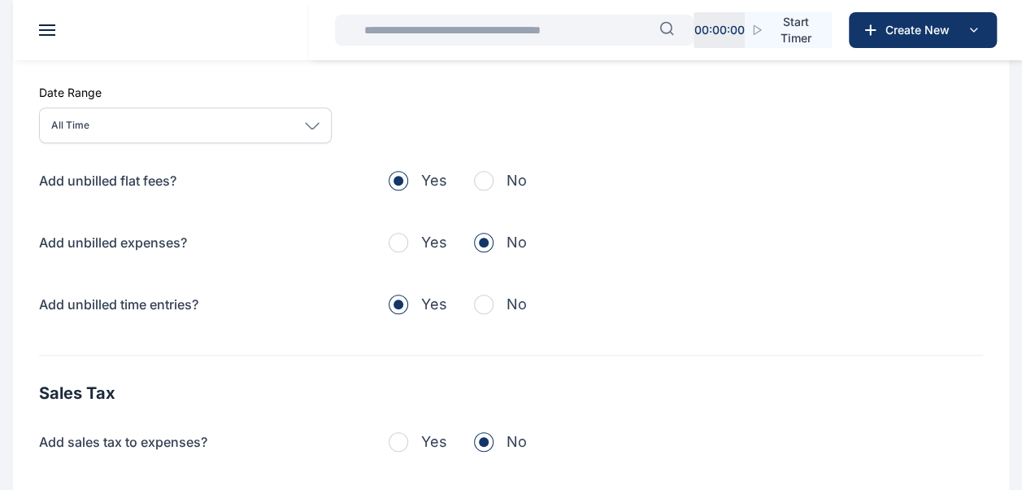
click at [485, 178] on span "button" at bounding box center [484, 181] width 20 height 20
click at [485, 303] on span "button" at bounding box center [484, 304] width 20 height 20
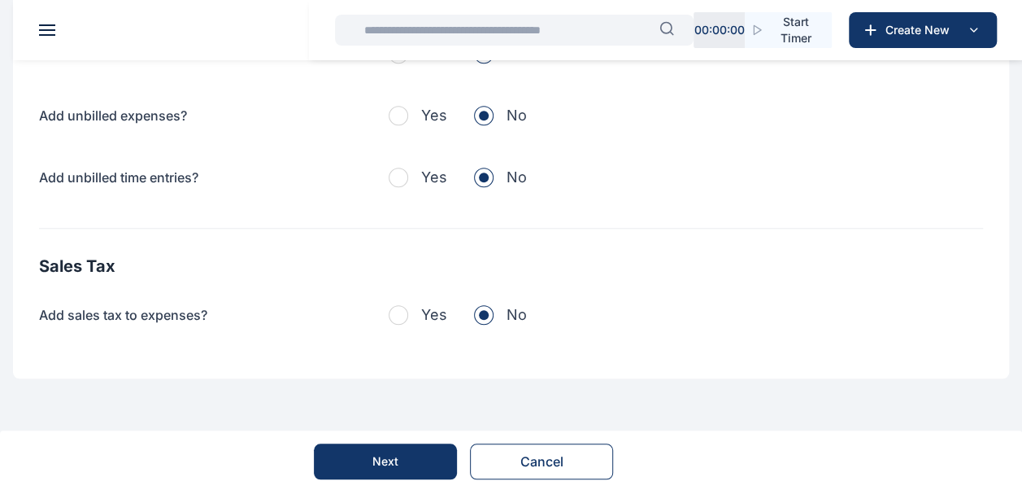
click at [397, 316] on span "button" at bounding box center [399, 315] width 20 height 20
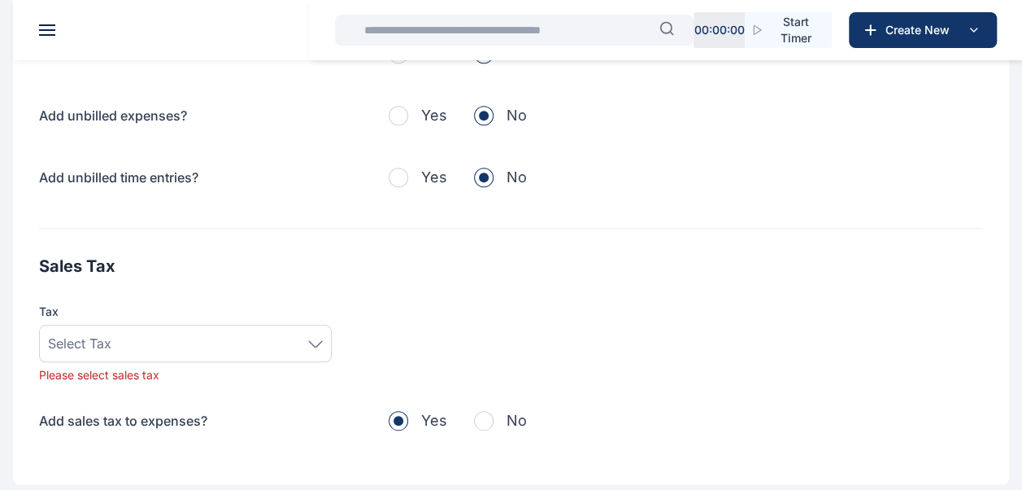
scroll to position [740, 0]
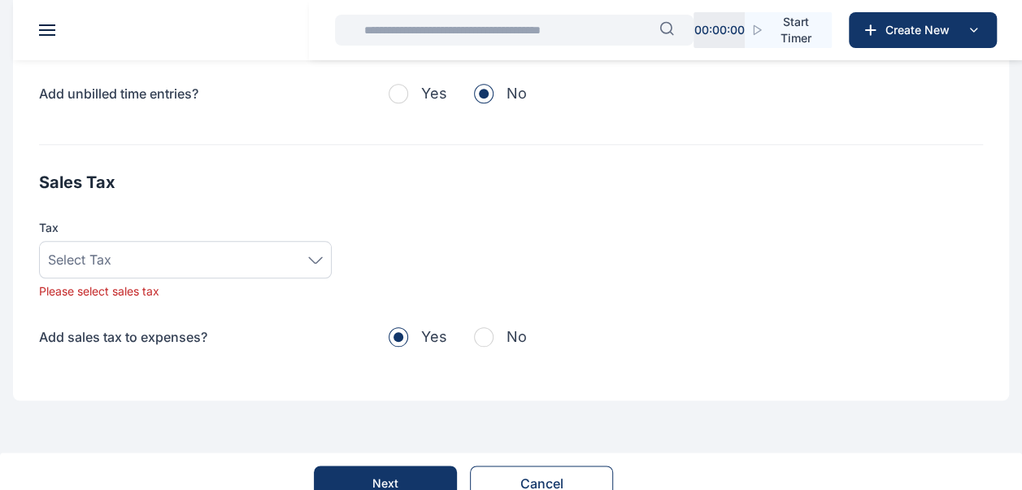
click at [315, 252] on div "Select Tax" at bounding box center [185, 260] width 275 height 20
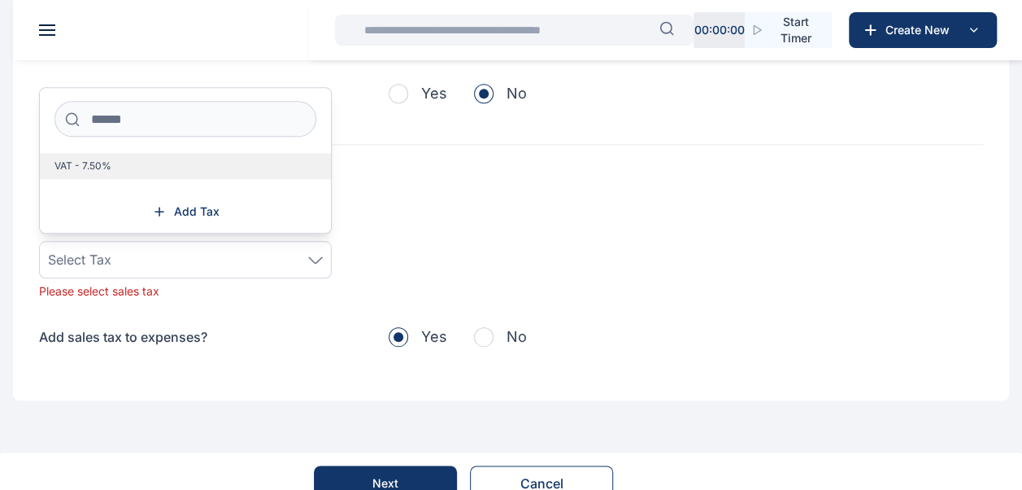
click at [97, 162] on span "VAT - 7.50%" at bounding box center [82, 165] width 57 height 13
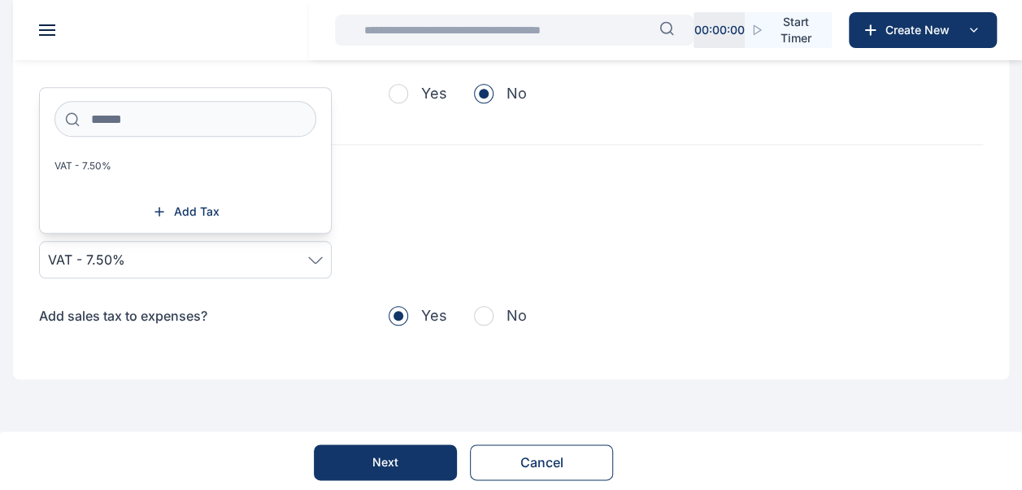
click at [319, 318] on div "Add sales tax to expenses? Yes No" at bounding box center [283, 315] width 488 height 23
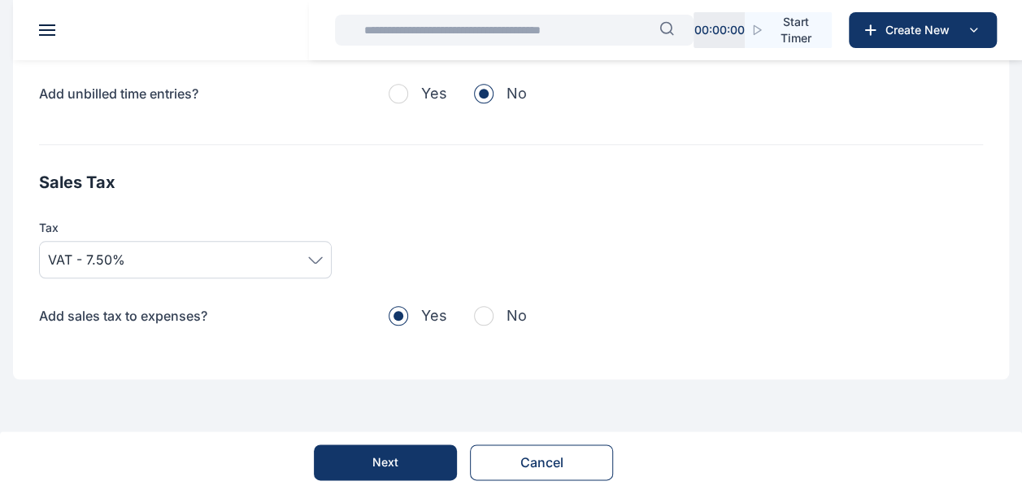
scroll to position [741, 0]
click at [382, 459] on div "Next" at bounding box center [386, 461] width 26 height 16
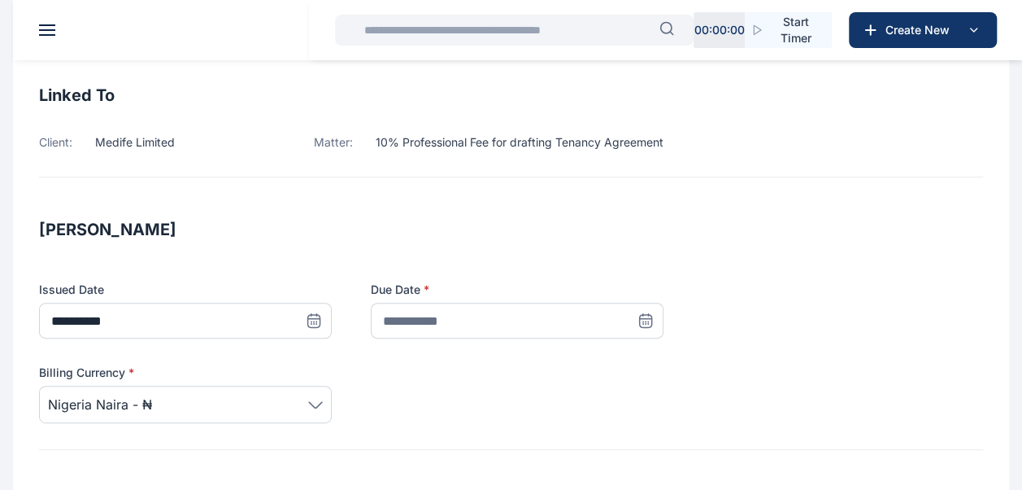
scroll to position [124, 0]
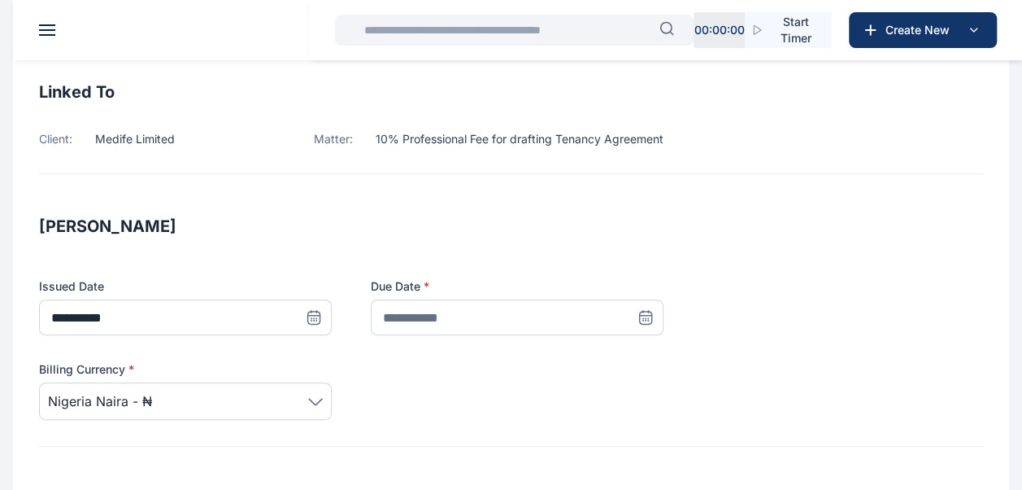
click at [322, 316] on icon at bounding box center [314, 317] width 16 height 16
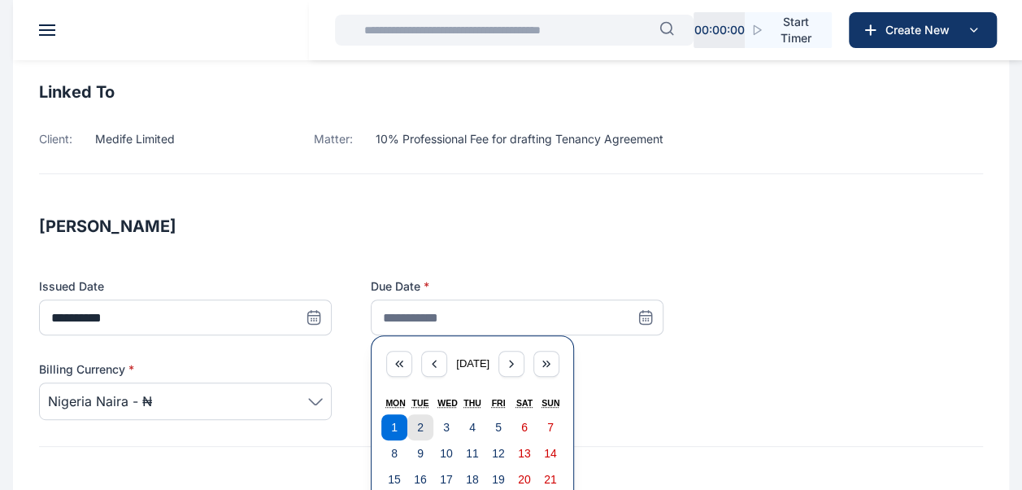
click at [425, 427] on button "2" at bounding box center [420, 427] width 26 height 26
type input "**********"
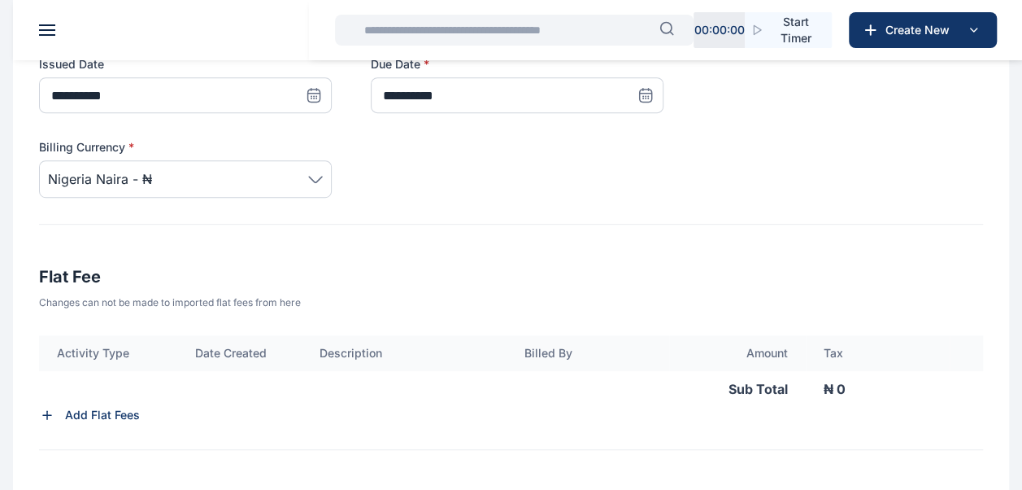
scroll to position [345, 0]
click at [44, 412] on icon at bounding box center [47, 415] width 16 height 16
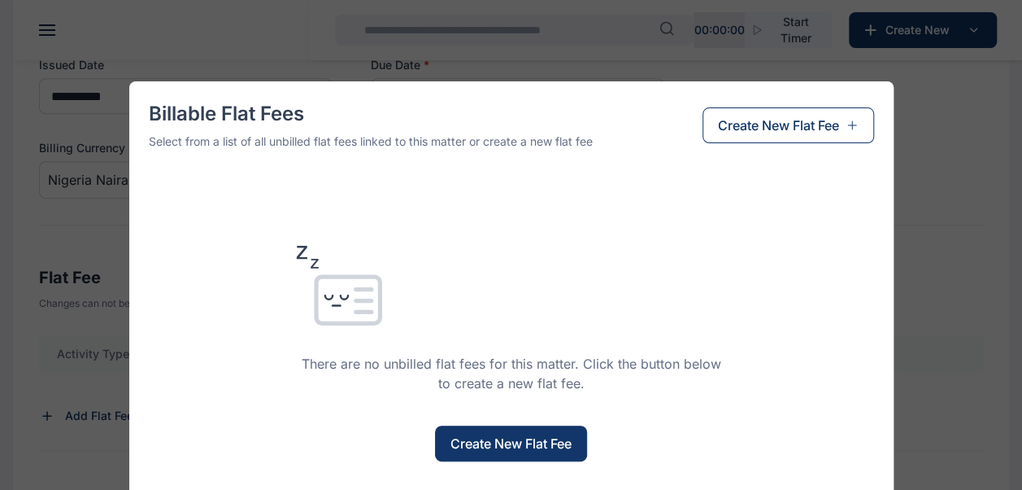
click at [516, 446] on span "Create New Flat Fee" at bounding box center [511, 444] width 121 height 20
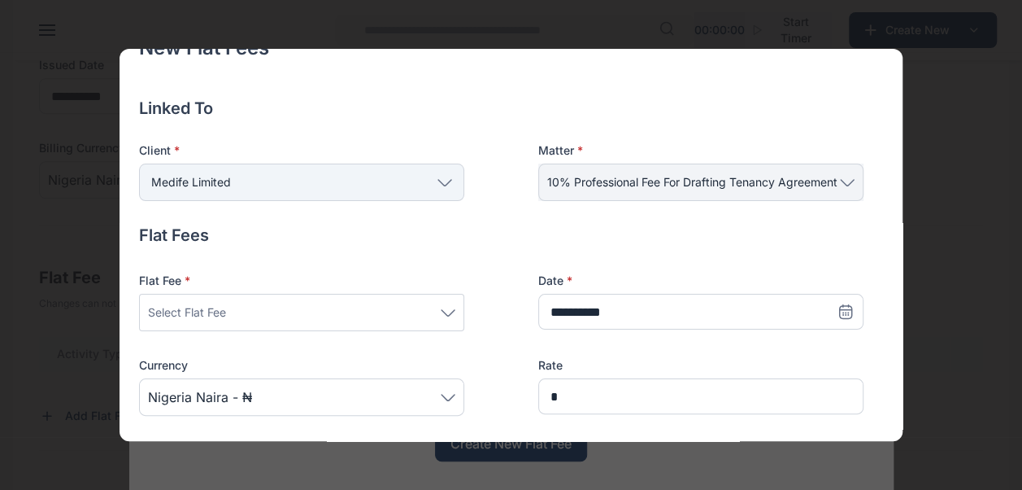
scroll to position [34, 0]
click at [454, 311] on icon at bounding box center [448, 311] width 15 height 7
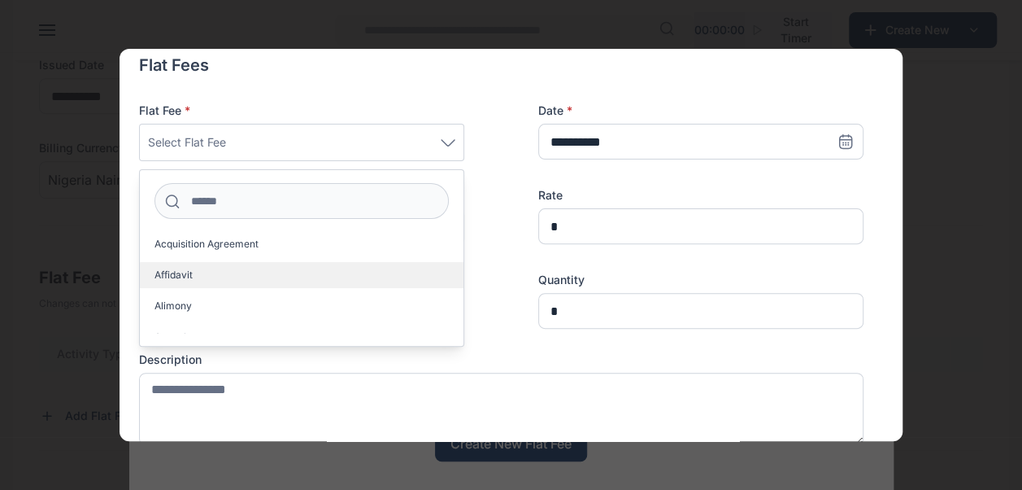
scroll to position [36, 0]
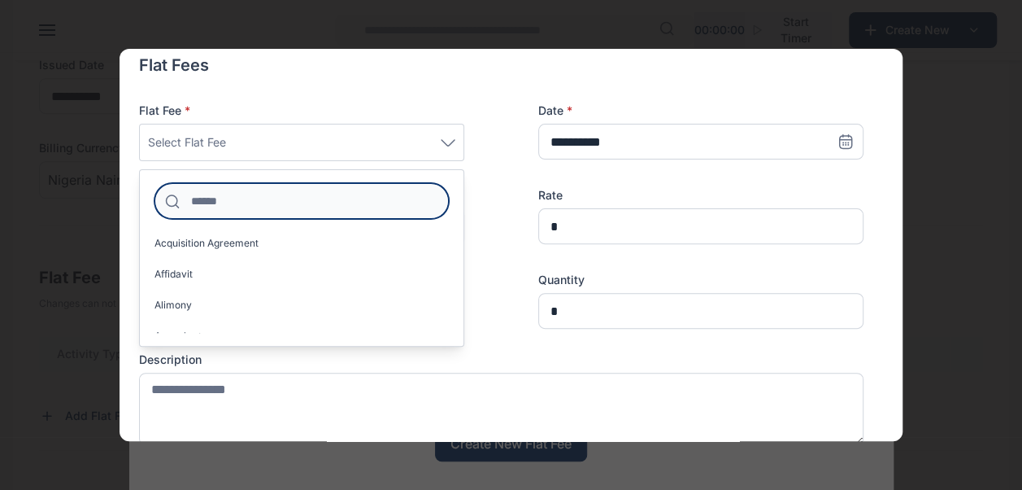
click at [264, 200] on input at bounding box center [302, 201] width 294 height 36
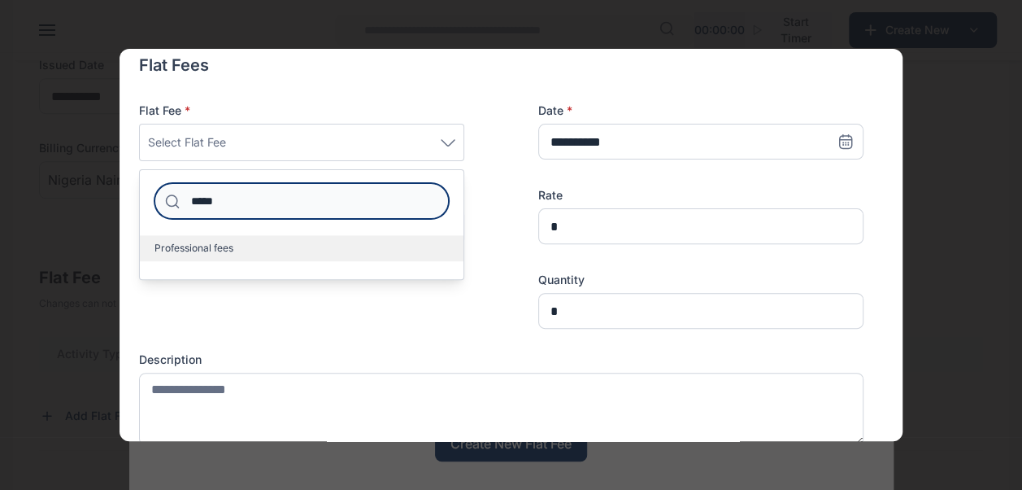
type input "*****"
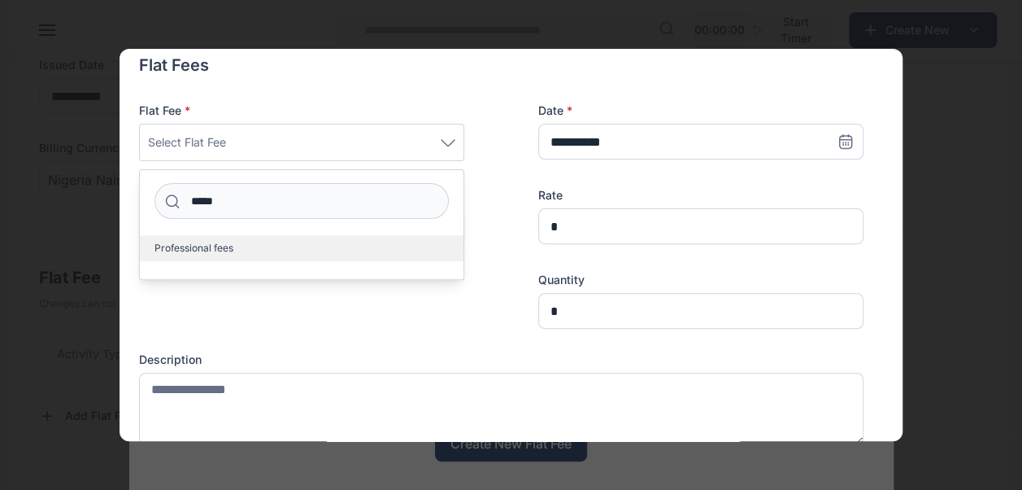
click at [203, 247] on span "Professional fees" at bounding box center [194, 248] width 79 height 13
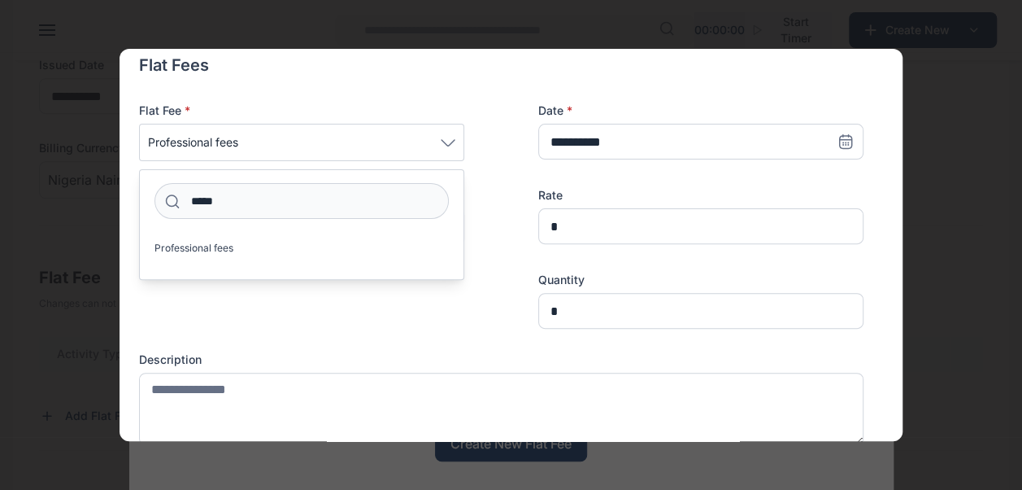
click at [403, 316] on div at bounding box center [301, 300] width 325 height 57
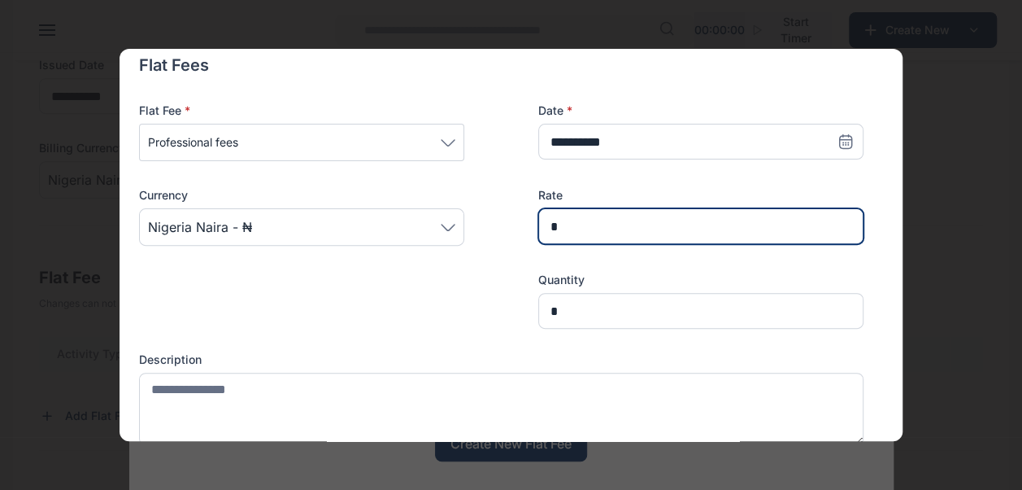
click at [560, 229] on input "*" at bounding box center [700, 226] width 325 height 36
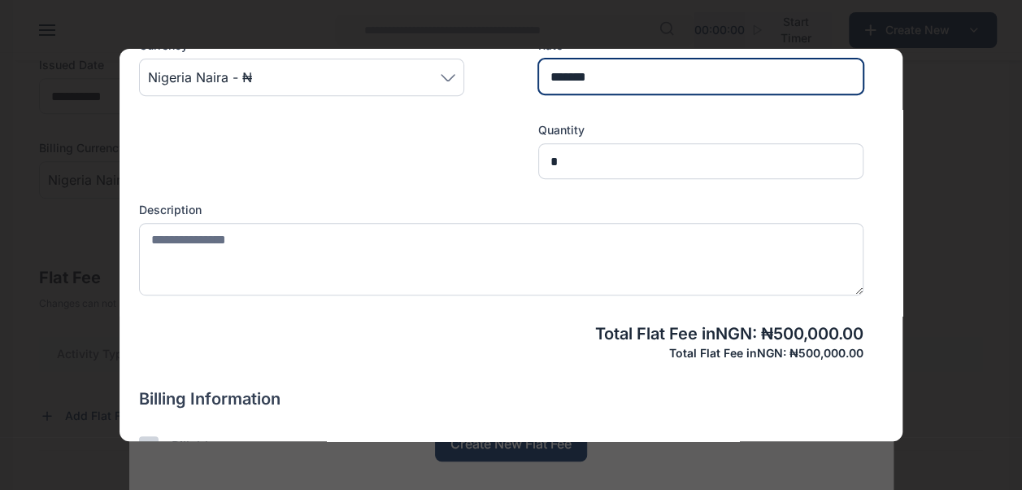
scroll to position [390, 0]
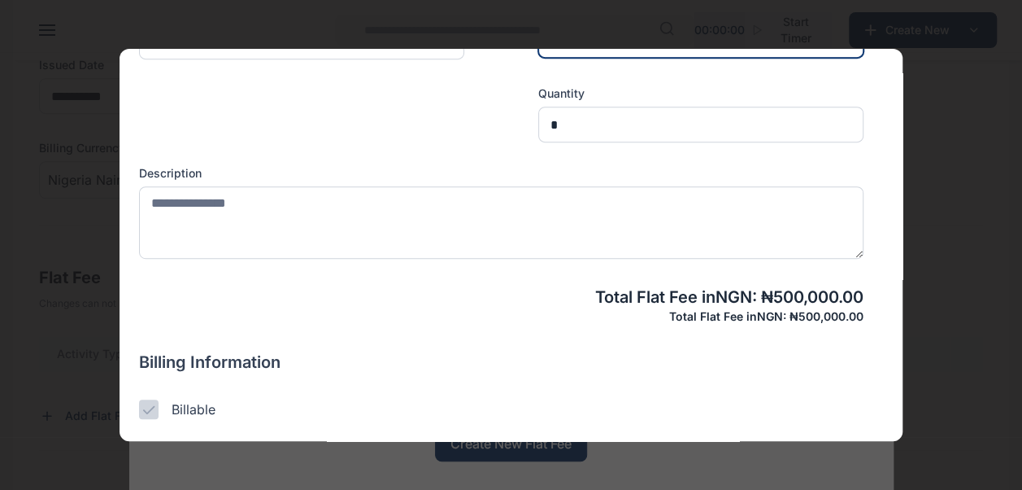
type input "*******"
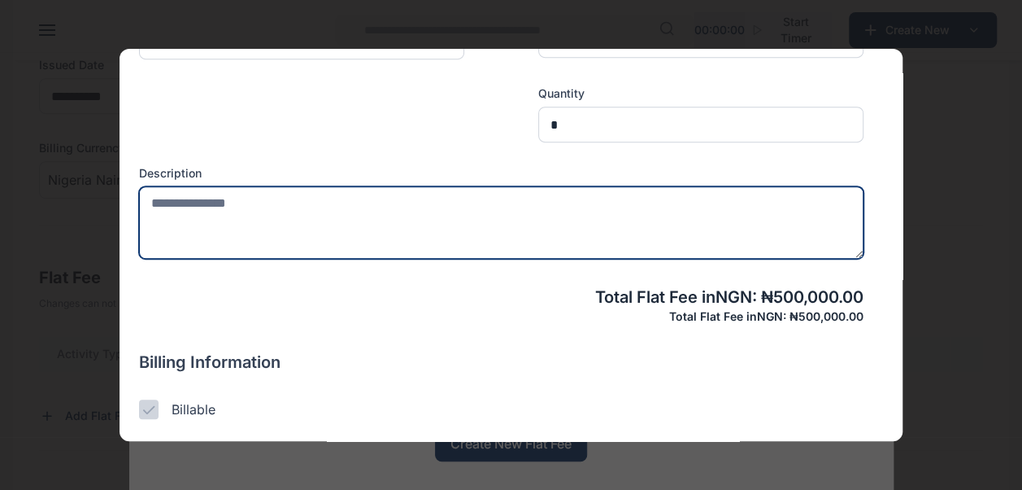
click at [254, 194] on textarea at bounding box center [501, 222] width 725 height 72
type textarea "******"
click at [358, 203] on textarea "**********" at bounding box center [495, 222] width 712 height 72
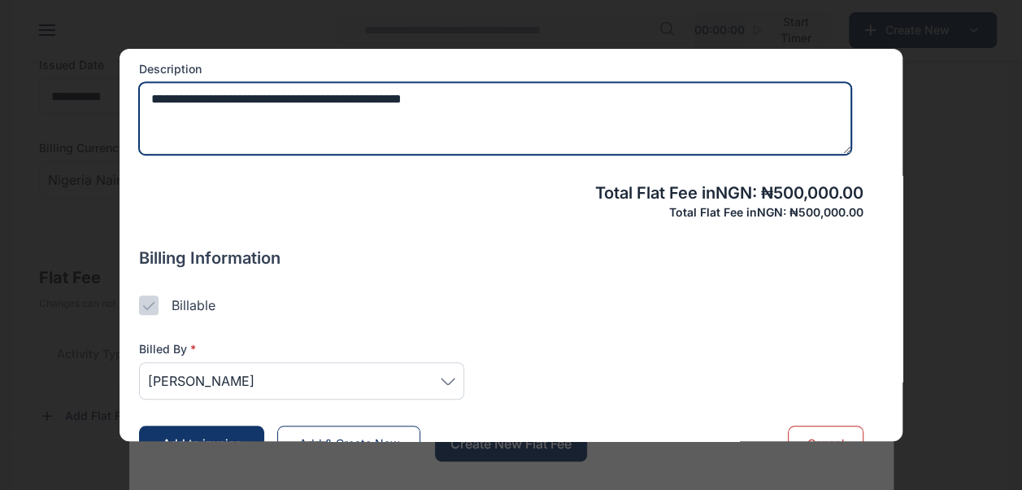
scroll to position [532, 0]
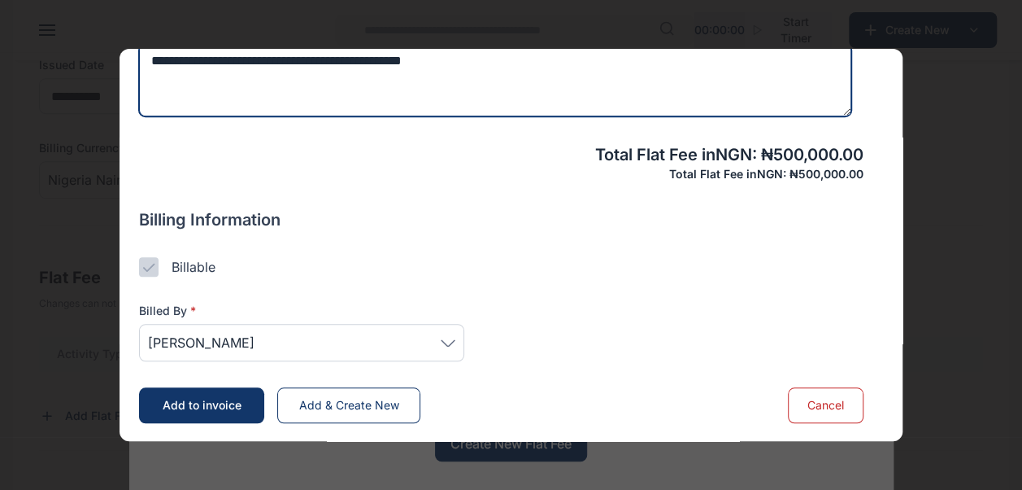
type textarea "**********"
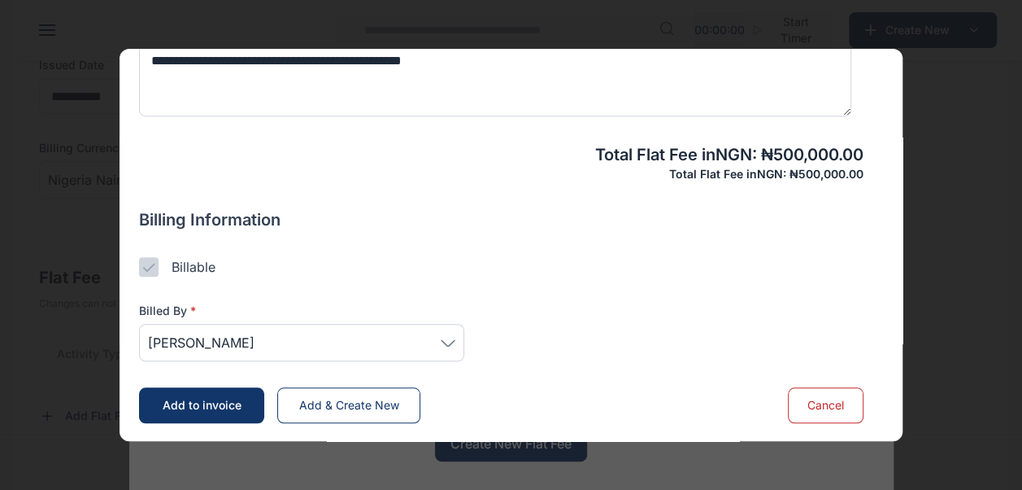
click at [451, 341] on icon at bounding box center [448, 343] width 13 height 6
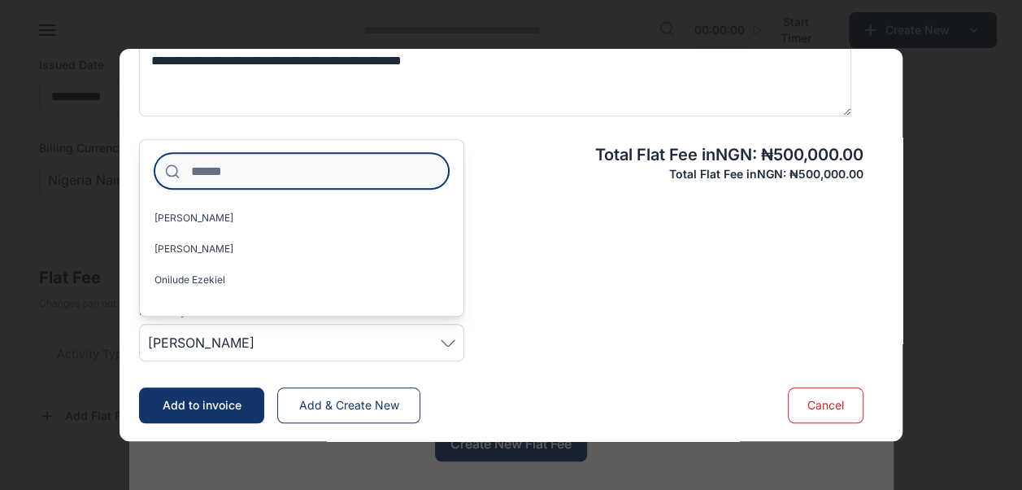
click at [269, 172] on input at bounding box center [302, 171] width 294 height 36
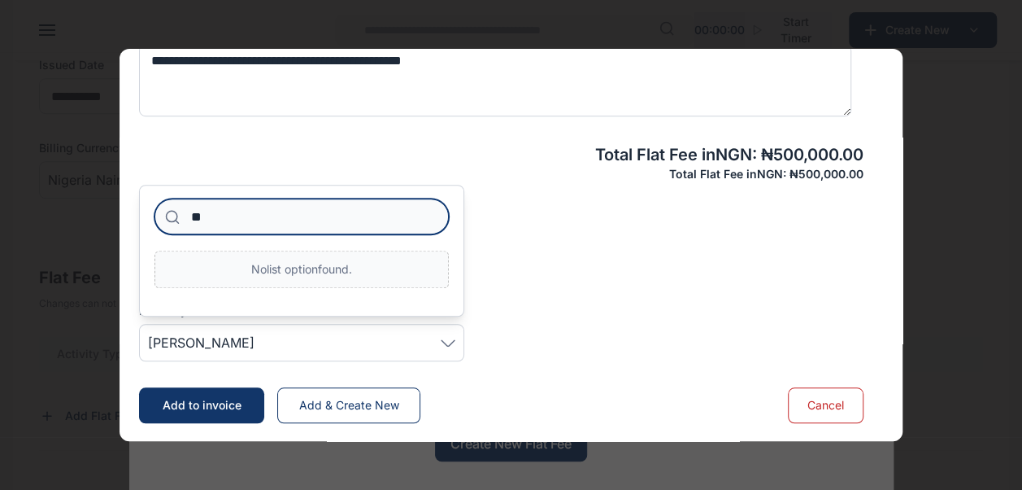
type input "*"
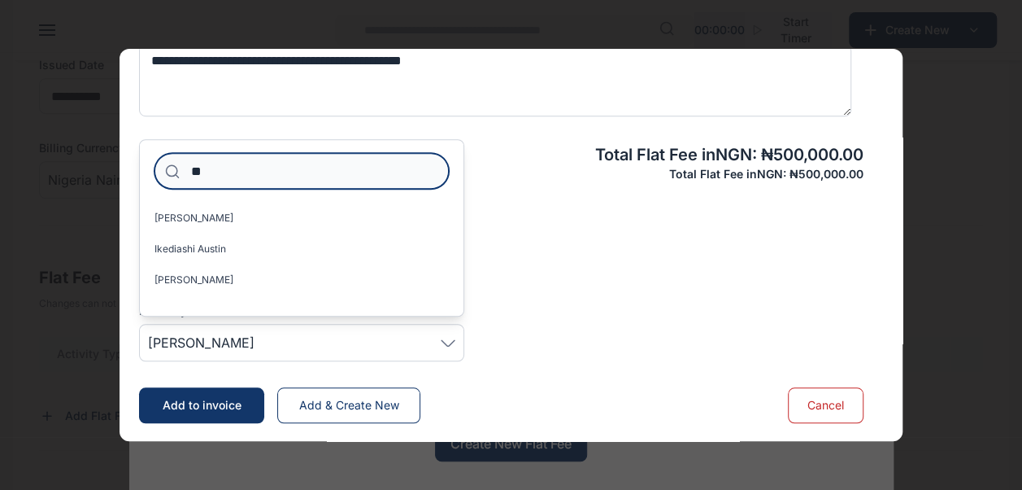
type input "*"
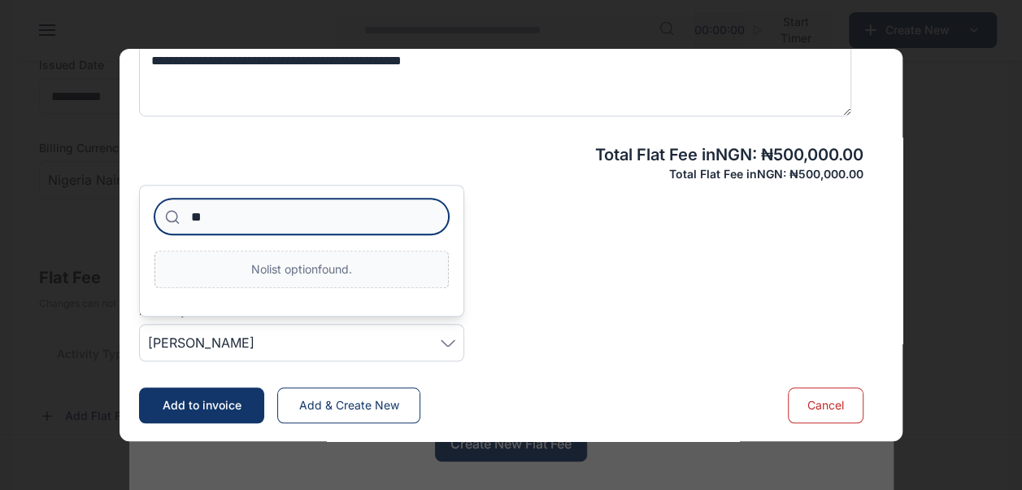
type input "*"
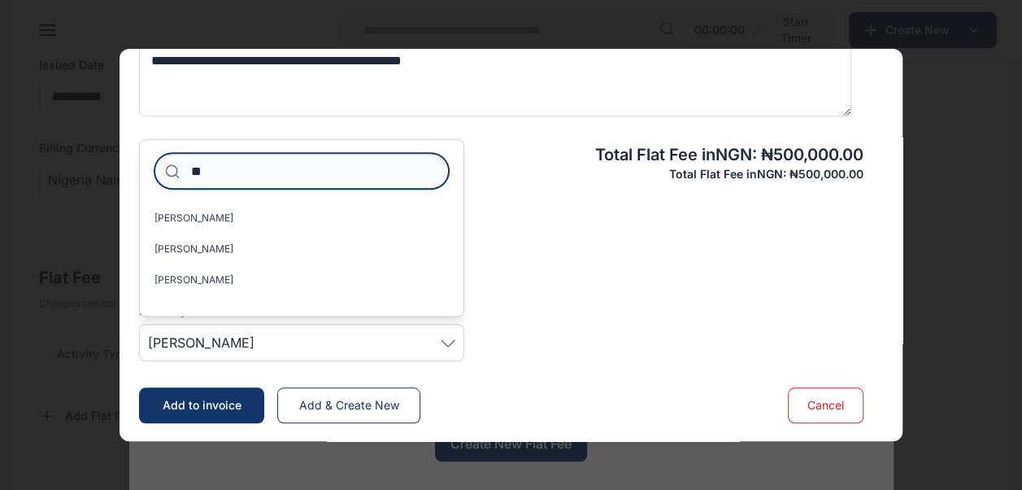
type input "*"
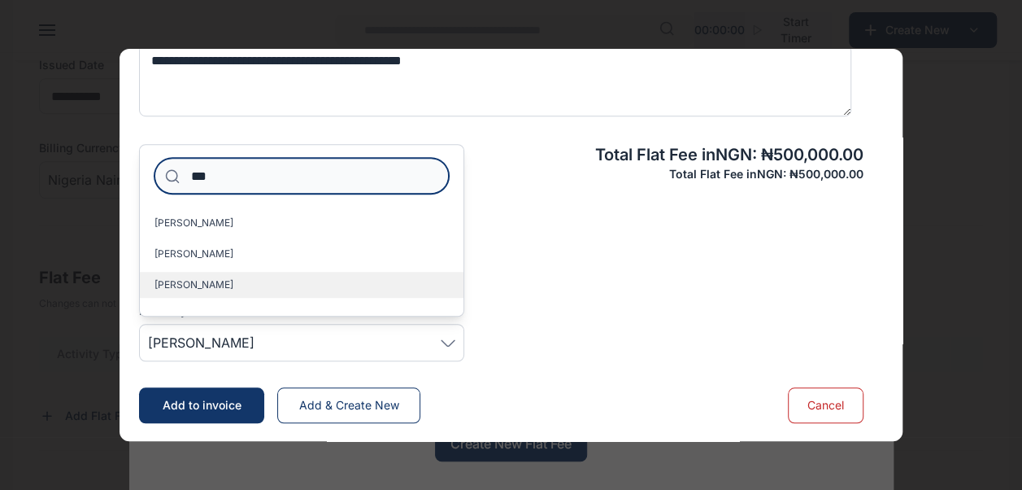
type input "***"
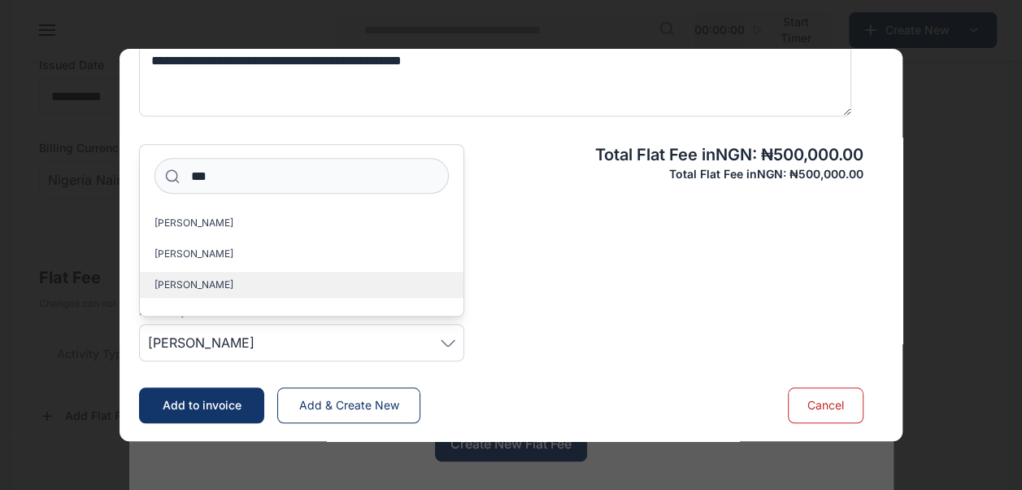
click at [201, 283] on span "[PERSON_NAME]" at bounding box center [194, 284] width 79 height 13
click at [555, 264] on div "Billable" at bounding box center [501, 267] width 725 height 20
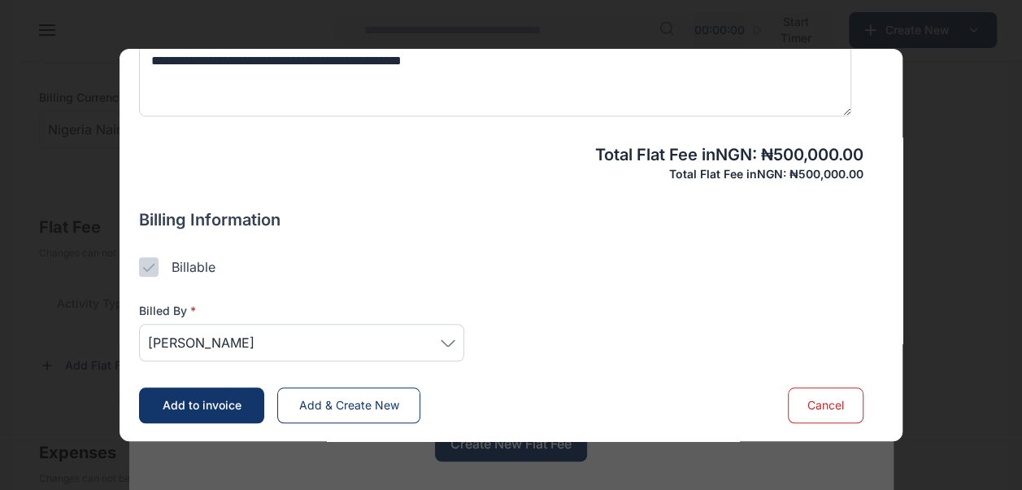
scroll to position [483, 0]
click at [233, 406] on span "Add to invoice" at bounding box center [202, 405] width 79 height 14
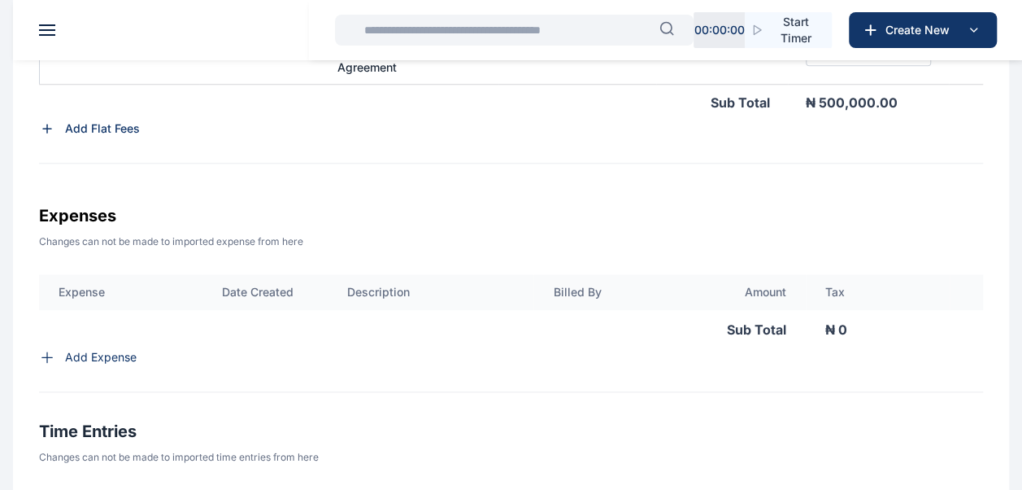
scroll to position [707, 0]
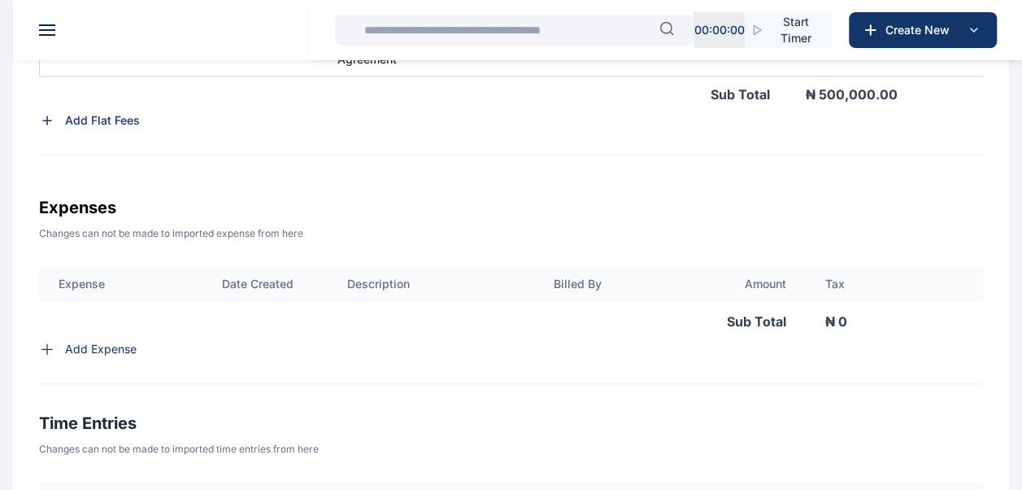
click at [72, 357] on p "Add Expense" at bounding box center [101, 349] width 72 height 16
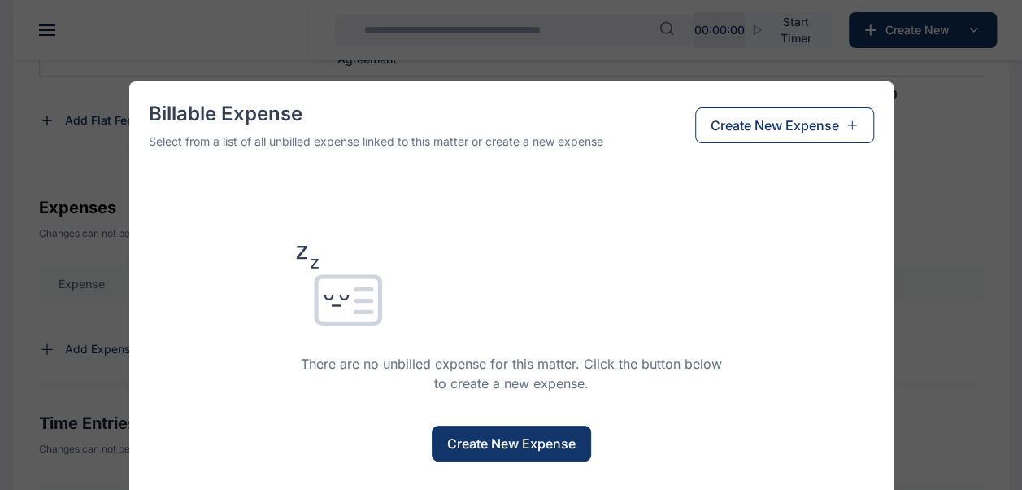
click at [474, 434] on span "Create New Expense" at bounding box center [511, 444] width 129 height 20
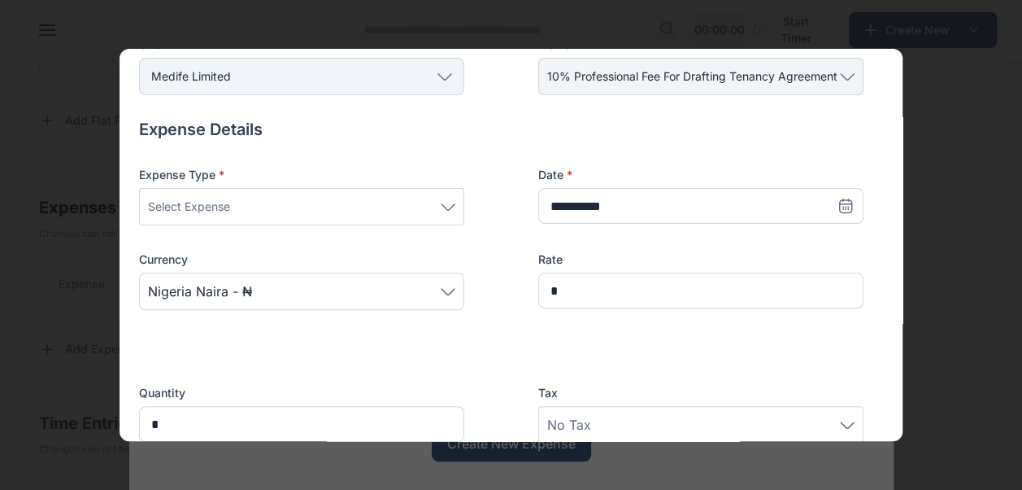
scroll to position [140, 0]
click at [439, 202] on div "Select Expense" at bounding box center [301, 206] width 307 height 20
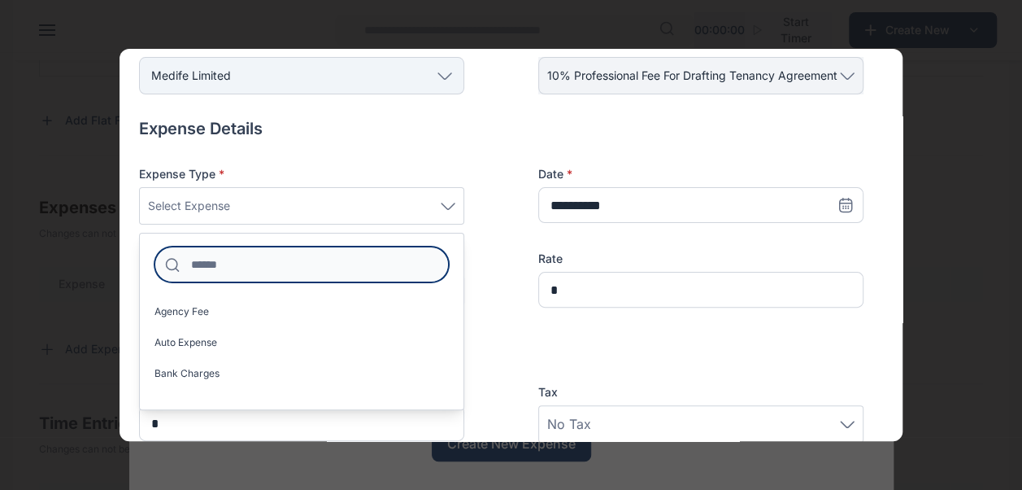
click at [304, 275] on input at bounding box center [302, 264] width 294 height 36
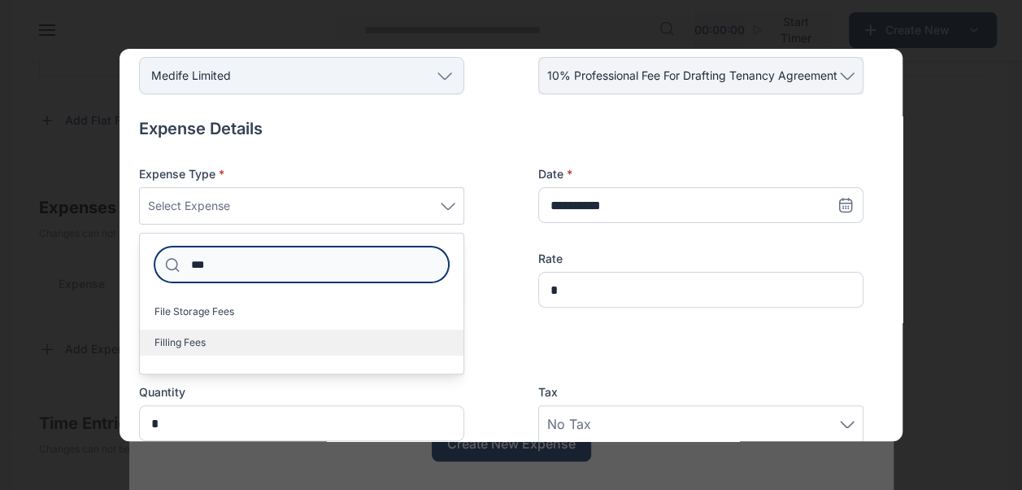
type input "***"
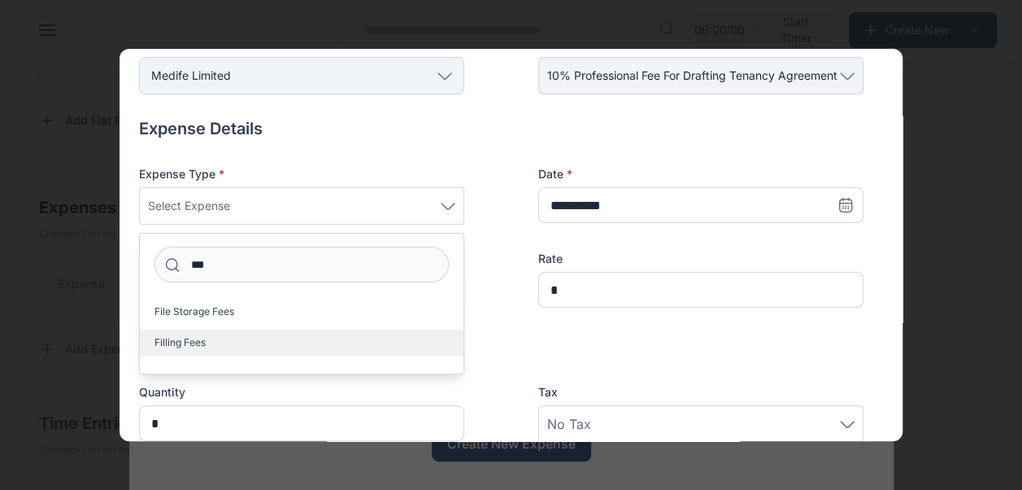
click at [203, 337] on span "Filling Fees" at bounding box center [180, 342] width 51 height 13
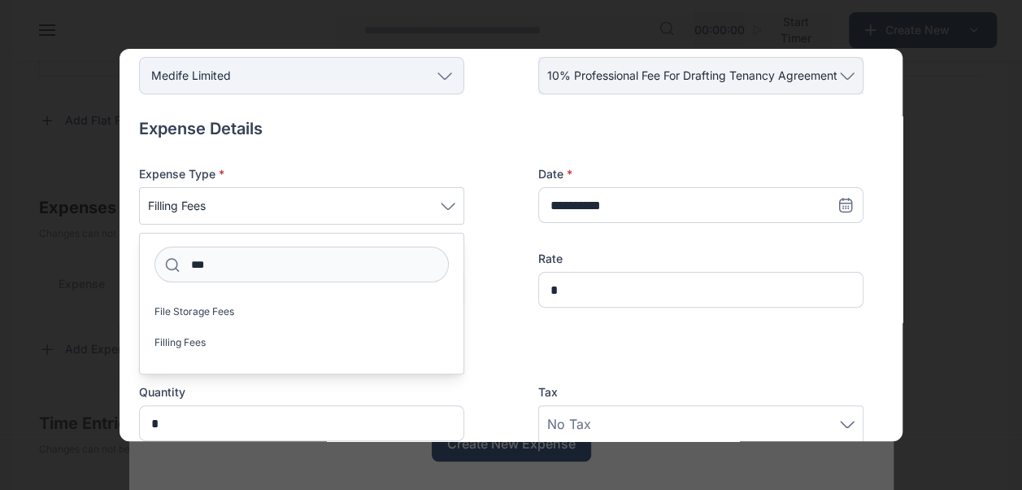
click at [487, 275] on div "**********" at bounding box center [501, 250] width 725 height 169
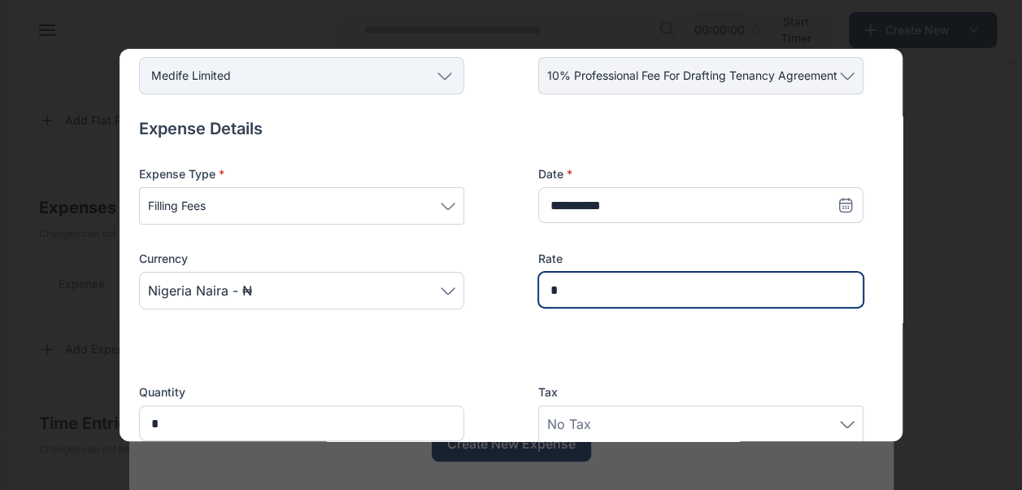
click at [586, 290] on input "*" at bounding box center [700, 290] width 325 height 36
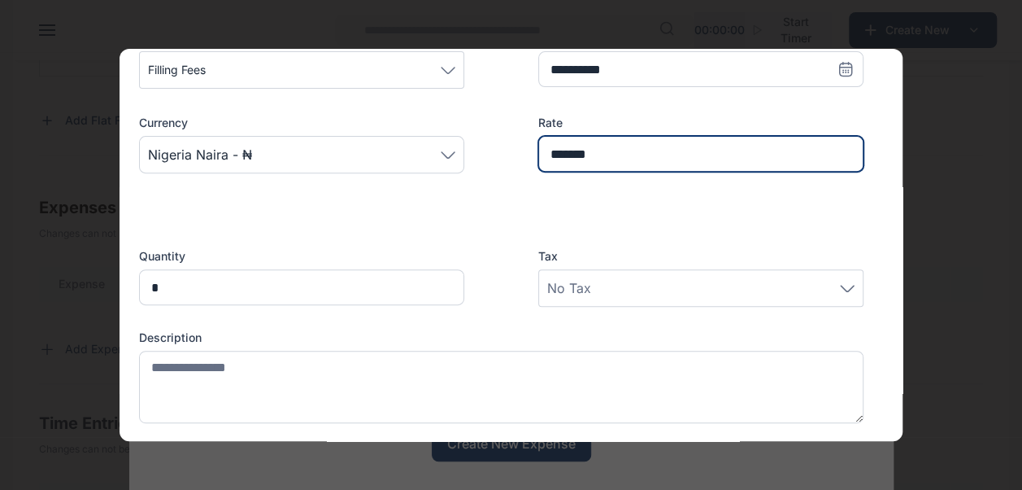
scroll to position [412, 0]
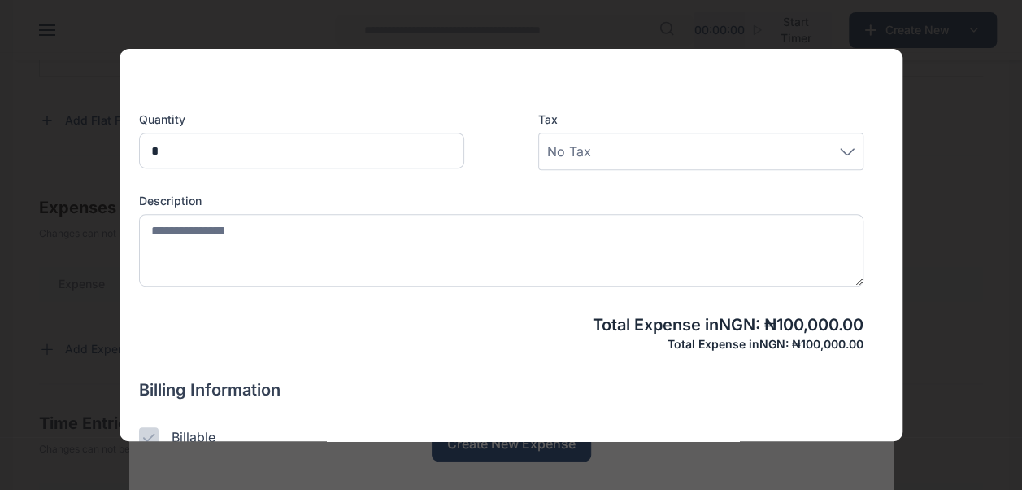
type input "*******"
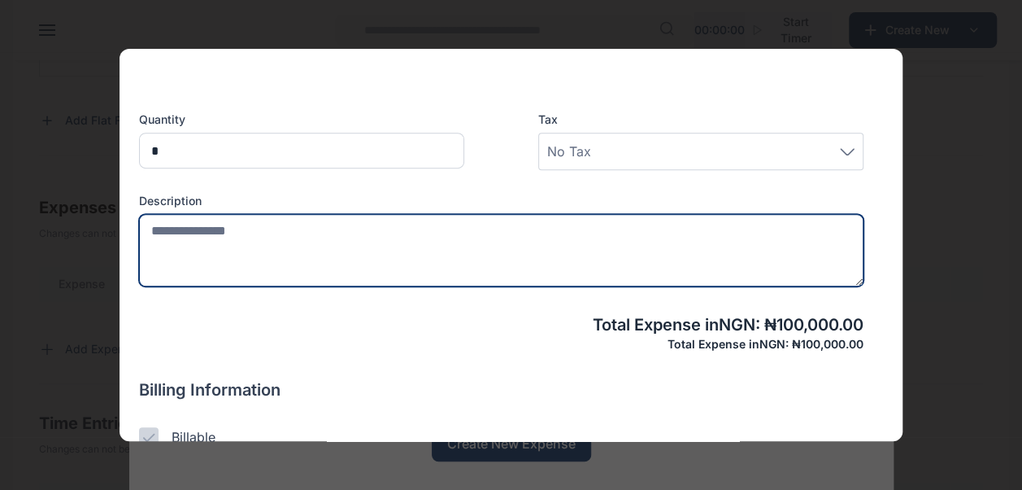
click at [273, 229] on textarea at bounding box center [501, 250] width 725 height 72
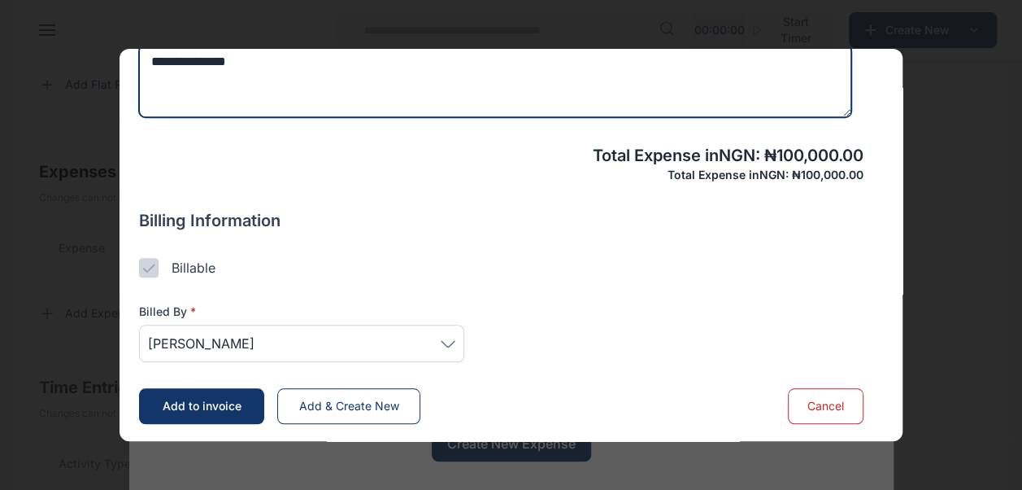
scroll to position [744, 0]
type textarea "**********"
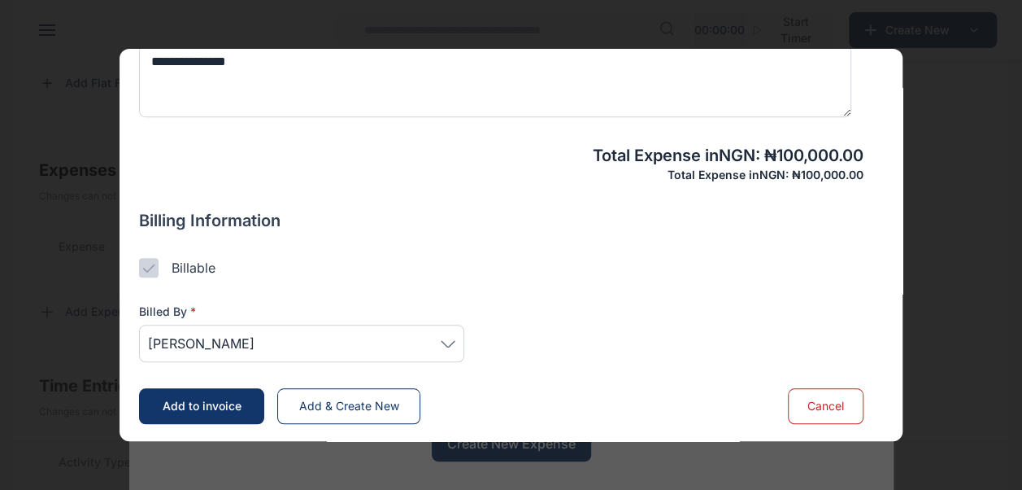
click at [443, 343] on icon at bounding box center [448, 343] width 15 height 7
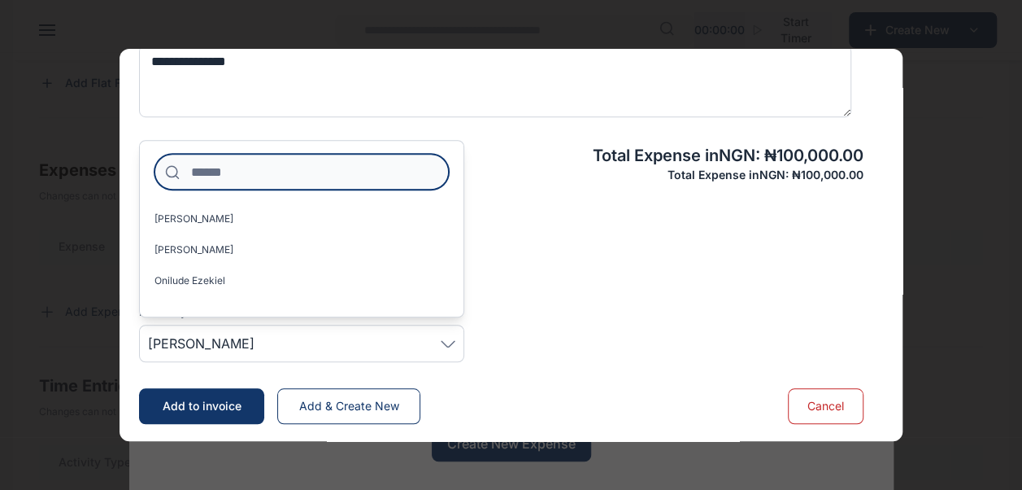
click at [234, 172] on input at bounding box center [302, 172] width 294 height 36
type input "*"
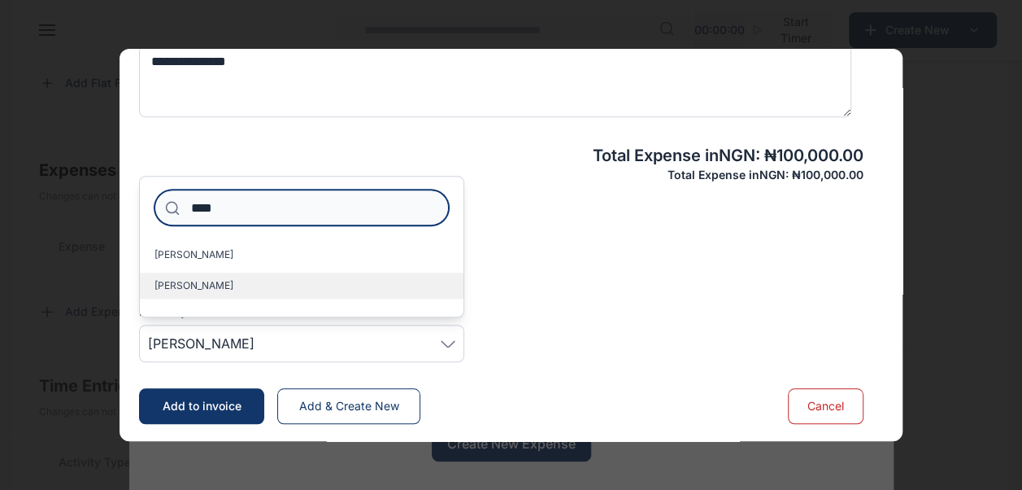
type input "****"
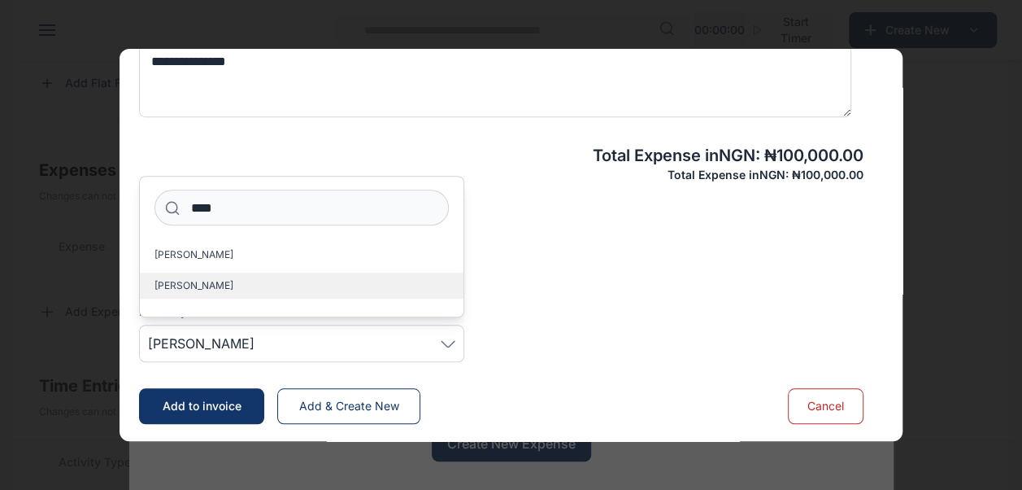
click at [189, 285] on span "[PERSON_NAME]" at bounding box center [194, 285] width 79 height 13
click at [581, 235] on div "Billing Information Billable Billed By * Ogbolu Richard **** Obiamiwe Richard O…" at bounding box center [501, 285] width 725 height 153
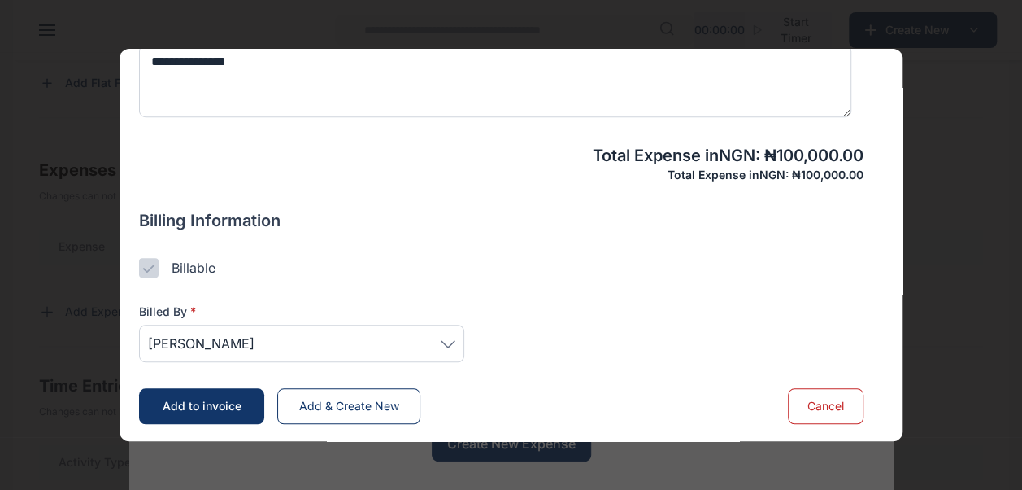
click at [224, 404] on span "Add to invoice" at bounding box center [202, 406] width 79 height 14
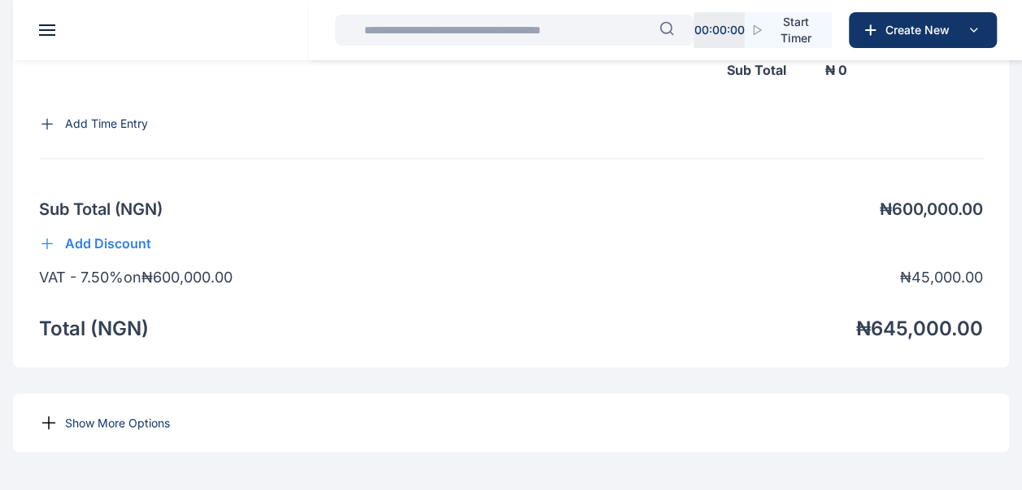
scroll to position [1333, 0]
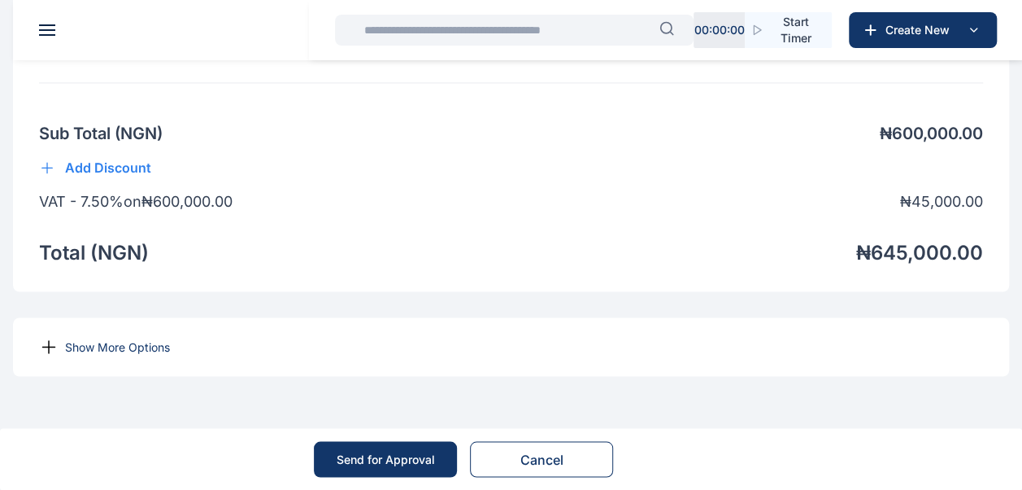
click at [78, 344] on p "Show More Options" at bounding box center [117, 346] width 105 height 16
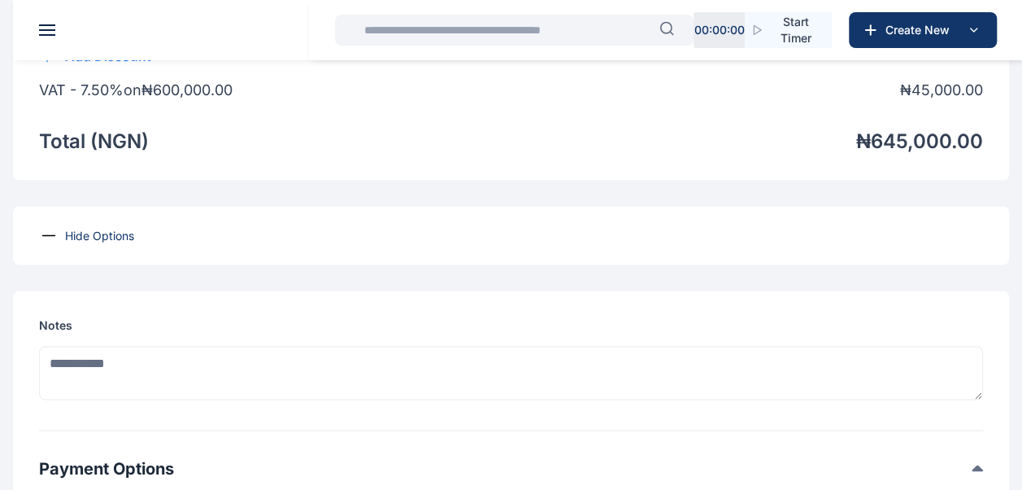
scroll to position [1417, 0]
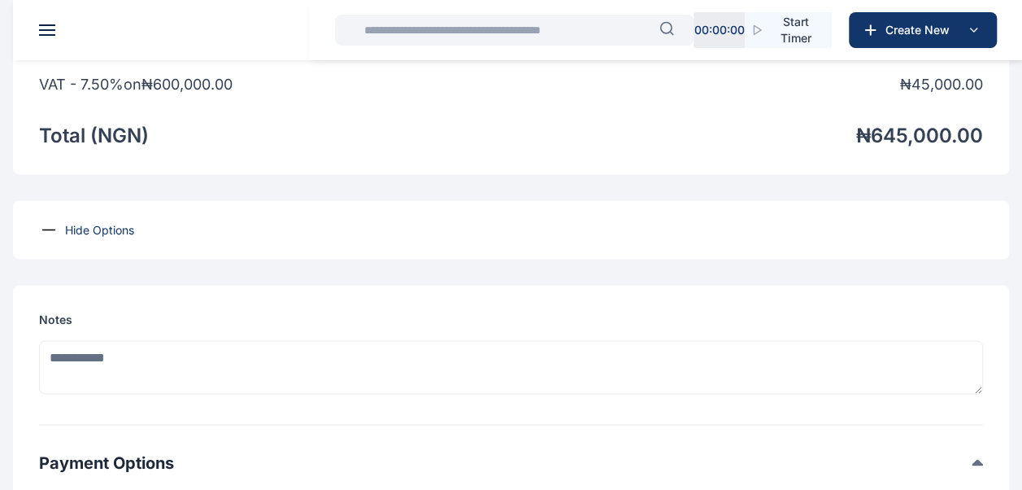
click at [46, 239] on icon at bounding box center [49, 230] width 20 height 20
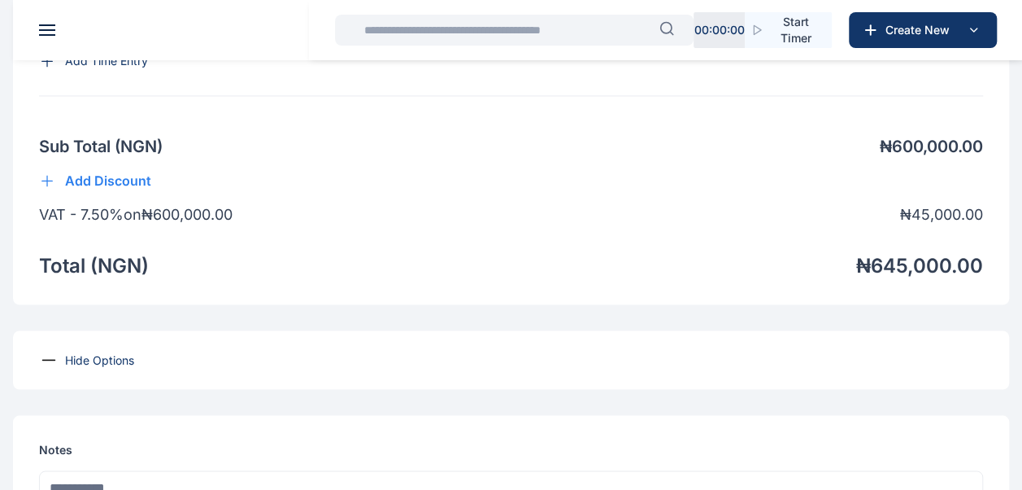
scroll to position [1287, 0]
click at [91, 367] on p "Hide Options" at bounding box center [99, 359] width 69 height 16
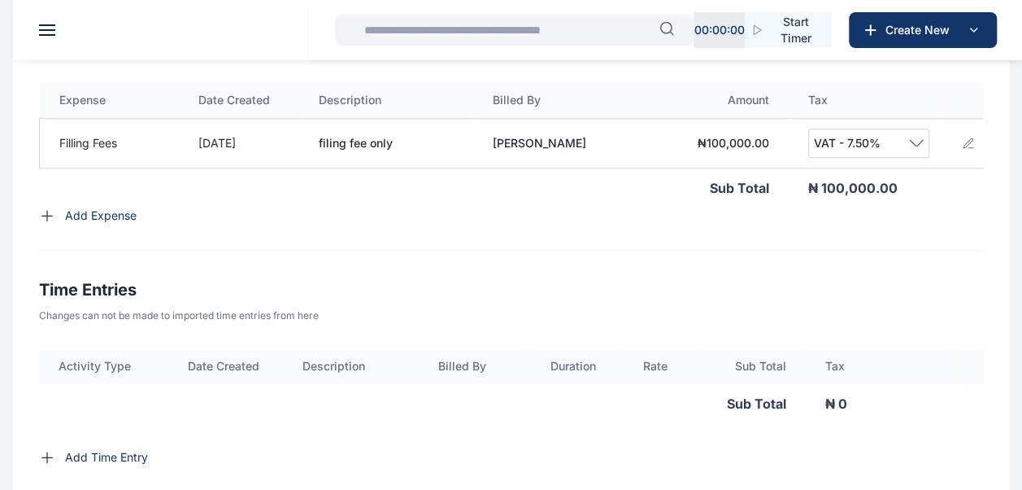
scroll to position [881, 0]
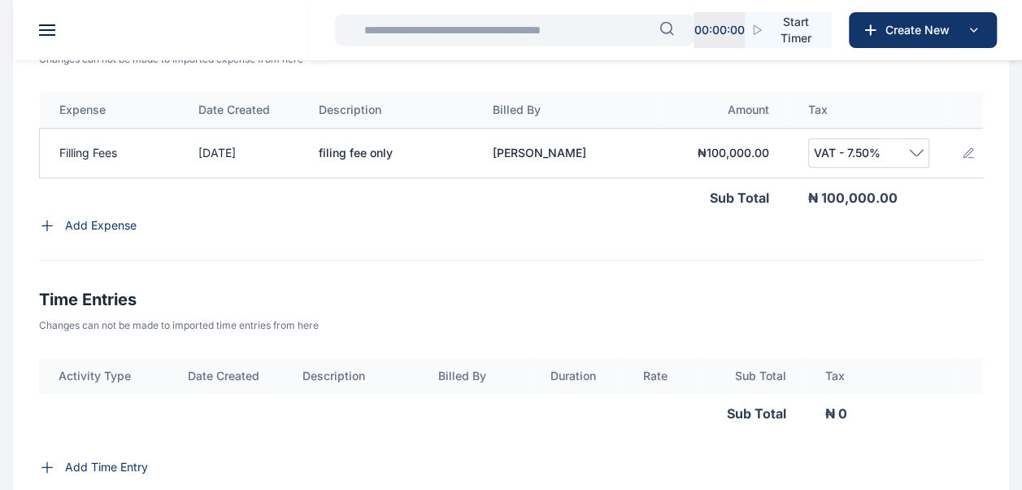
click at [915, 154] on span "VAT - 7.50%" at bounding box center [869, 153] width 110 height 20
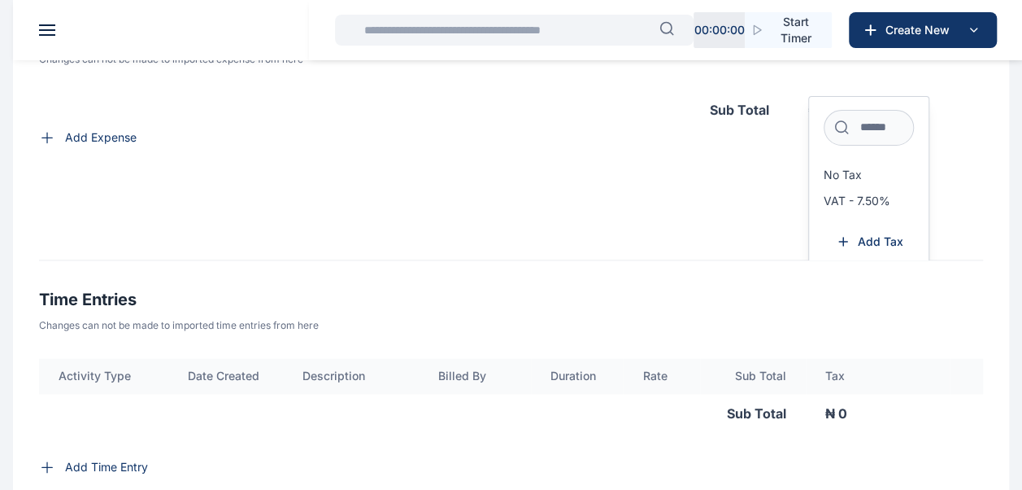
scroll to position [92, 0]
click at [826, 173] on span "No Tax" at bounding box center [843, 170] width 38 height 13
click at [840, 177] on span "No Tax" at bounding box center [843, 170] width 38 height 13
click at [852, 177] on span "No Tax" at bounding box center [843, 170] width 38 height 13
click at [850, 177] on span "No Tax" at bounding box center [843, 170] width 38 height 13
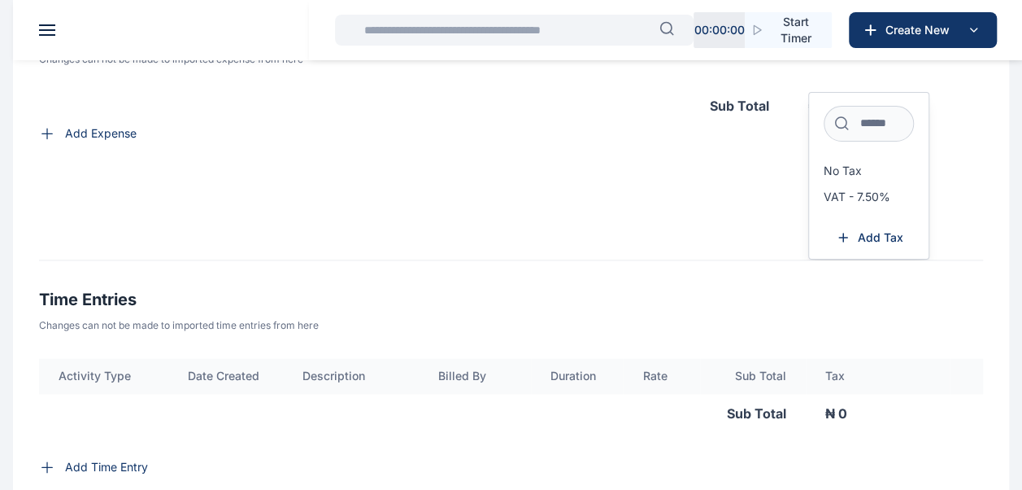
click at [735, 190] on div "Expense Date Created Description Billed By Amount Tax Filling Fees 01/09/2025 f…" at bounding box center [511, 176] width 944 height 168
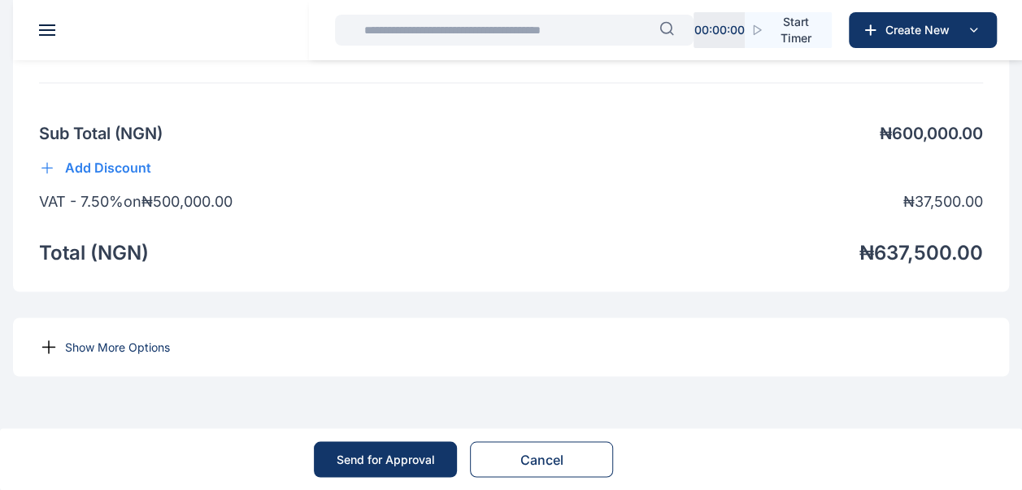
scroll to position [1333, 0]
click at [81, 340] on p "Show More Options" at bounding box center [117, 346] width 105 height 16
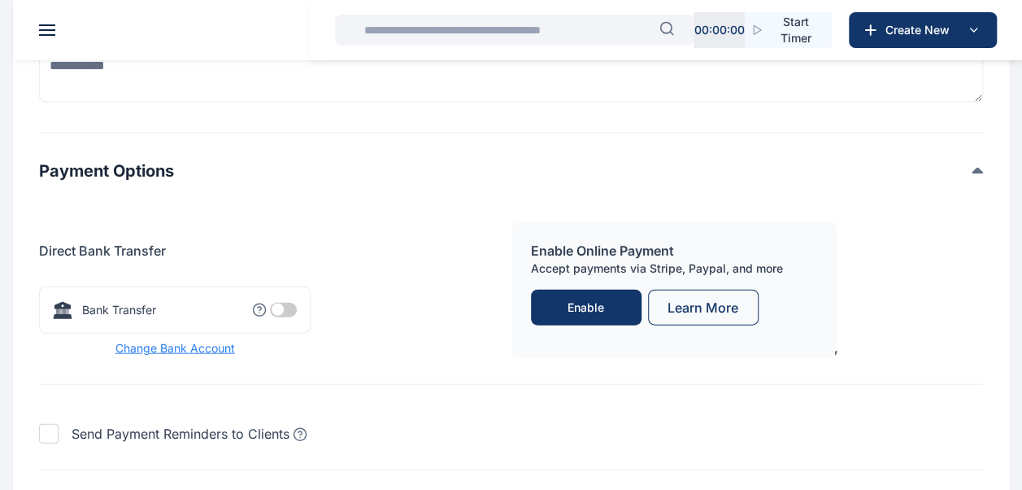
scroll to position [1709, 0]
click at [294, 316] on span at bounding box center [283, 309] width 27 height 15
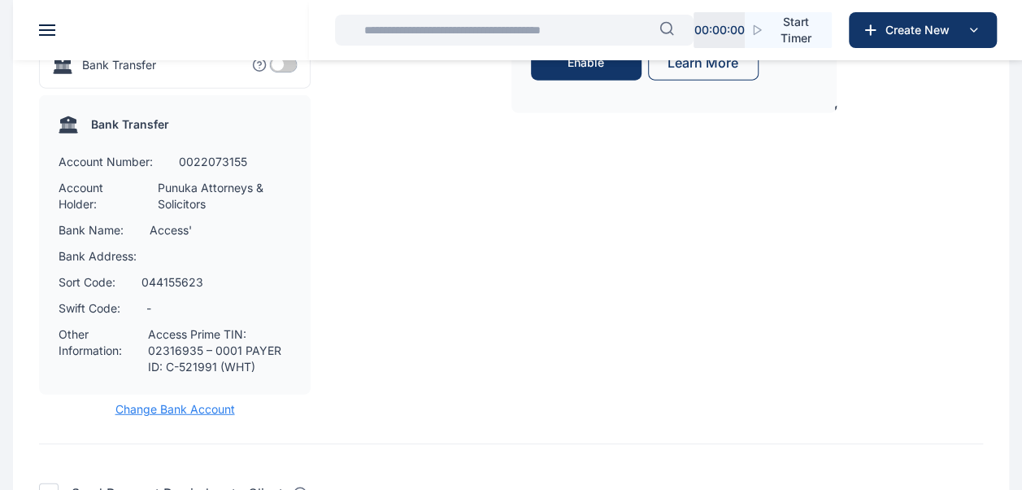
scroll to position [1956, 0]
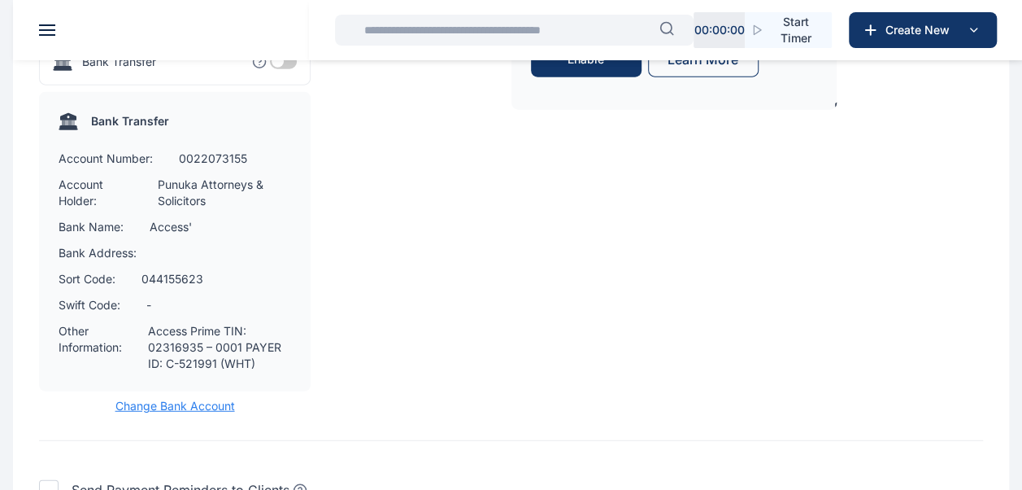
click at [171, 414] on span "Change Bank Account" at bounding box center [175, 406] width 272 height 16
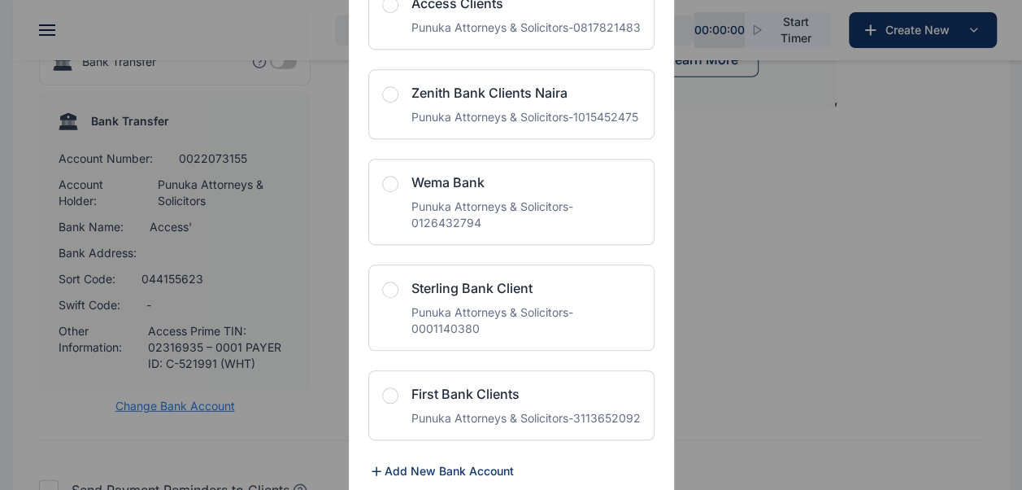
scroll to position [3749, 0]
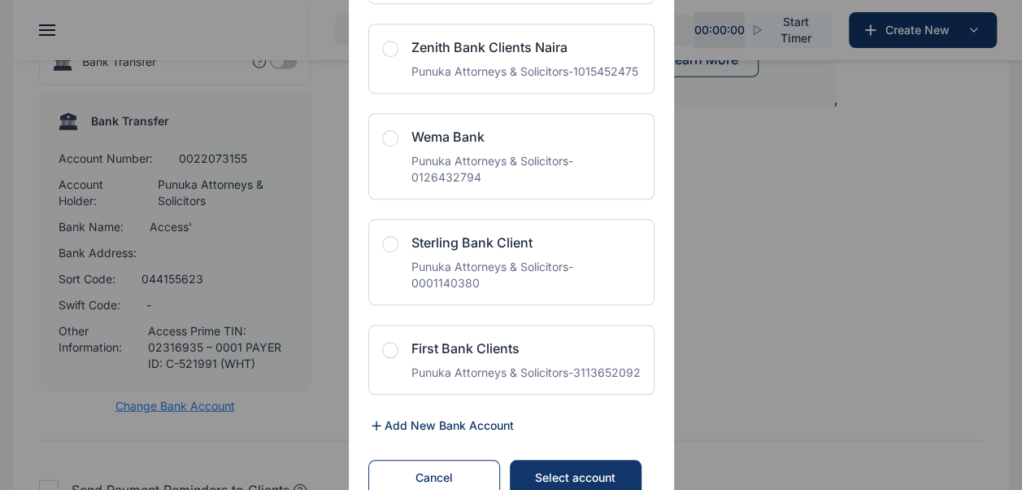
click at [384, 146] on span "button" at bounding box center [390, 138] width 16 height 16
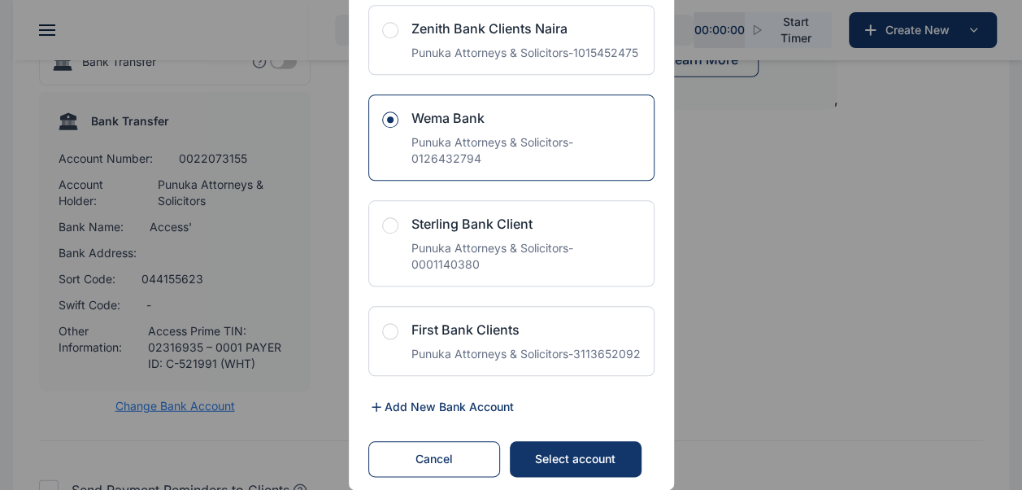
scroll to position [1989, 0]
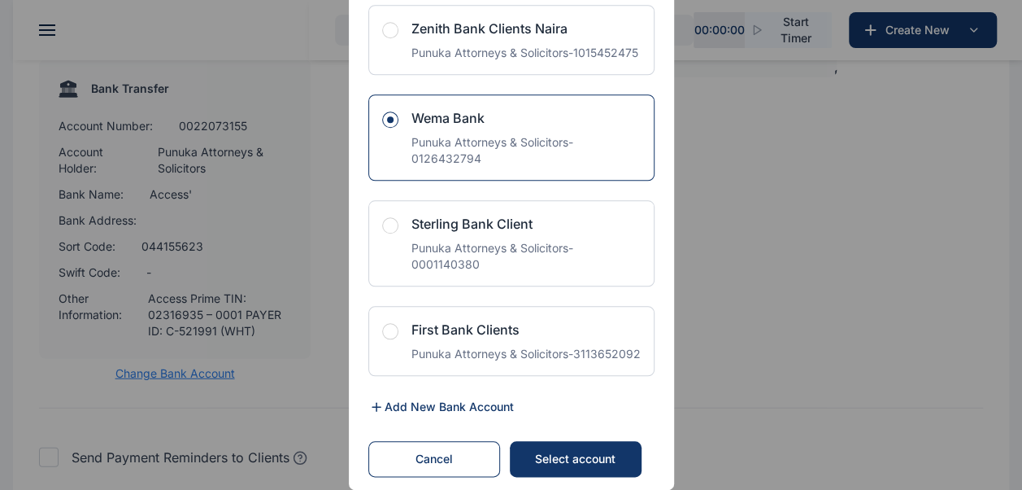
click at [595, 457] on div "Select account" at bounding box center [574, 459] width 99 height 16
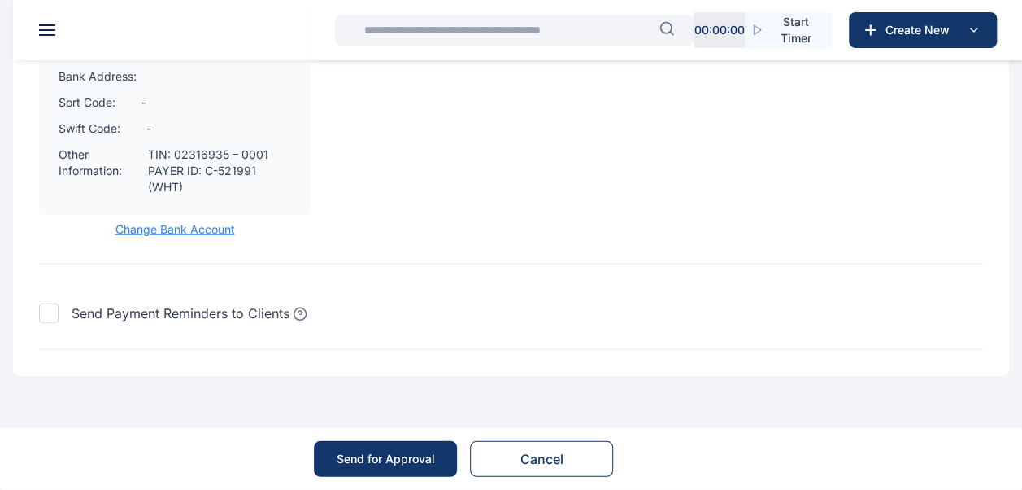
scroll to position [2164, 0]
click at [391, 462] on div "Send for Approval" at bounding box center [386, 459] width 98 height 16
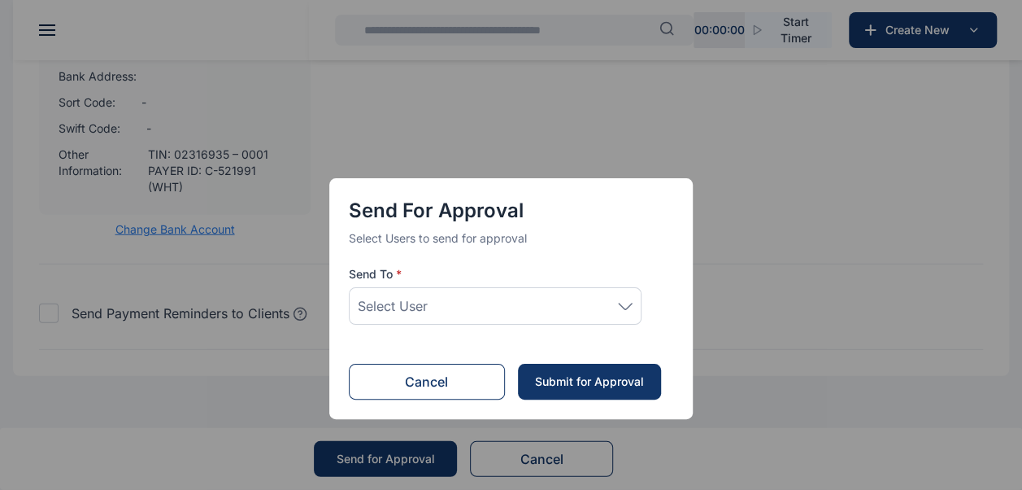
click at [622, 307] on icon at bounding box center [625, 306] width 13 height 6
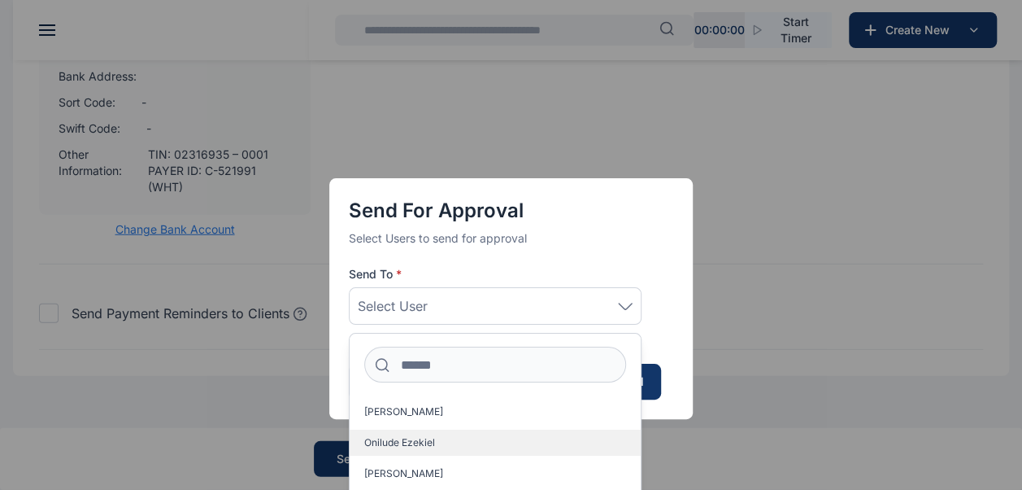
scroll to position [26, 0]
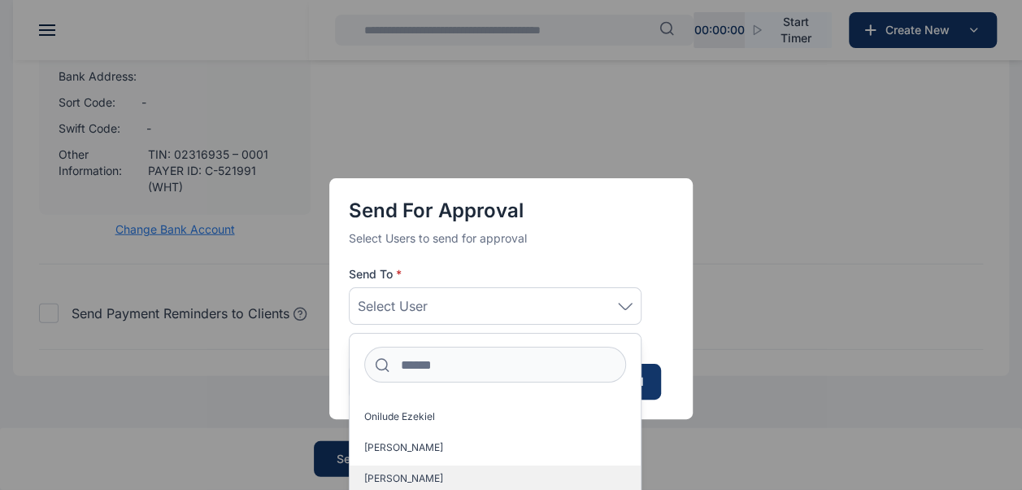
click at [399, 475] on span "[PERSON_NAME]" at bounding box center [403, 478] width 79 height 13
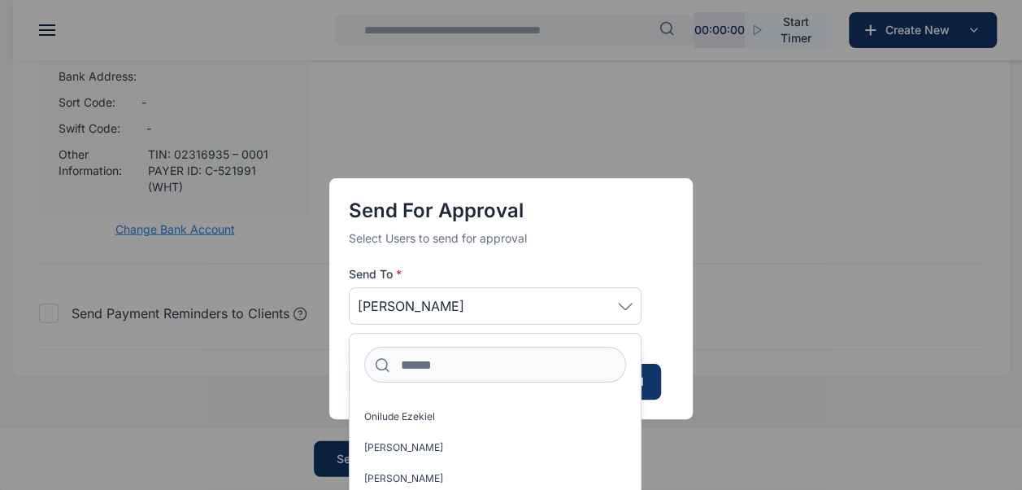
click at [501, 310] on span "[PERSON_NAME]" at bounding box center [495, 306] width 275 height 20
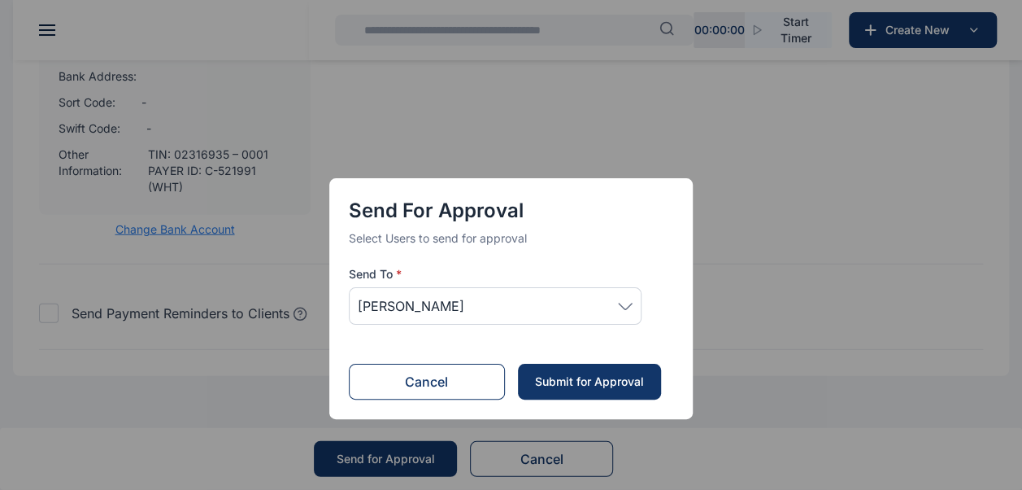
click at [429, 381] on button "Cancel" at bounding box center [427, 382] width 156 height 36
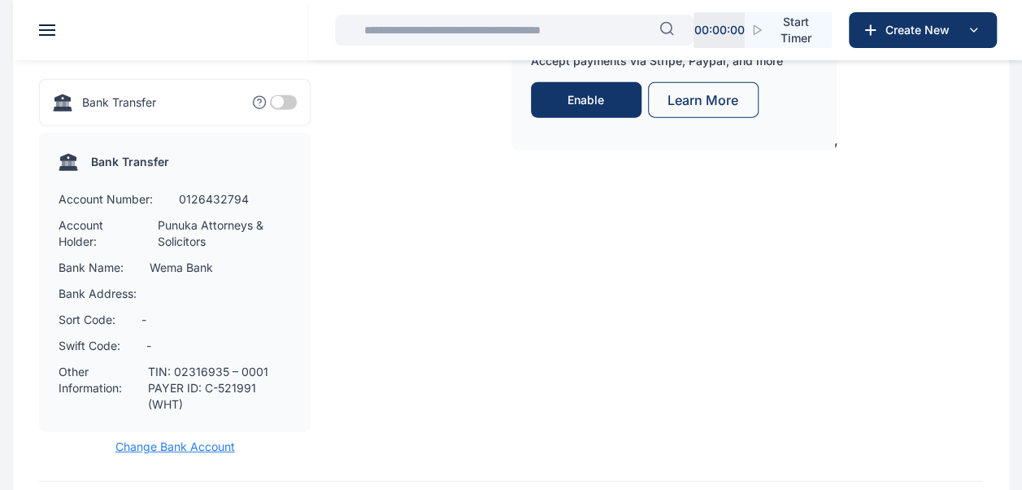
scroll to position [1912, 0]
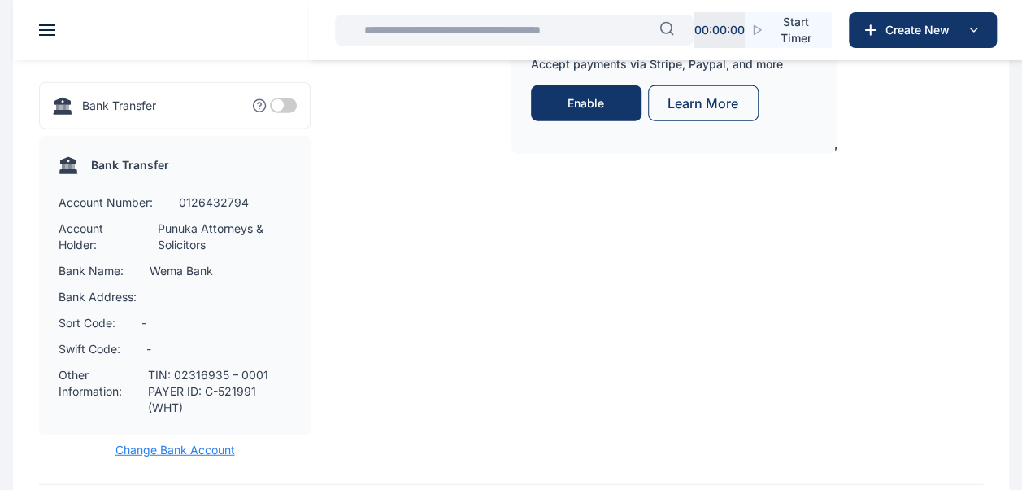
click at [52, 31] on button at bounding box center [47, 29] width 16 height 11
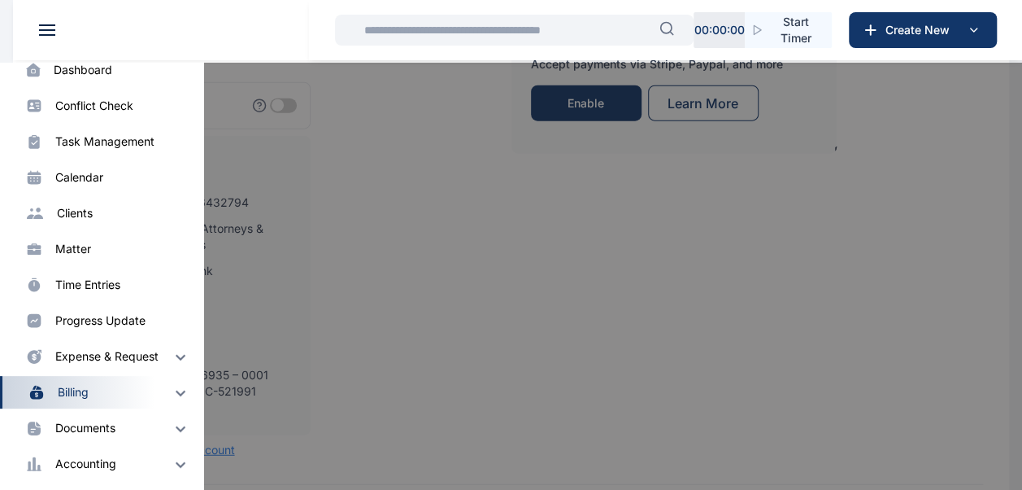
scroll to position [78, 0]
click at [171, 395] on img at bounding box center [181, 391] width 20 height 20
click at [102, 421] on div "Invoice" at bounding box center [87, 424] width 38 height 16
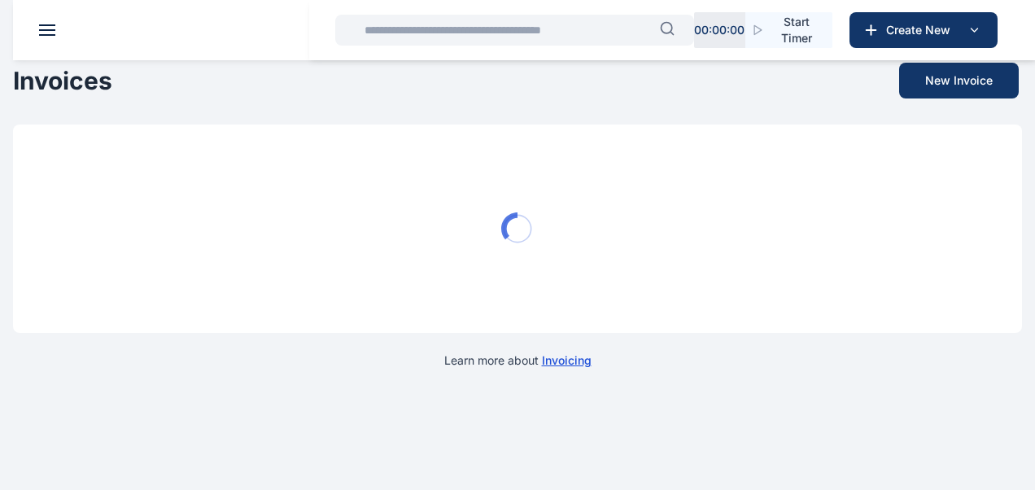
click at [91, 394] on html "00 : 00 : 00 Start Timer Create New Dashboard dashboard Conflict-Check conflict…" at bounding box center [517, 197] width 1035 height 394
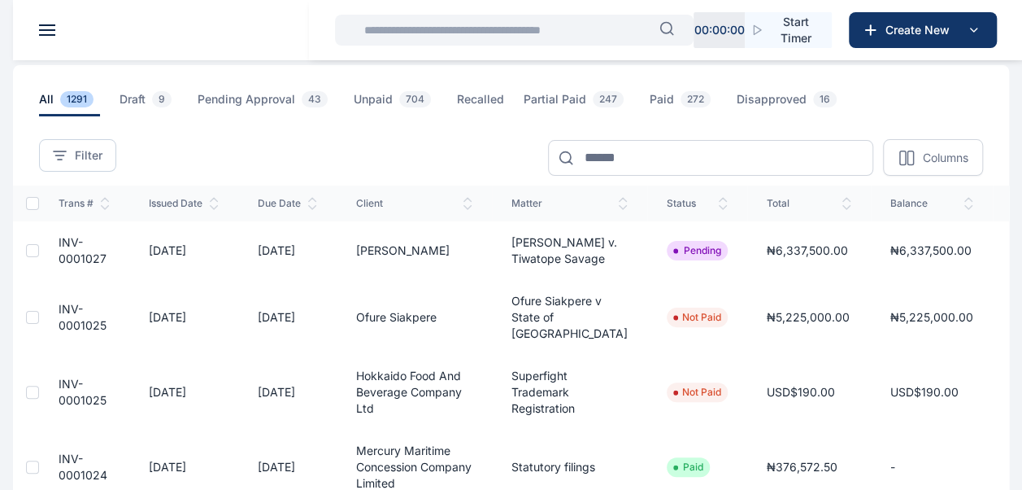
scroll to position [52, 0]
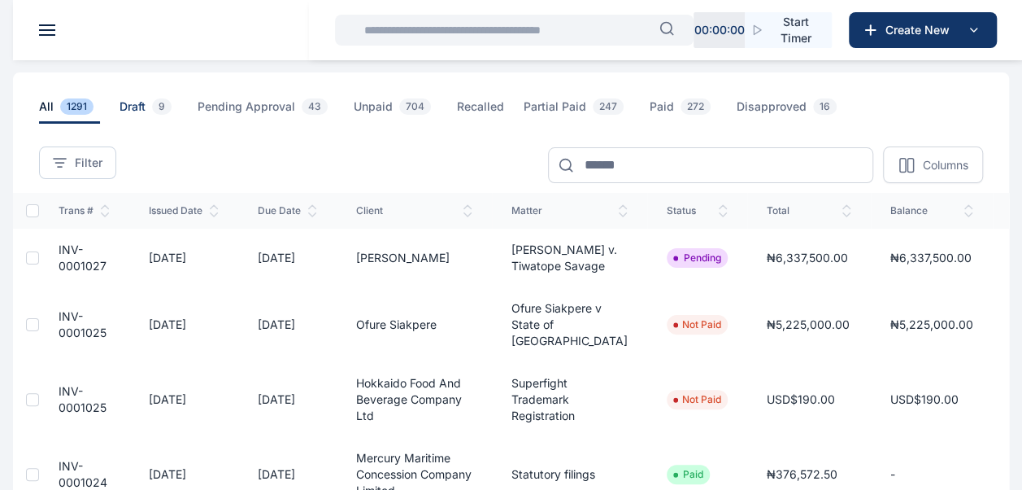
click at [143, 104] on span "Draft 9" at bounding box center [149, 110] width 59 height 25
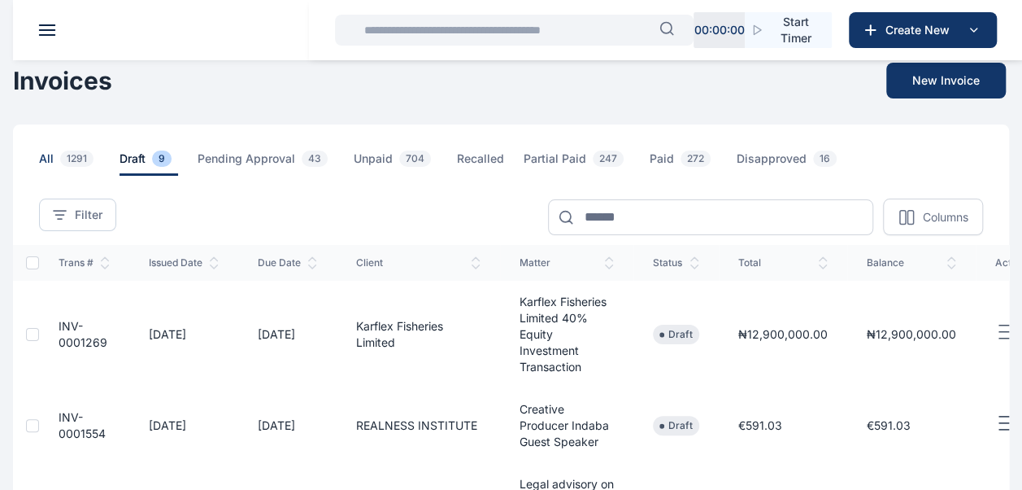
click at [49, 158] on span "All 1291" at bounding box center [69, 162] width 61 height 25
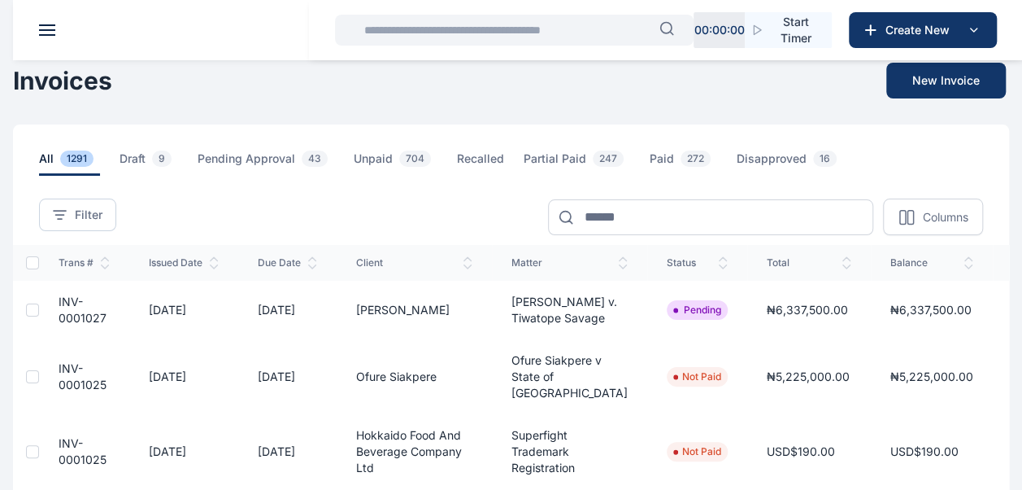
scroll to position [155, 0]
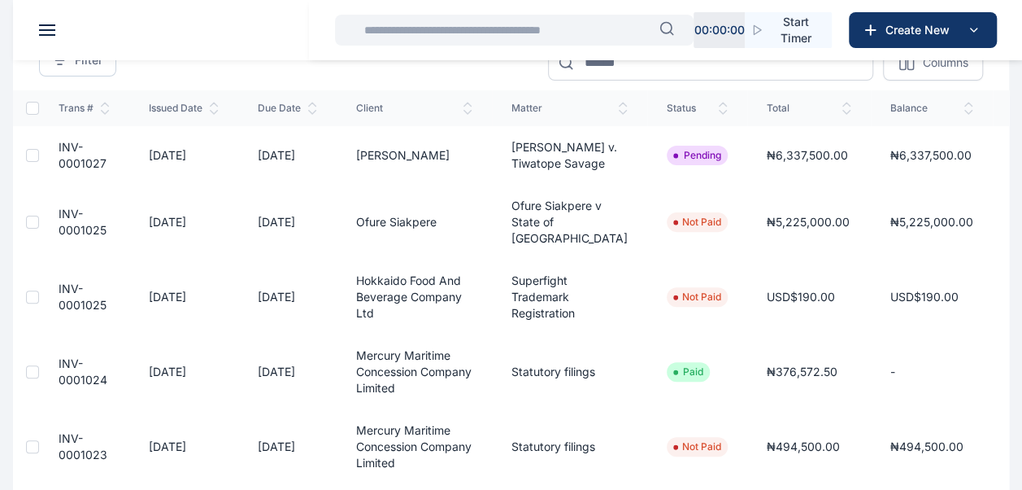
click at [1013, 305] on icon "button" at bounding box center [1023, 295] width 20 height 20
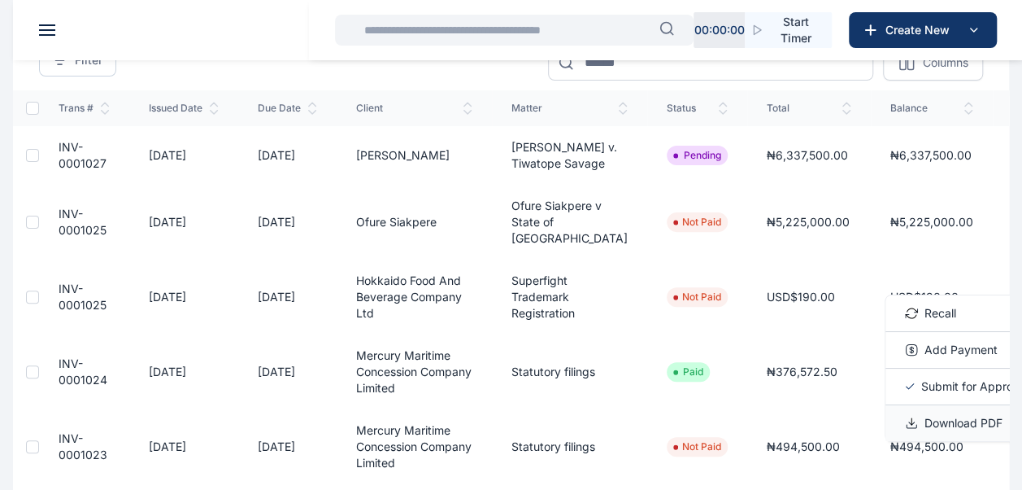
click at [925, 431] on span "Download PDF" at bounding box center [964, 423] width 78 height 16
